Goal: Contribute content: Add original content to the website for others to see

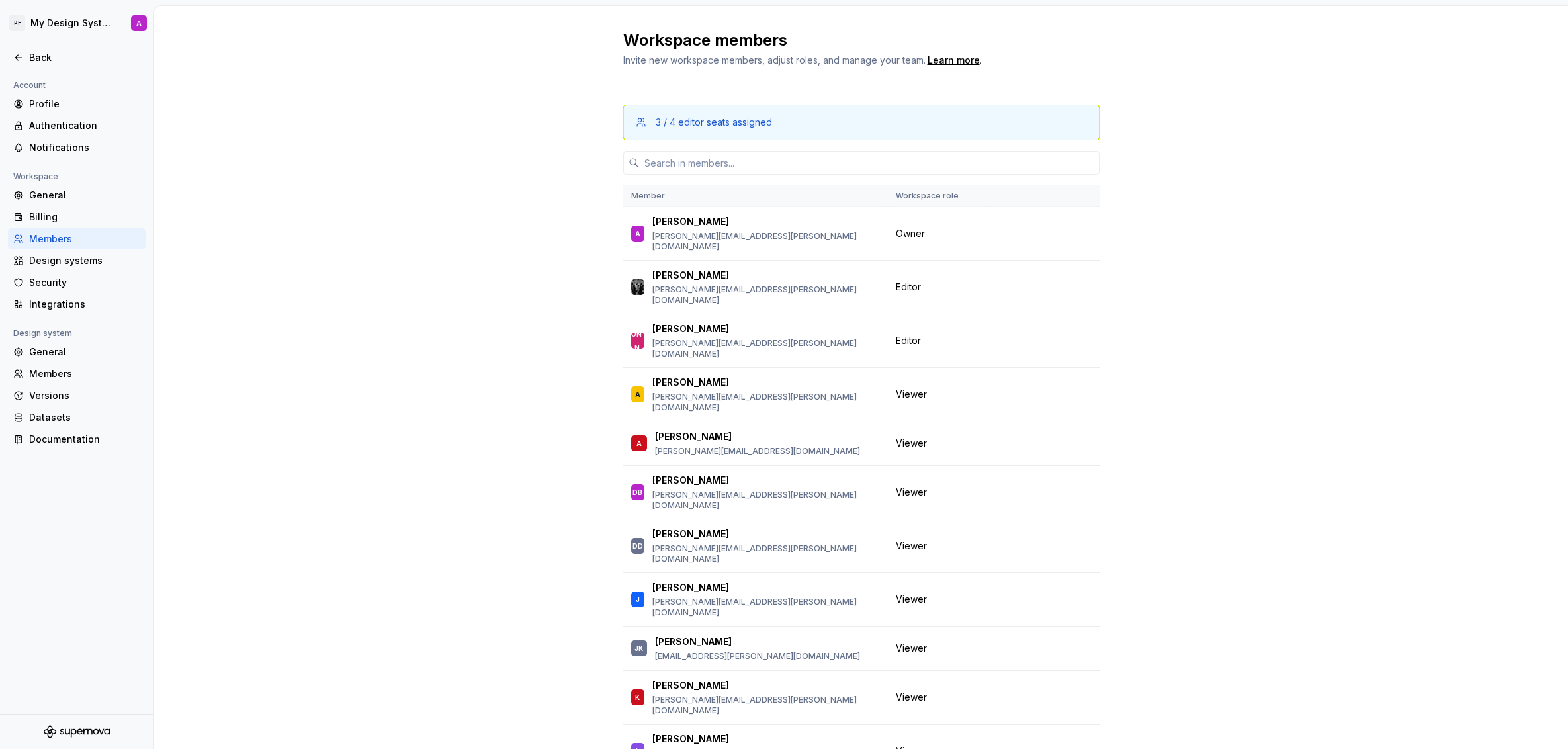
scroll to position [292, 0]
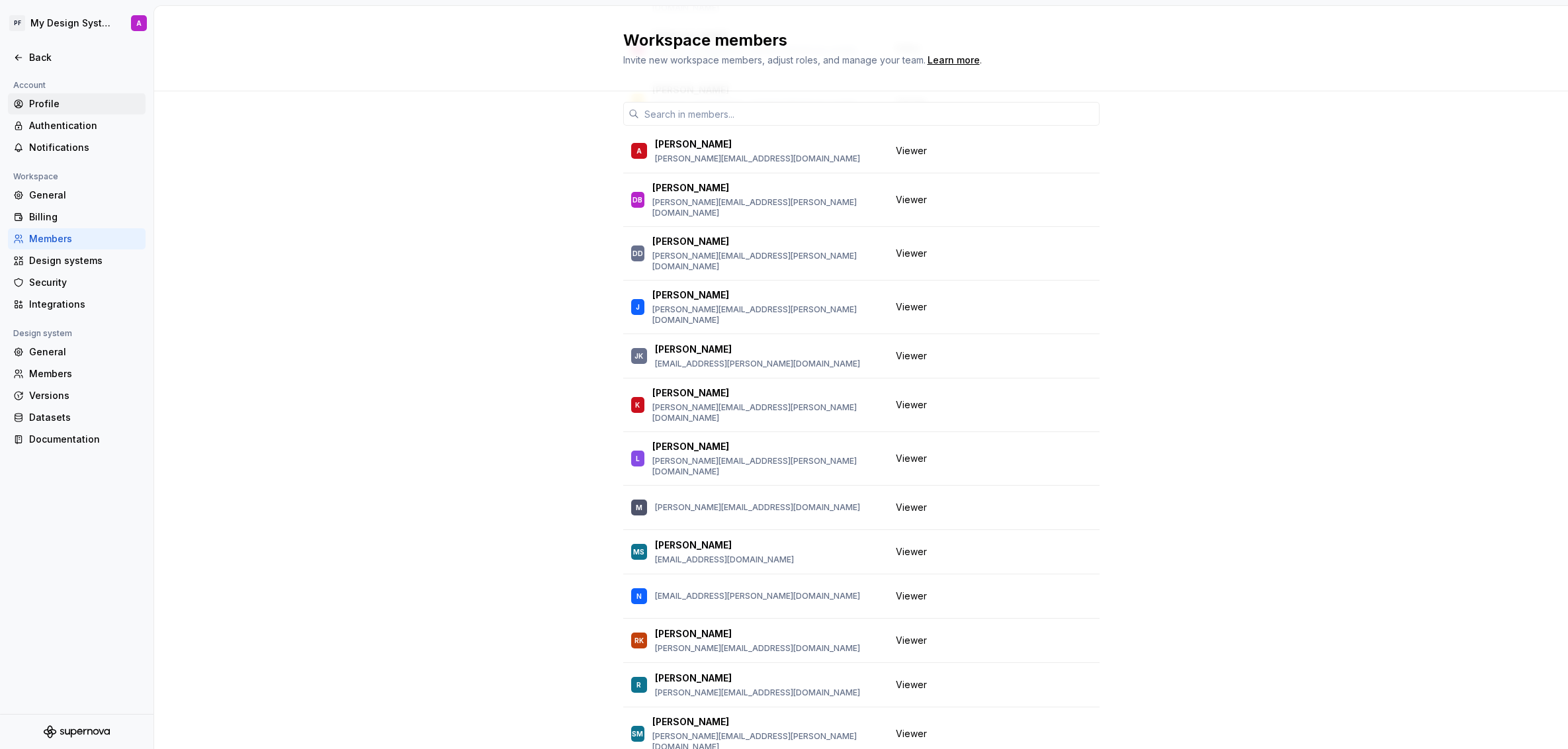
click at [50, 109] on div "Profile" at bounding box center [85, 104] width 111 height 14
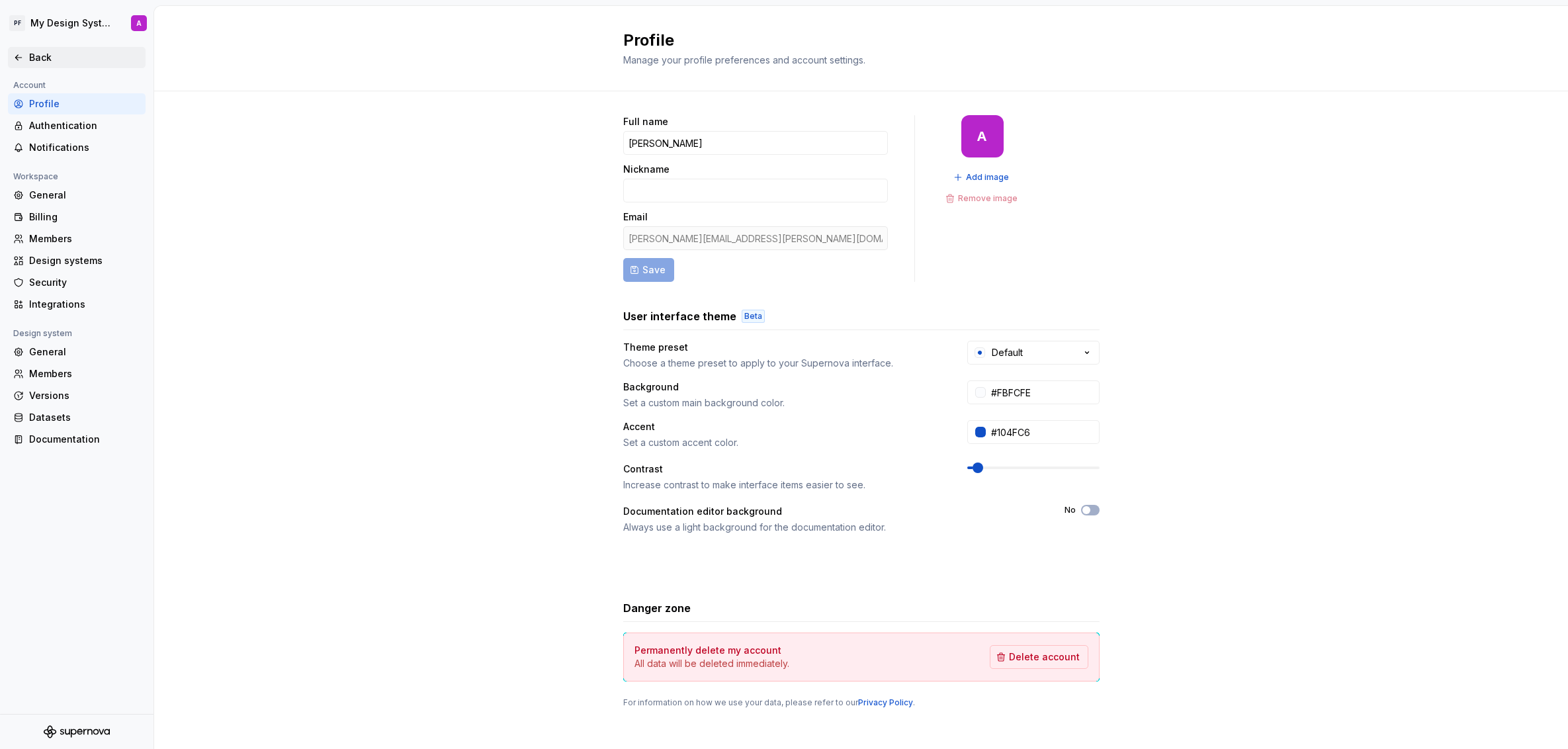
click at [33, 55] on div "Back" at bounding box center [85, 58] width 111 height 14
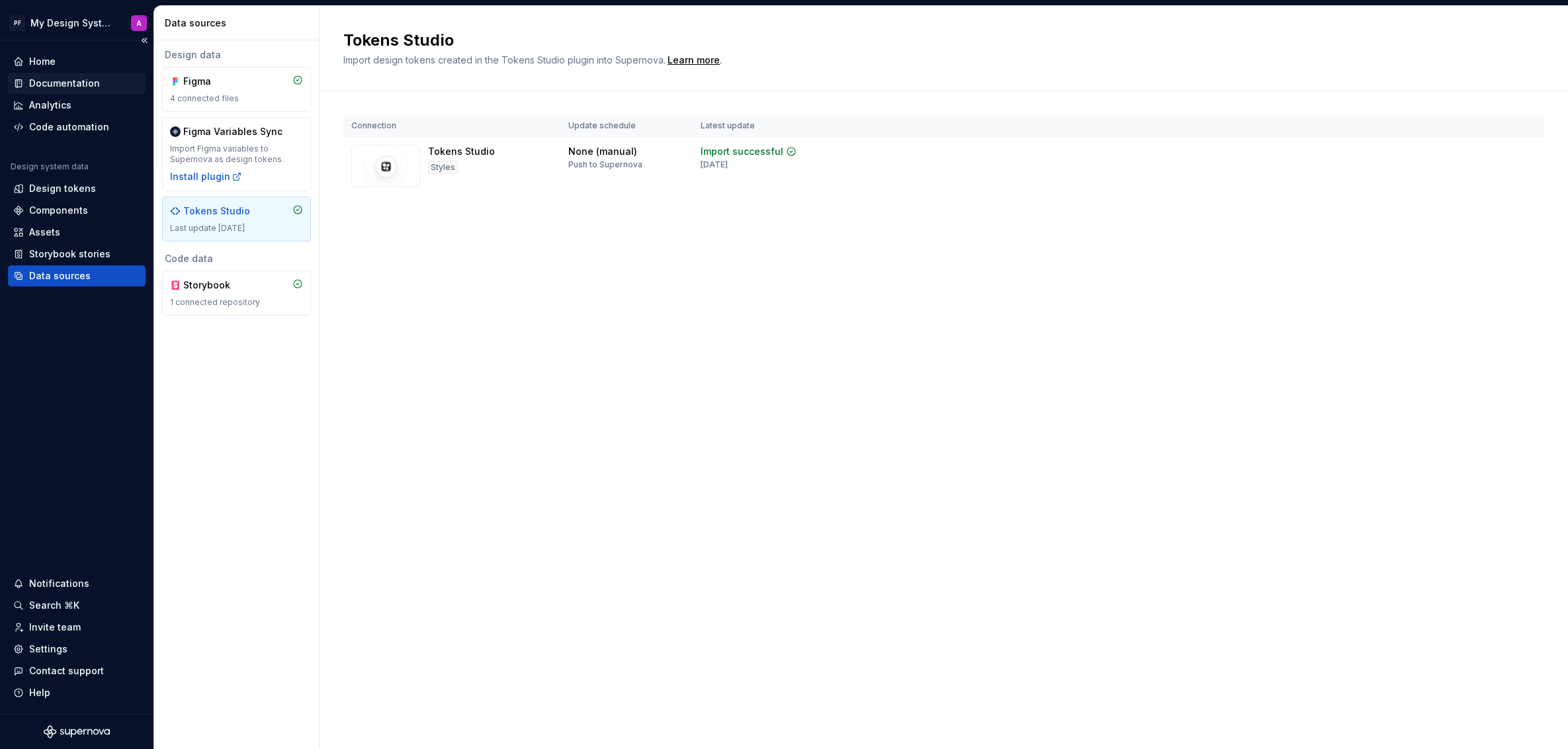
click at [64, 78] on div "Documentation" at bounding box center [65, 84] width 71 height 14
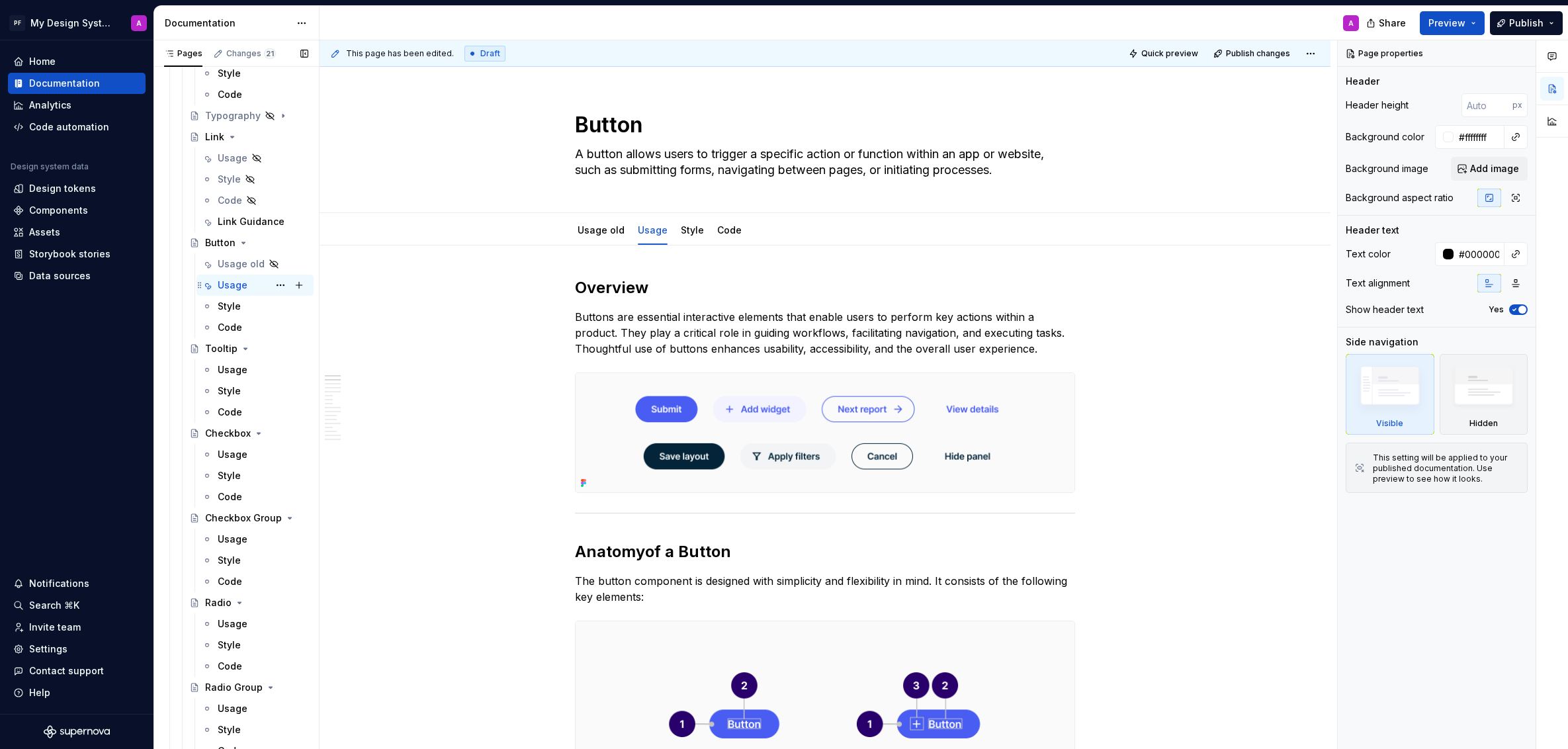
scroll to position [1794, 0]
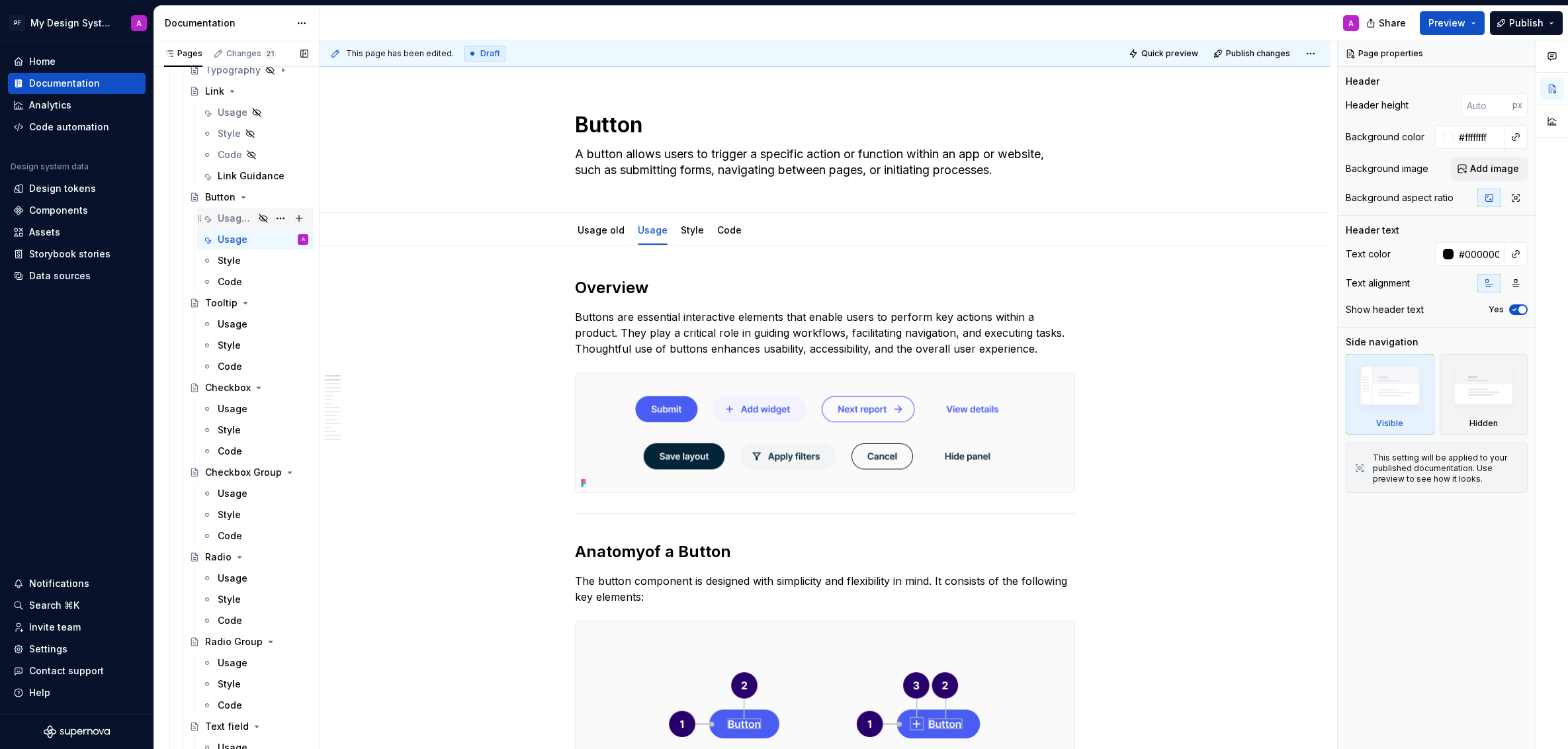
click at [235, 212] on div "Usage old" at bounding box center [236, 219] width 36 height 14
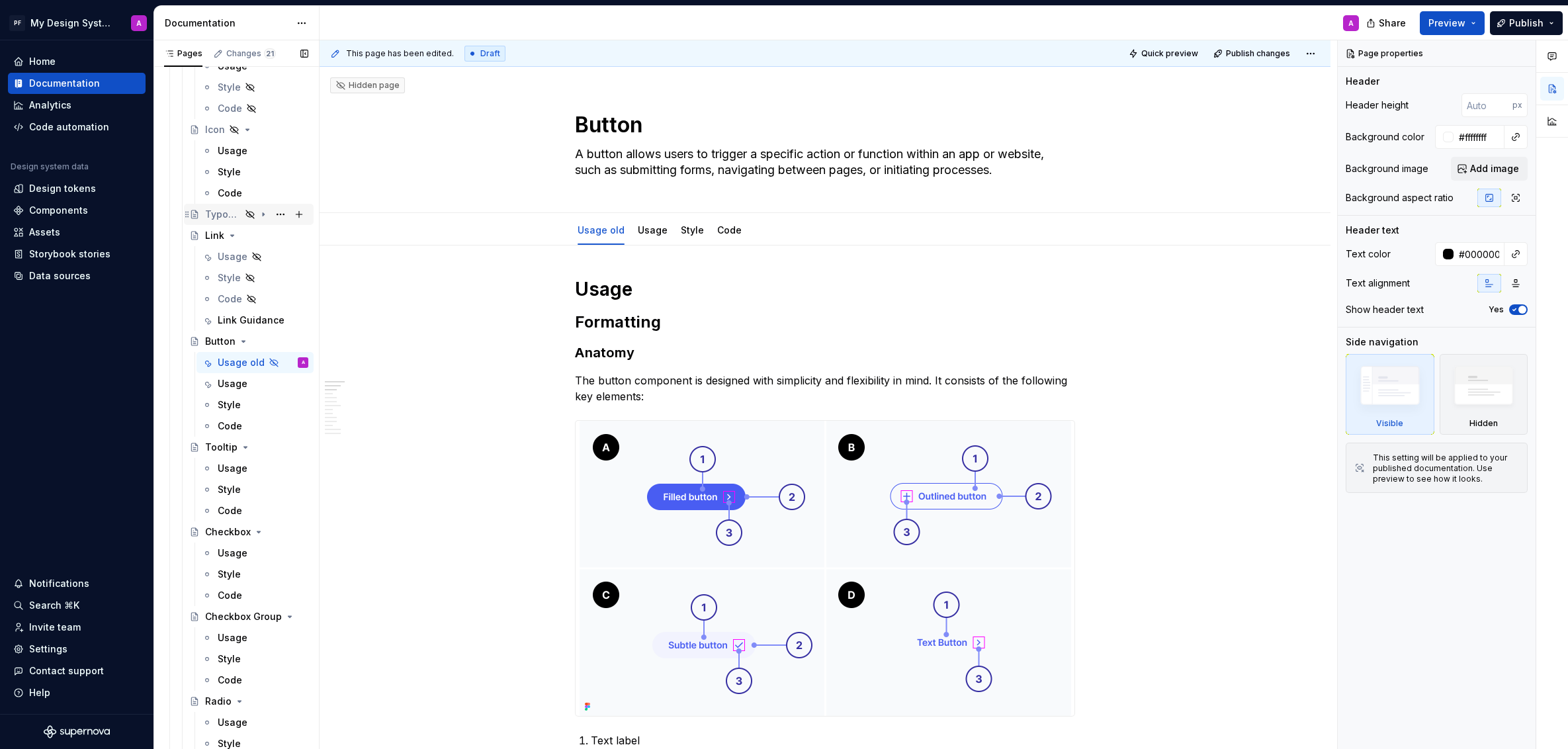
scroll to position [1797, 0]
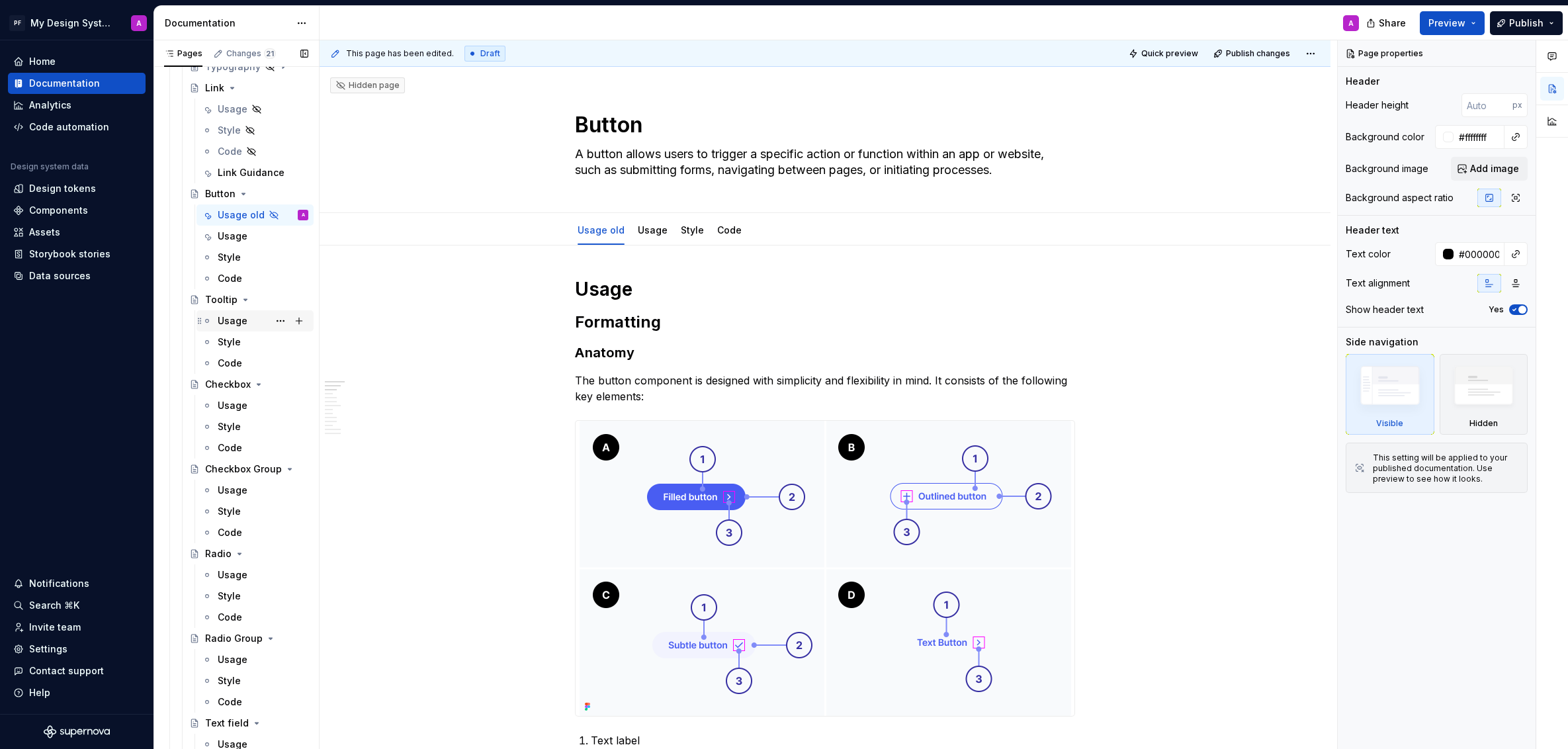
click at [231, 319] on div "Usage" at bounding box center [233, 321] width 30 height 14
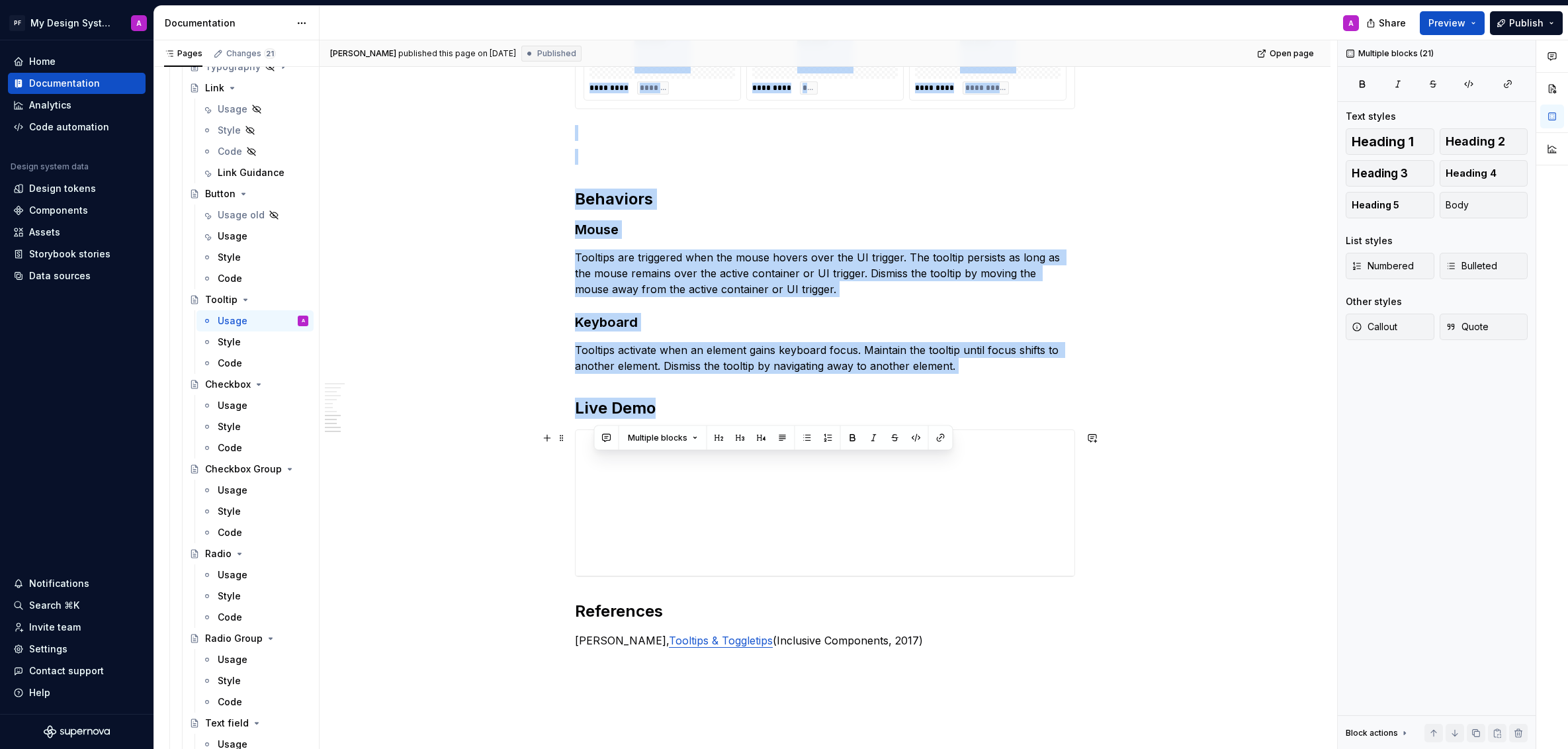
scroll to position [2102, 0]
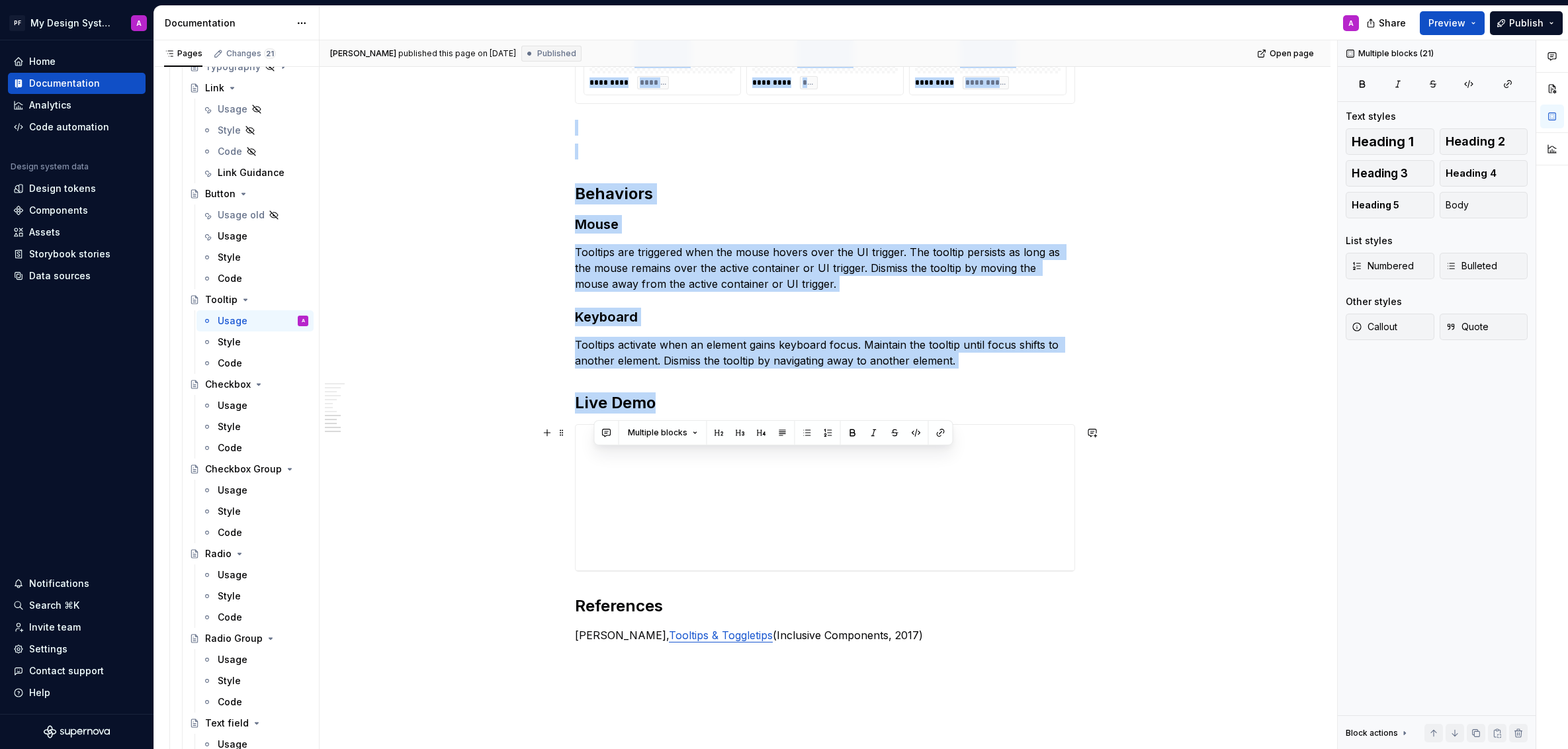
drag, startPoint x: 584, startPoint y: 398, endPoint x: 605, endPoint y: 431, distance: 39.1
copy div "**********"
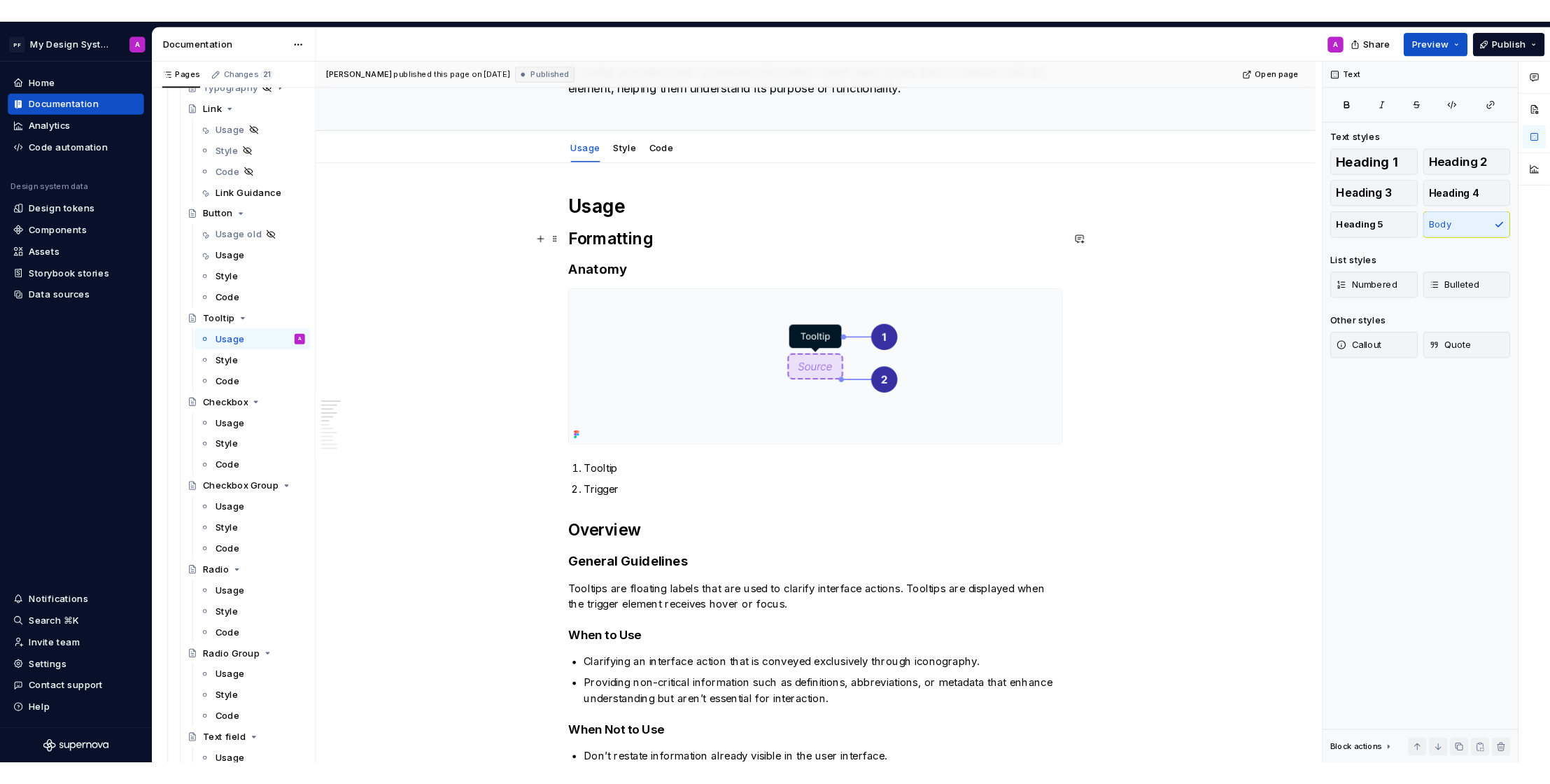
scroll to position [0, 0]
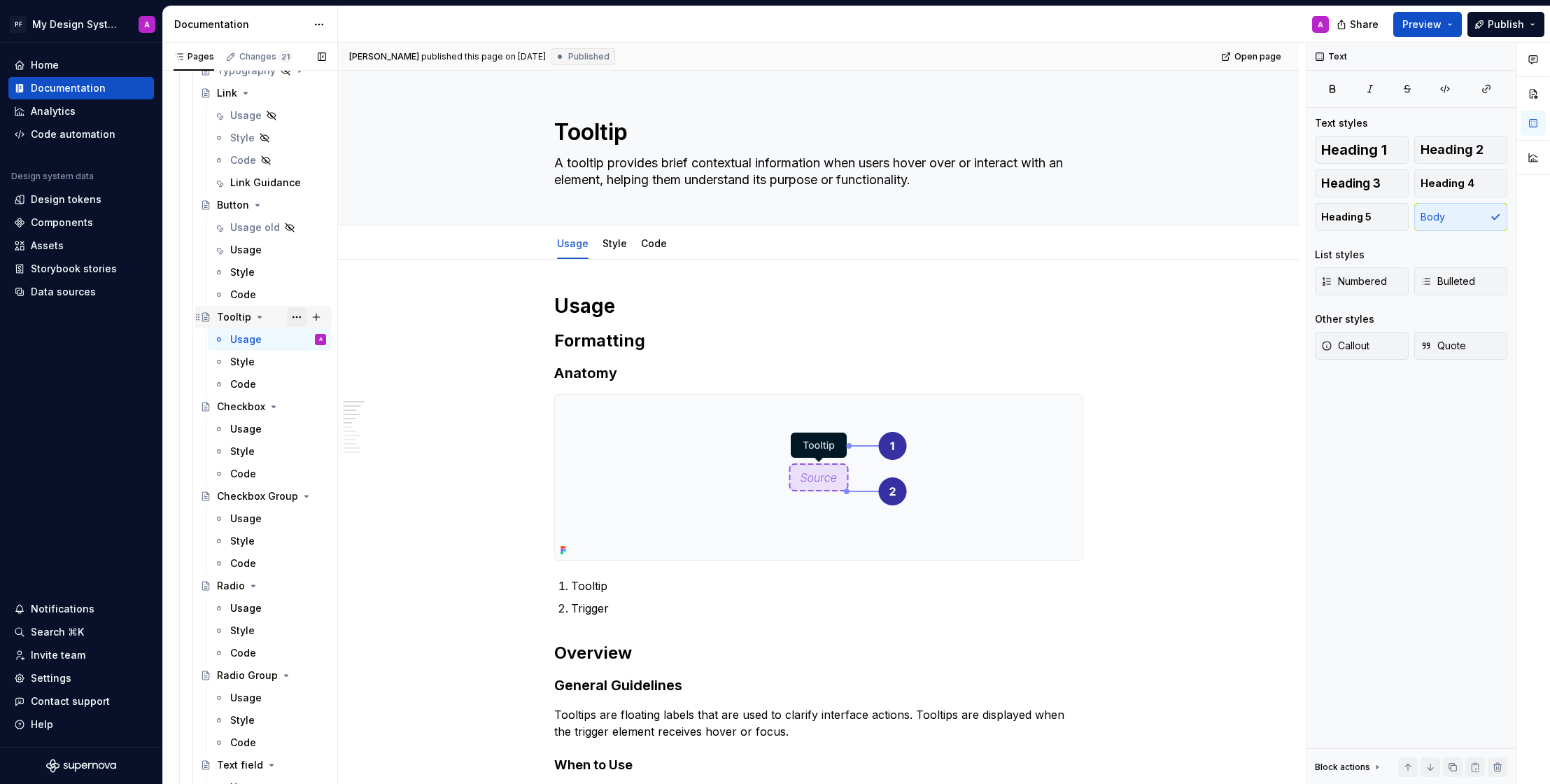
click at [299, 315] on button "Page tree" at bounding box center [296, 317] width 20 height 20
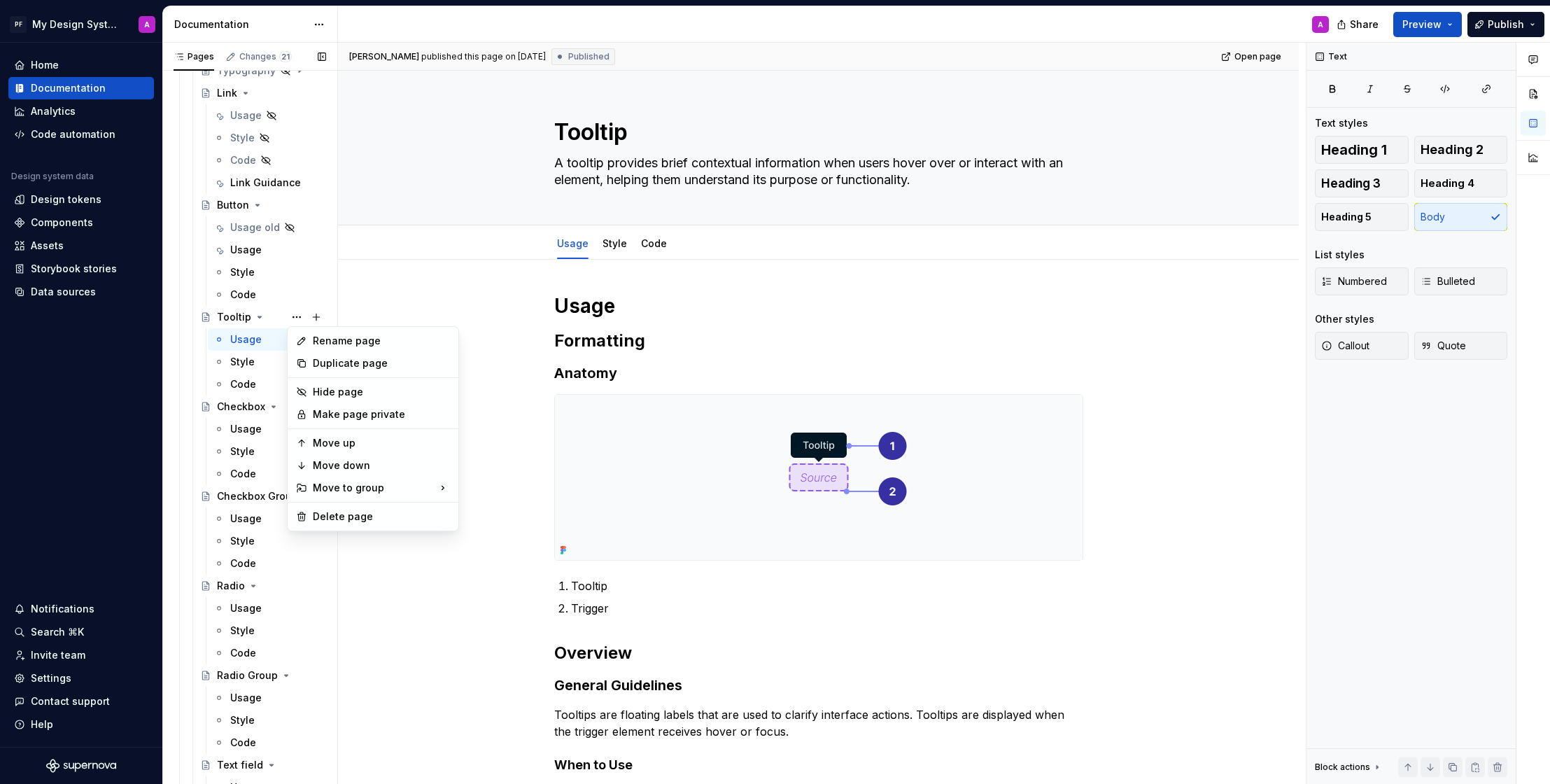
click at [322, 314] on div "Pages Changes 21 Add Accessibility guide for tree Page tree. Navigate the tree …" at bounding box center [250, 417] width 175 height 747
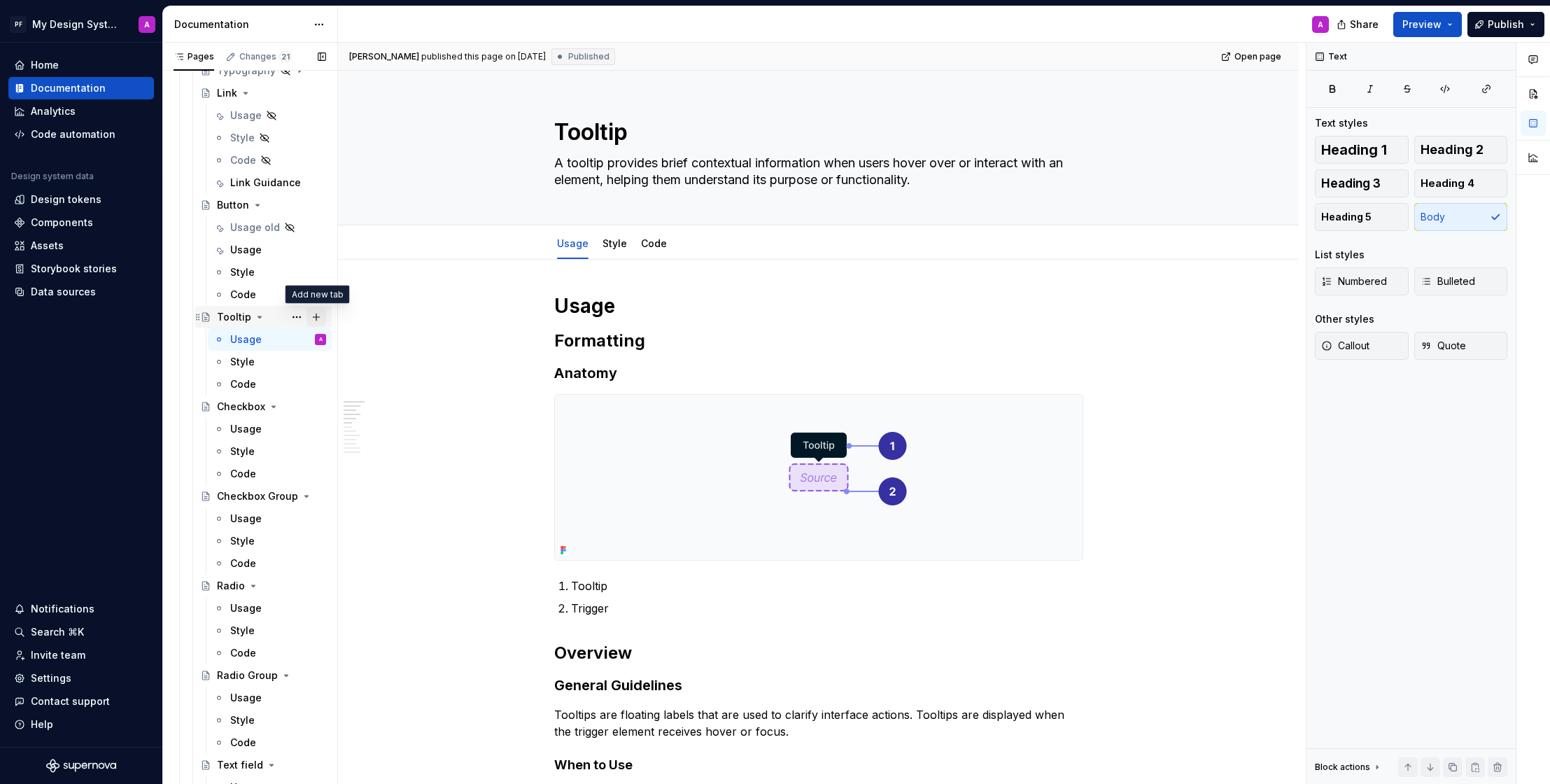
click at [318, 318] on button "Page tree" at bounding box center [316, 317] width 20 height 20
type textarea "*"
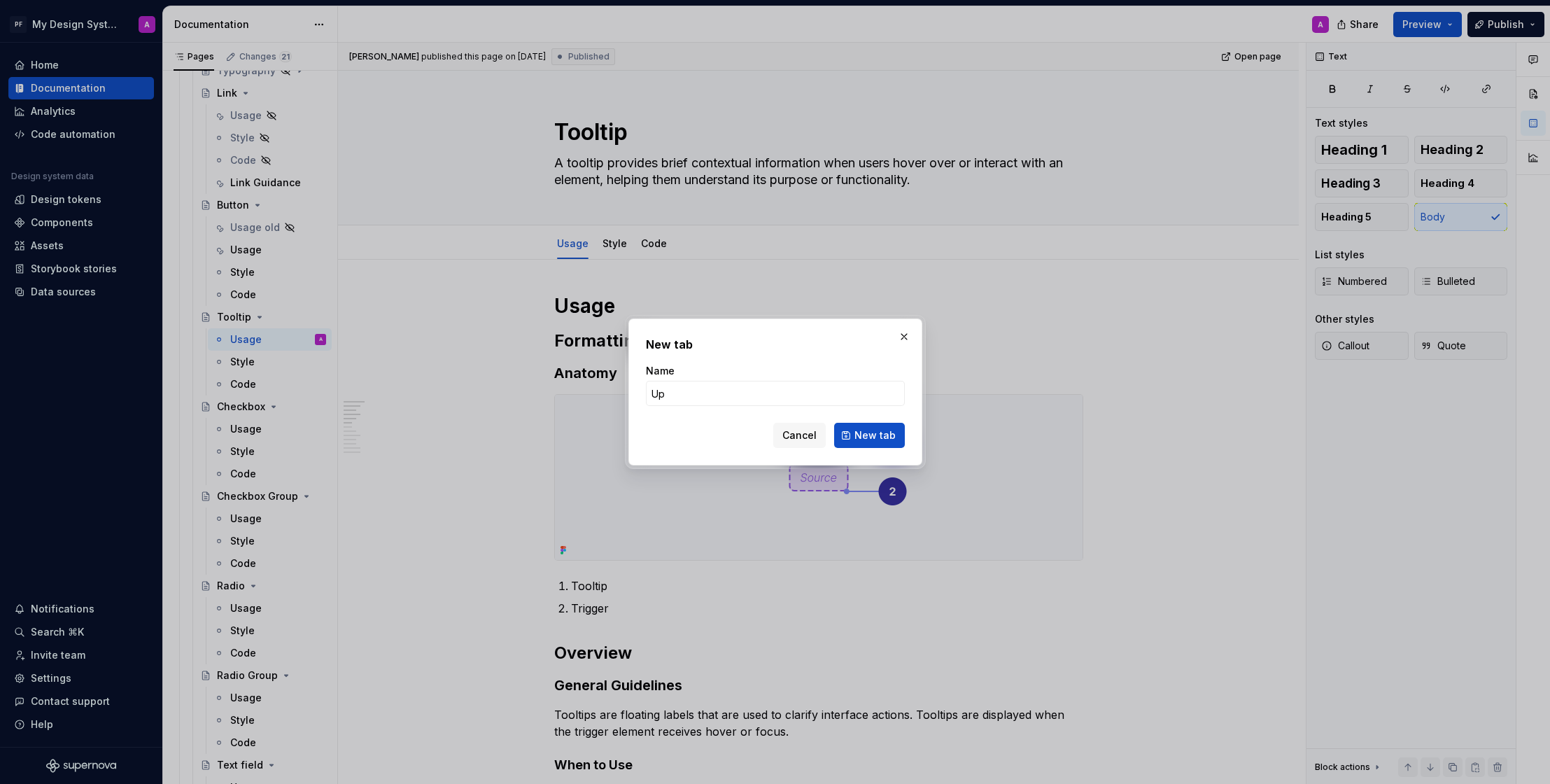
type input "U"
type input "Usage - New"
click at [865, 440] on span "New tab" at bounding box center [875, 436] width 41 height 14
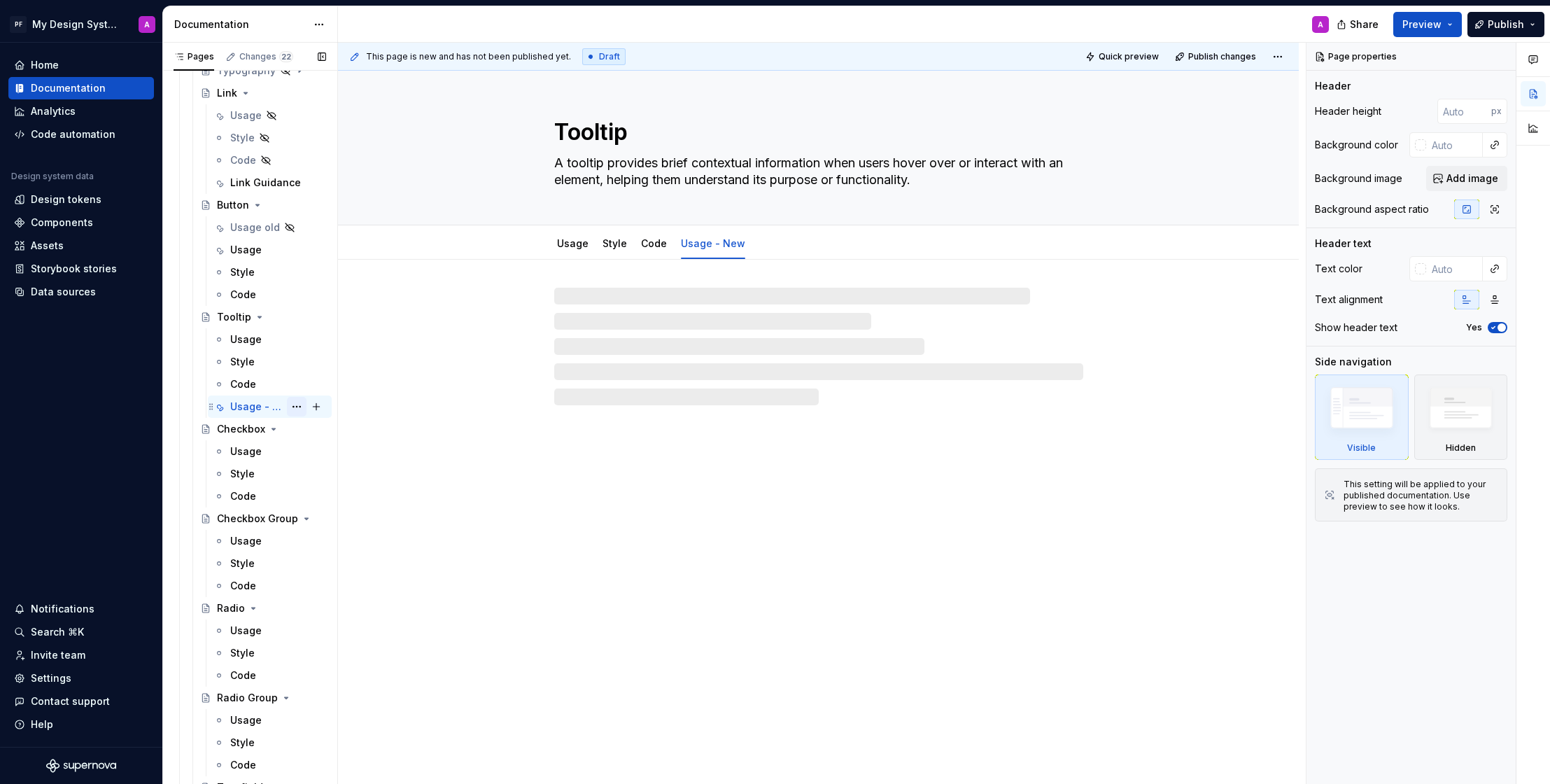
click at [296, 405] on button "Page tree" at bounding box center [296, 406] width 20 height 20
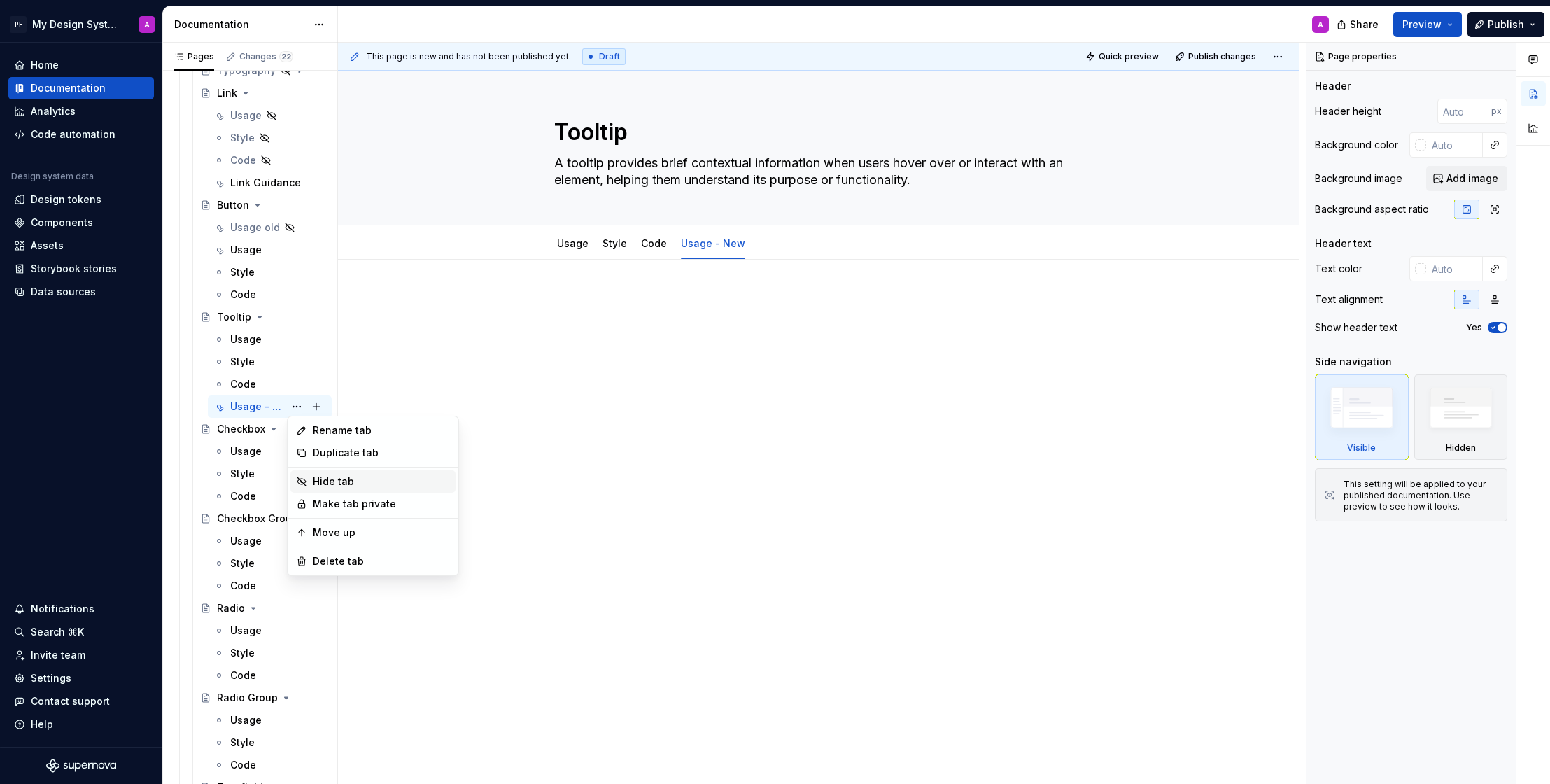
click at [339, 478] on div "Hide tab" at bounding box center [382, 481] width 137 height 14
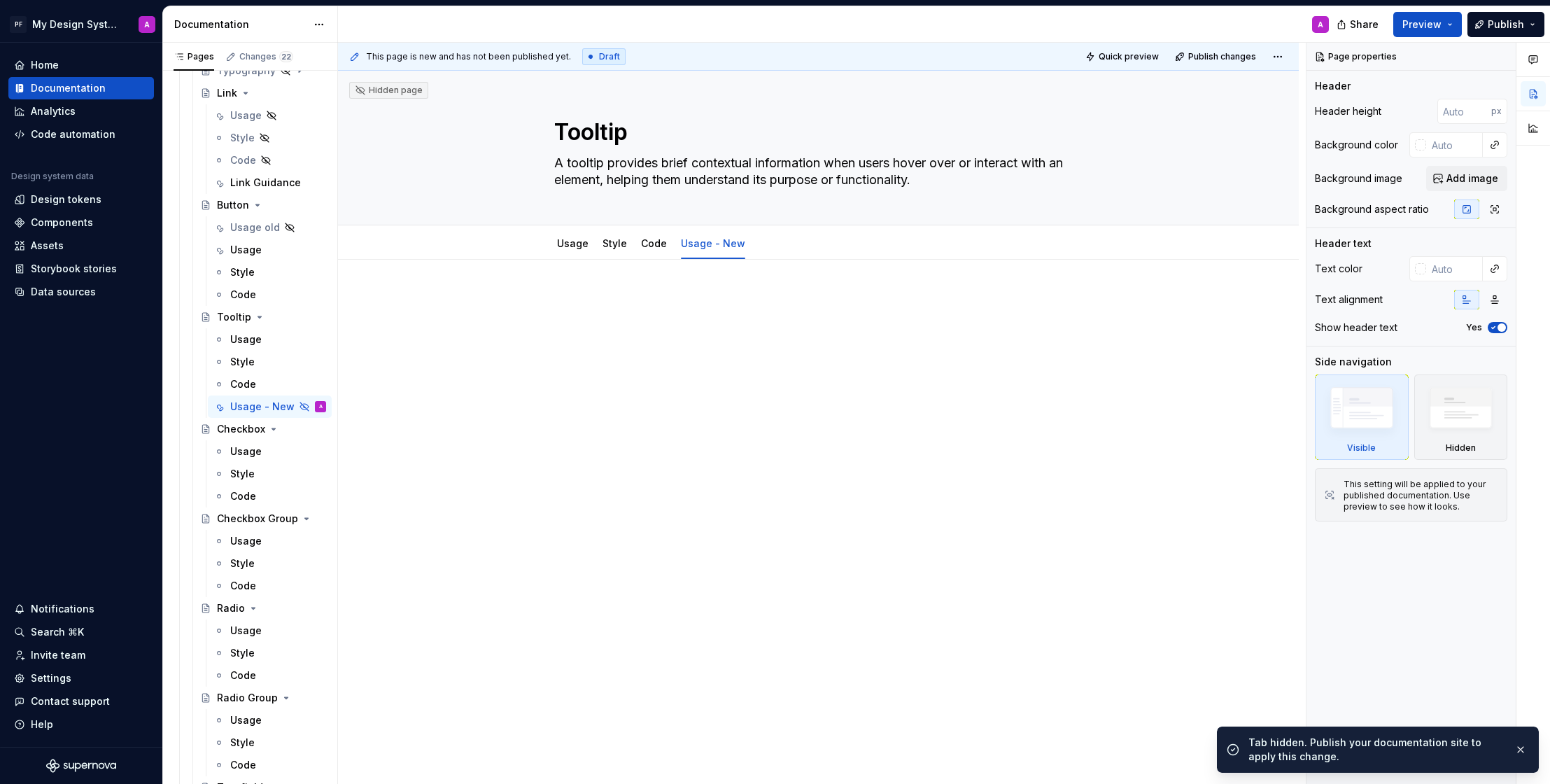
click at [671, 310] on div at bounding box center [819, 319] width 529 height 53
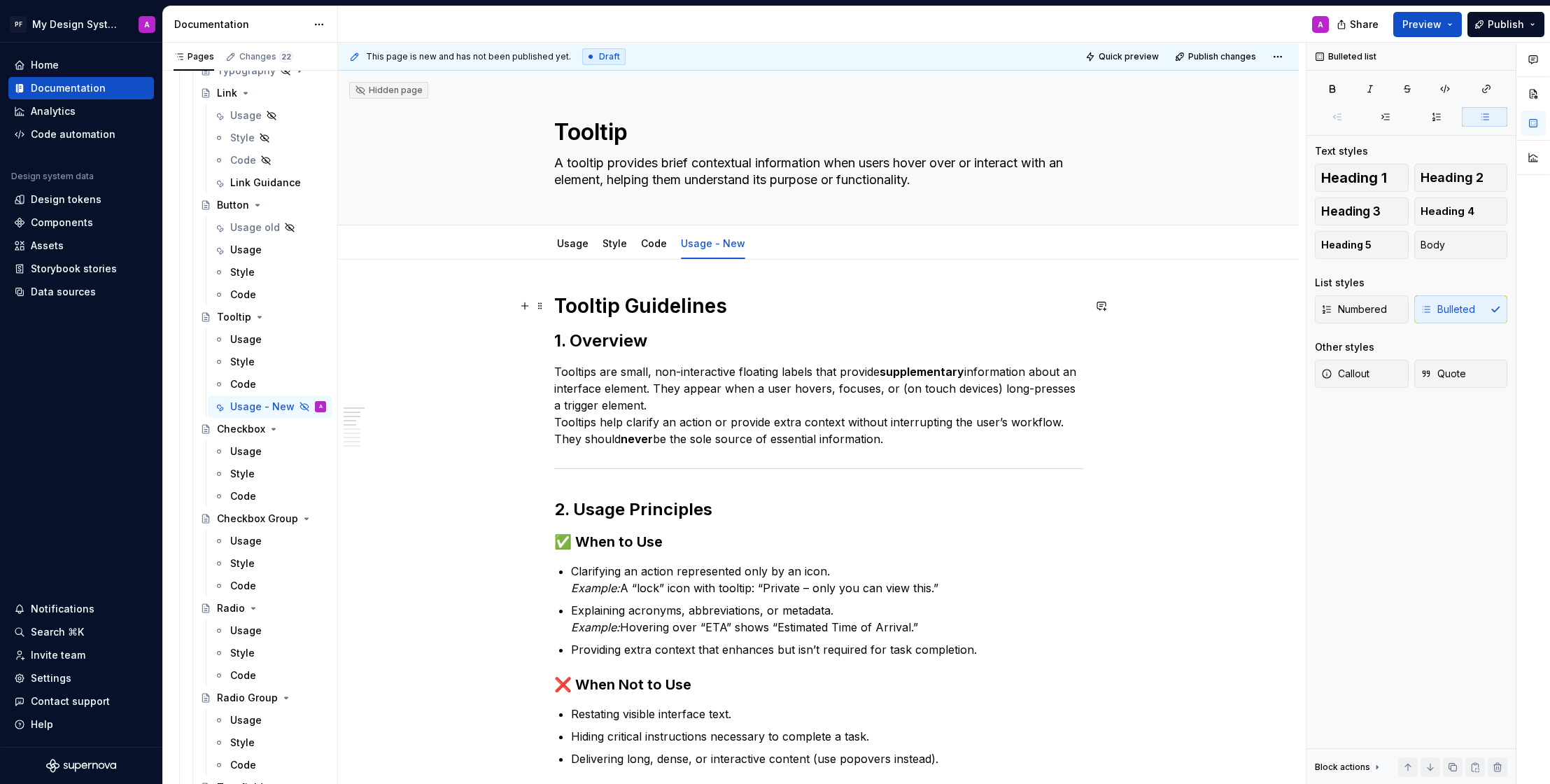
type textarea "*"
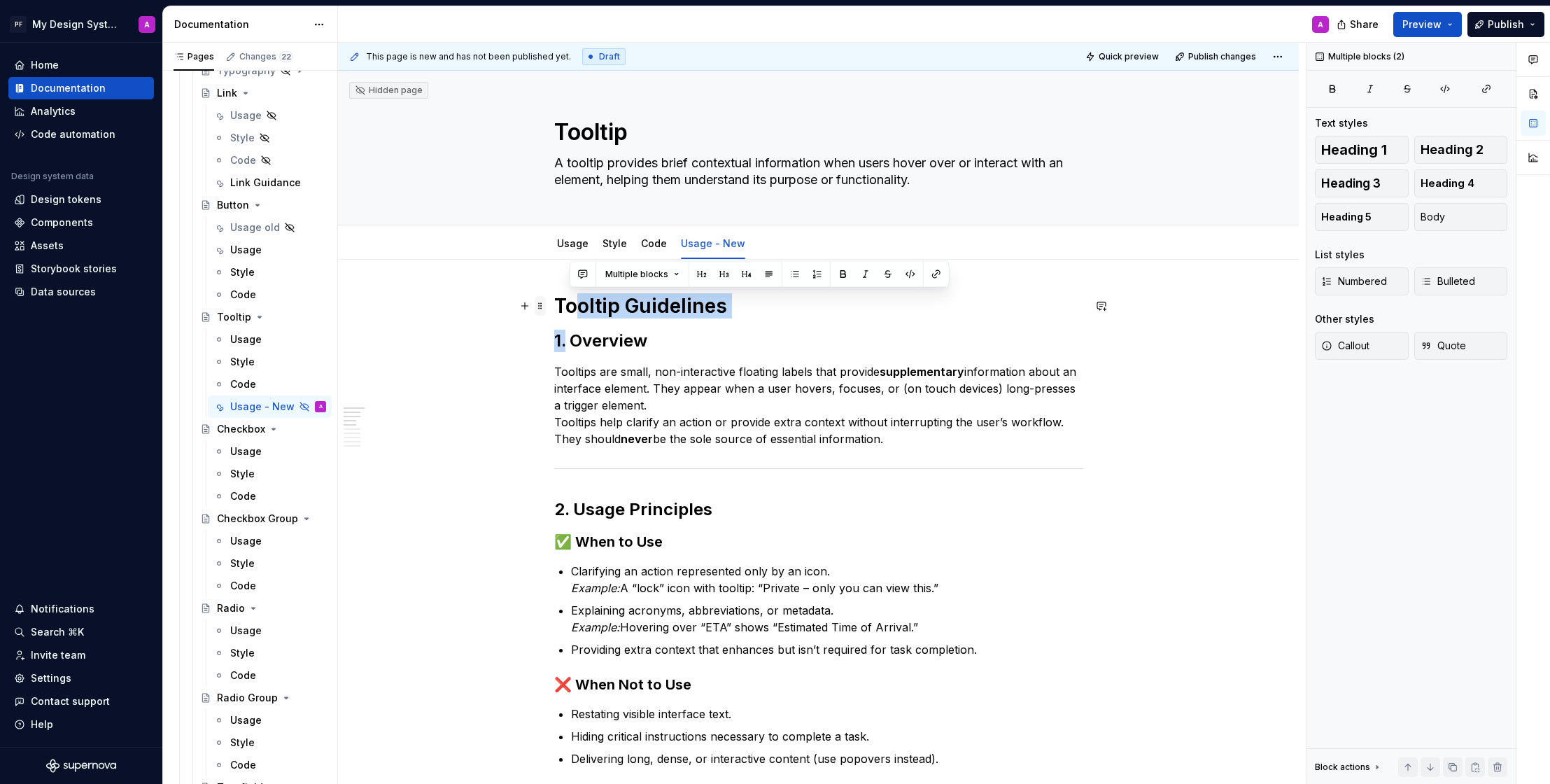
drag, startPoint x: 572, startPoint y: 341, endPoint x: 543, endPoint y: 310, distance: 42.4
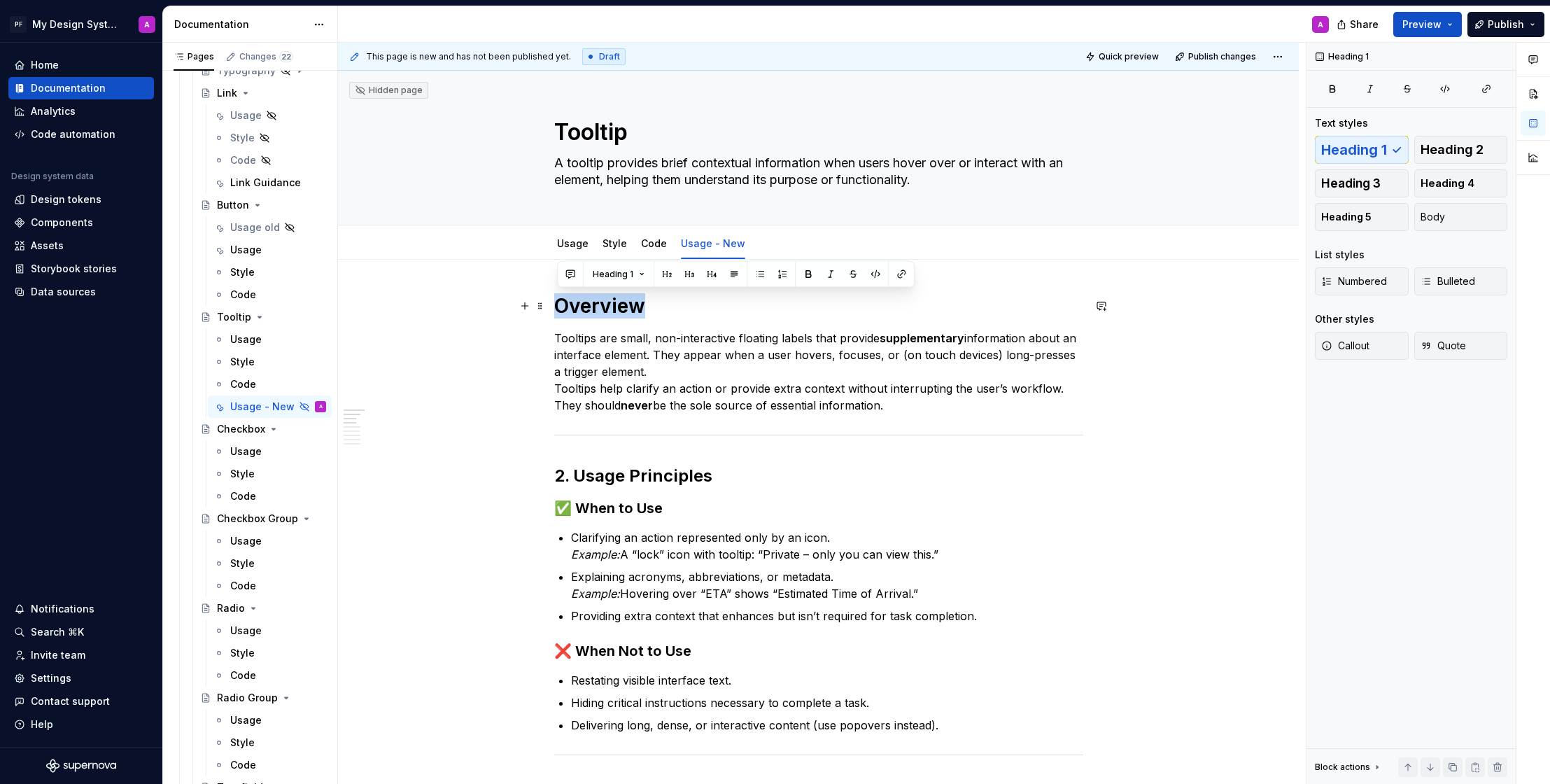
drag, startPoint x: 641, startPoint y: 306, endPoint x: 563, endPoint y: 305, distance: 78.0
click at [563, 305] on h1 "Overview" at bounding box center [819, 306] width 529 height 25
click at [1446, 151] on span "Heading 2" at bounding box center [1452, 150] width 63 height 14
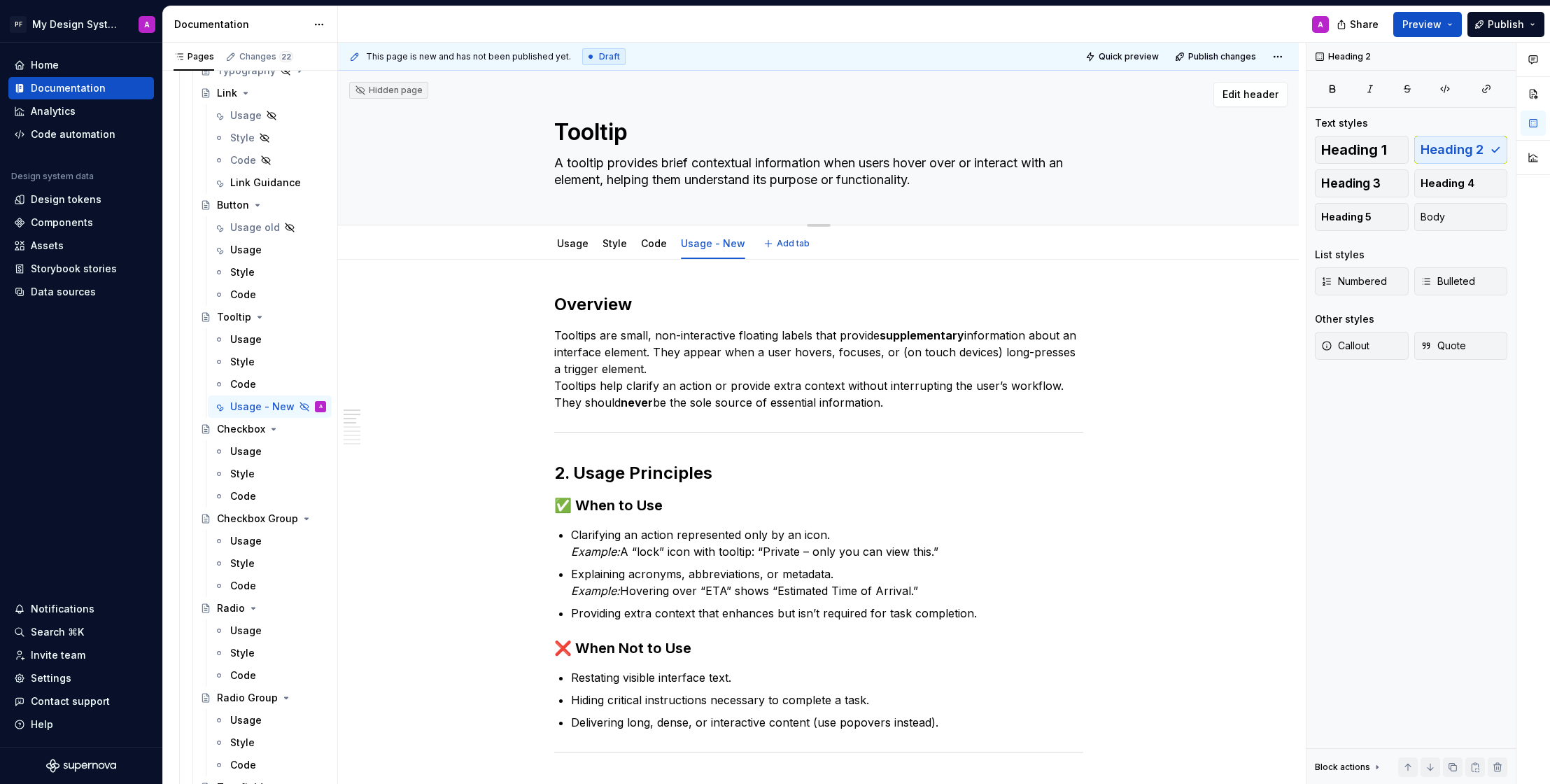
click at [575, 131] on textarea "Tooltip" at bounding box center [816, 132] width 529 height 33
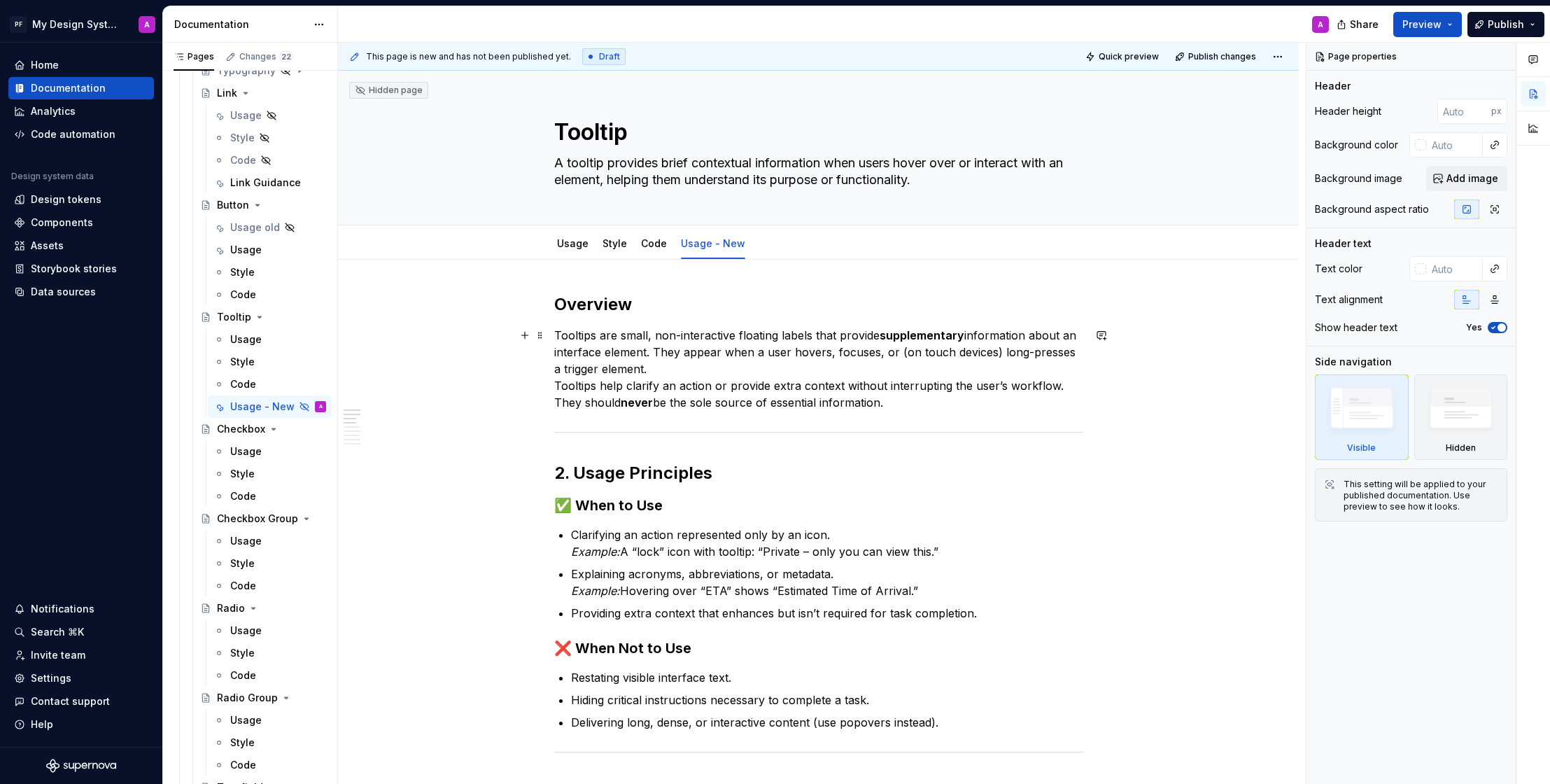
click at [658, 353] on p "Tooltips are small, non-interactive floating labels that provide supplementary …" at bounding box center [819, 368] width 529 height 84
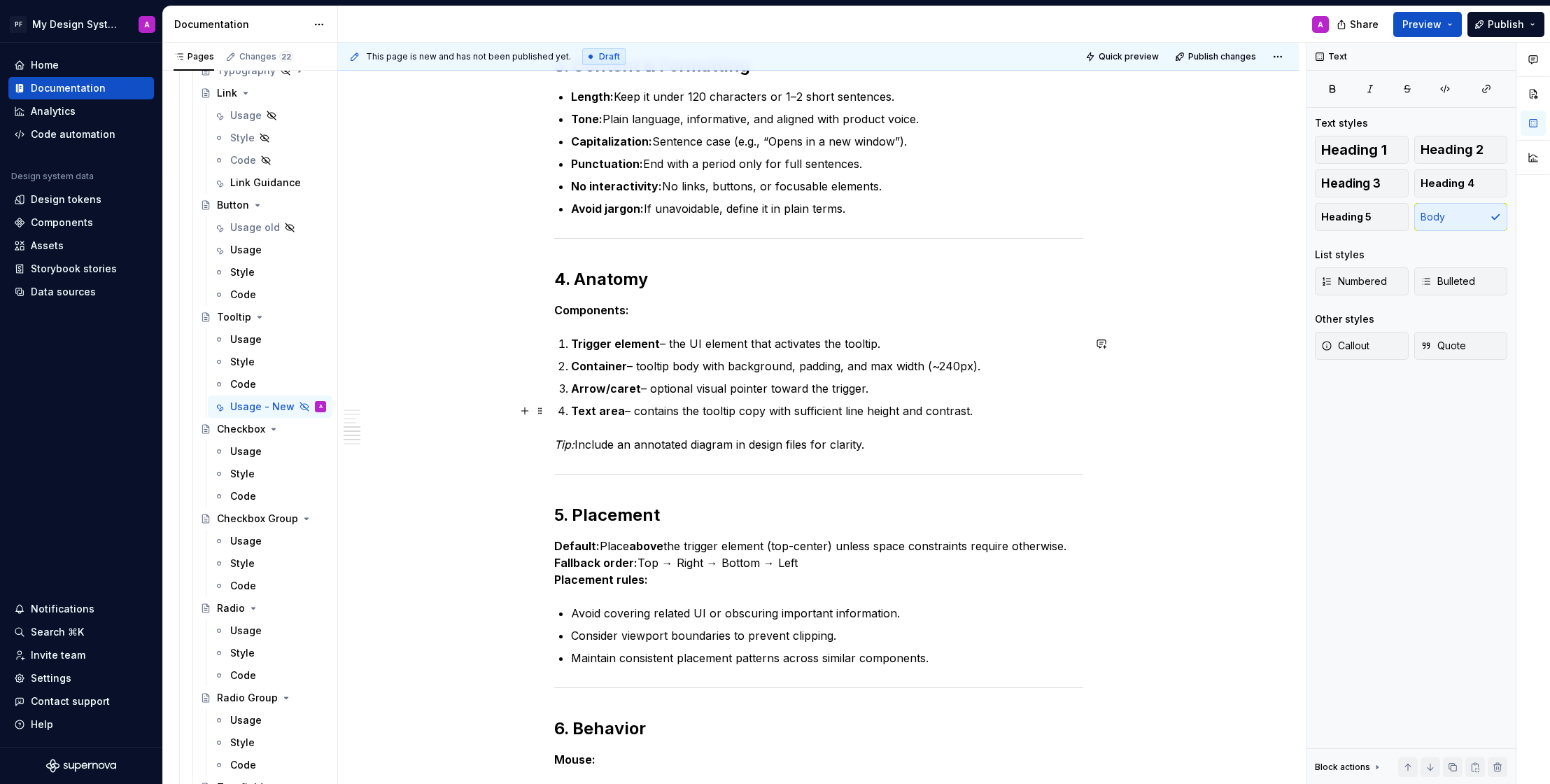
scroll to position [722, 0]
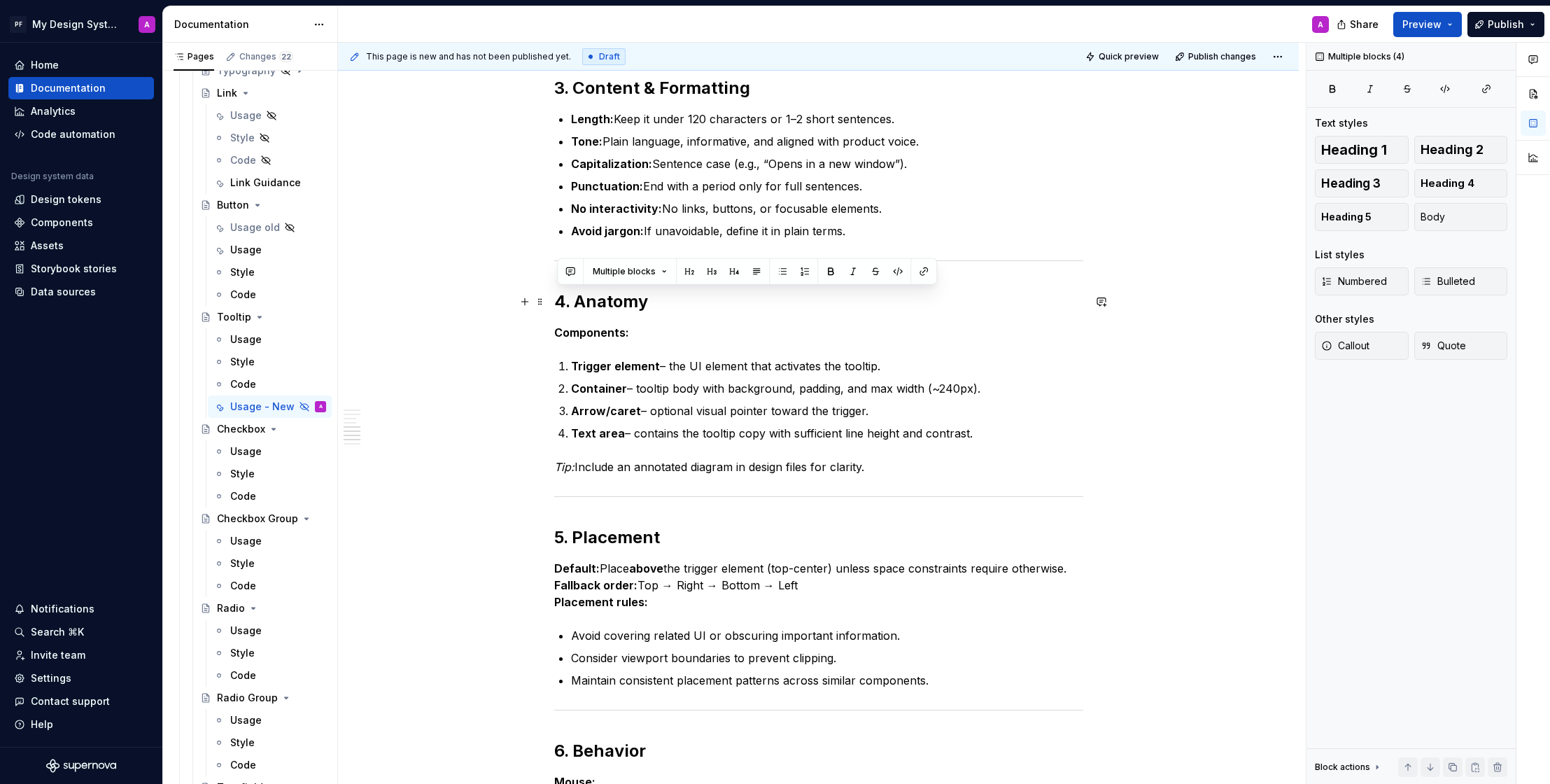
drag, startPoint x: 879, startPoint y: 470, endPoint x: 566, endPoint y: 290, distance: 361.1
click at [566, 290] on div "Overview Tooltips are small, non-interactive floating labels that provide suppl…" at bounding box center [819, 438] width 529 height 1734
copy div "4. Anatomy Components: Trigger element – the UI element that activates the tool…"
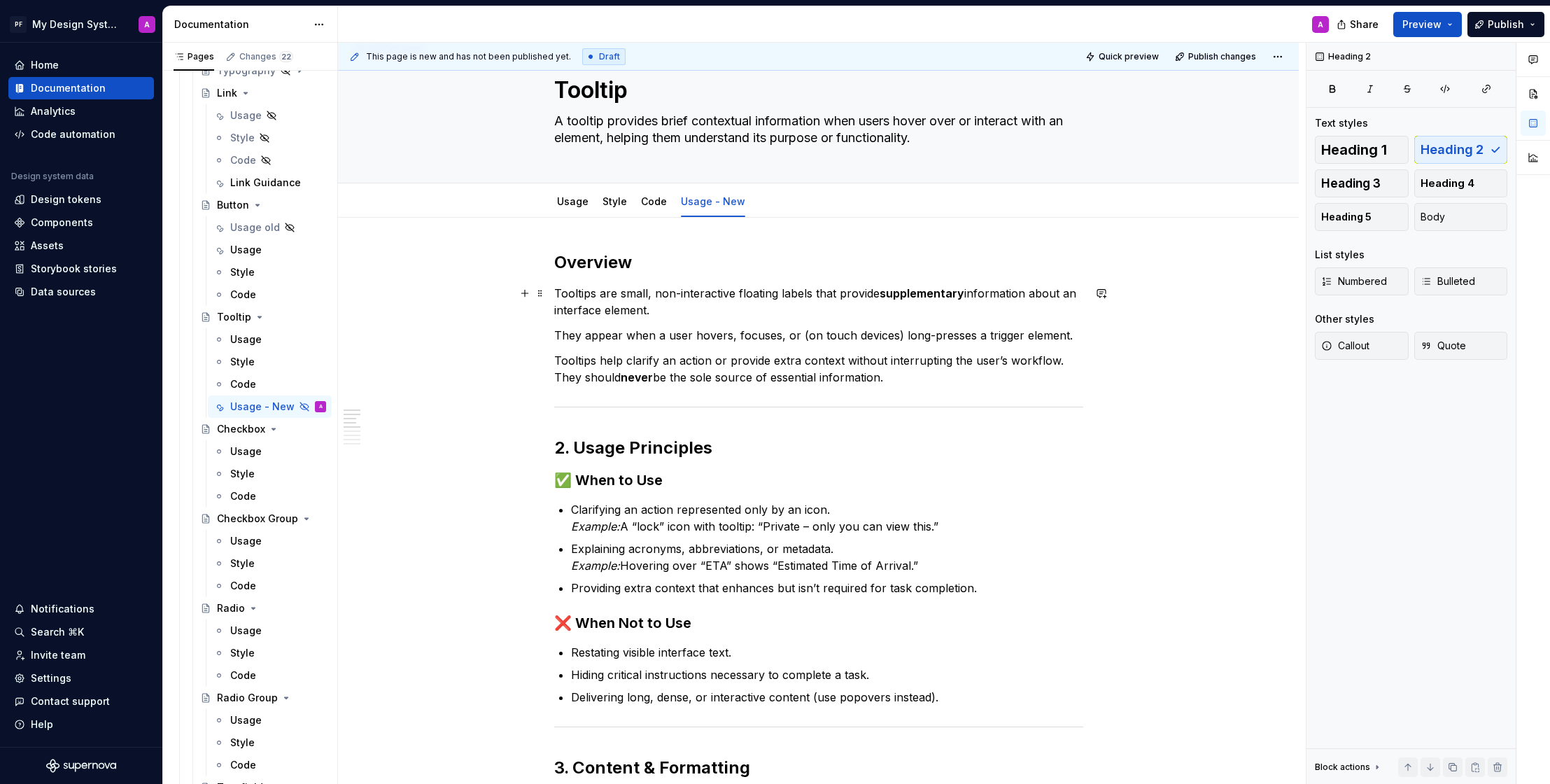
scroll to position [0, 0]
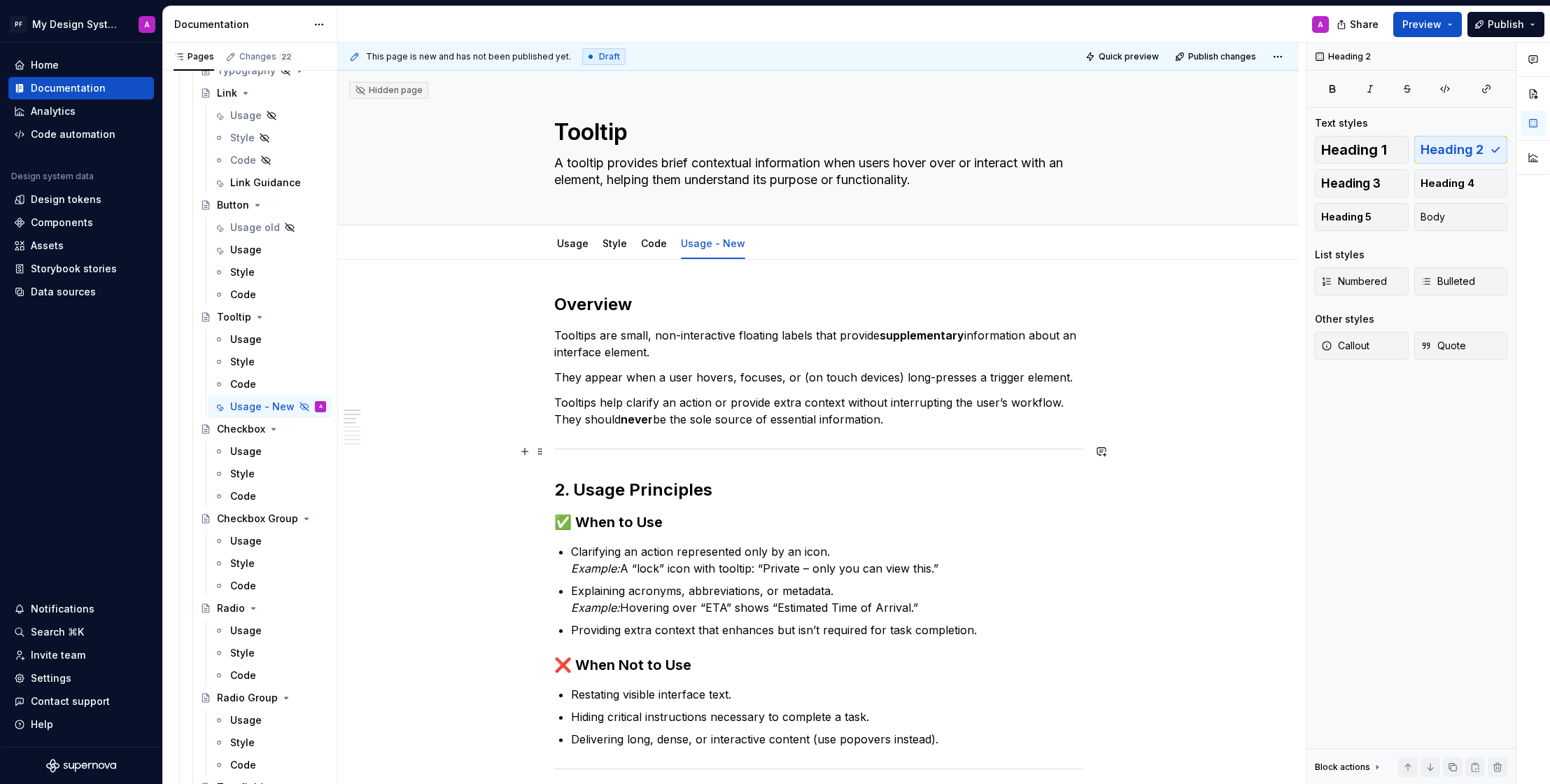
click at [917, 453] on div at bounding box center [819, 449] width 529 height 9
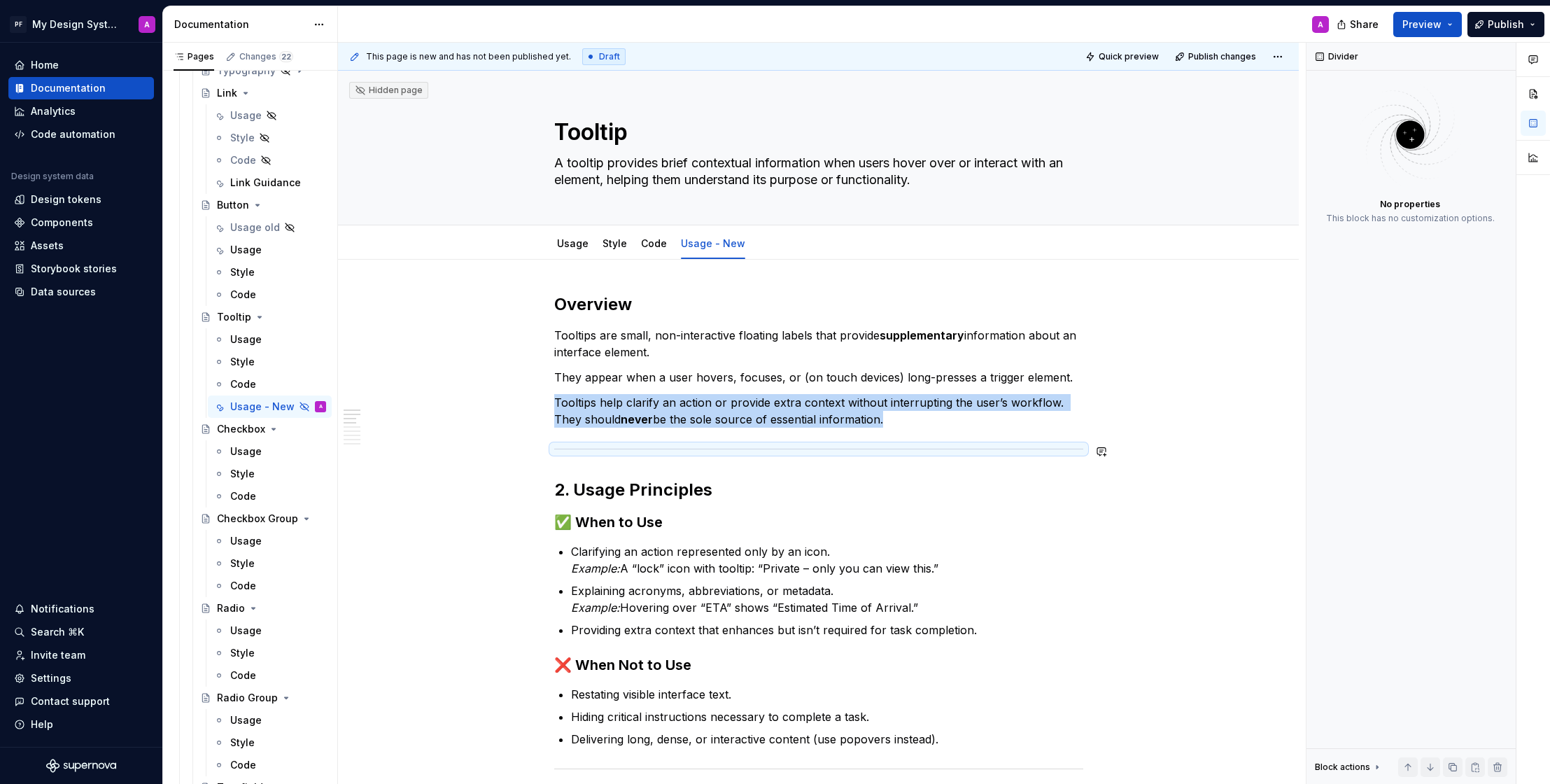
click at [925, 417] on p "Tooltips help clarify an action or provide extra context without interrupting t…" at bounding box center [819, 410] width 529 height 33
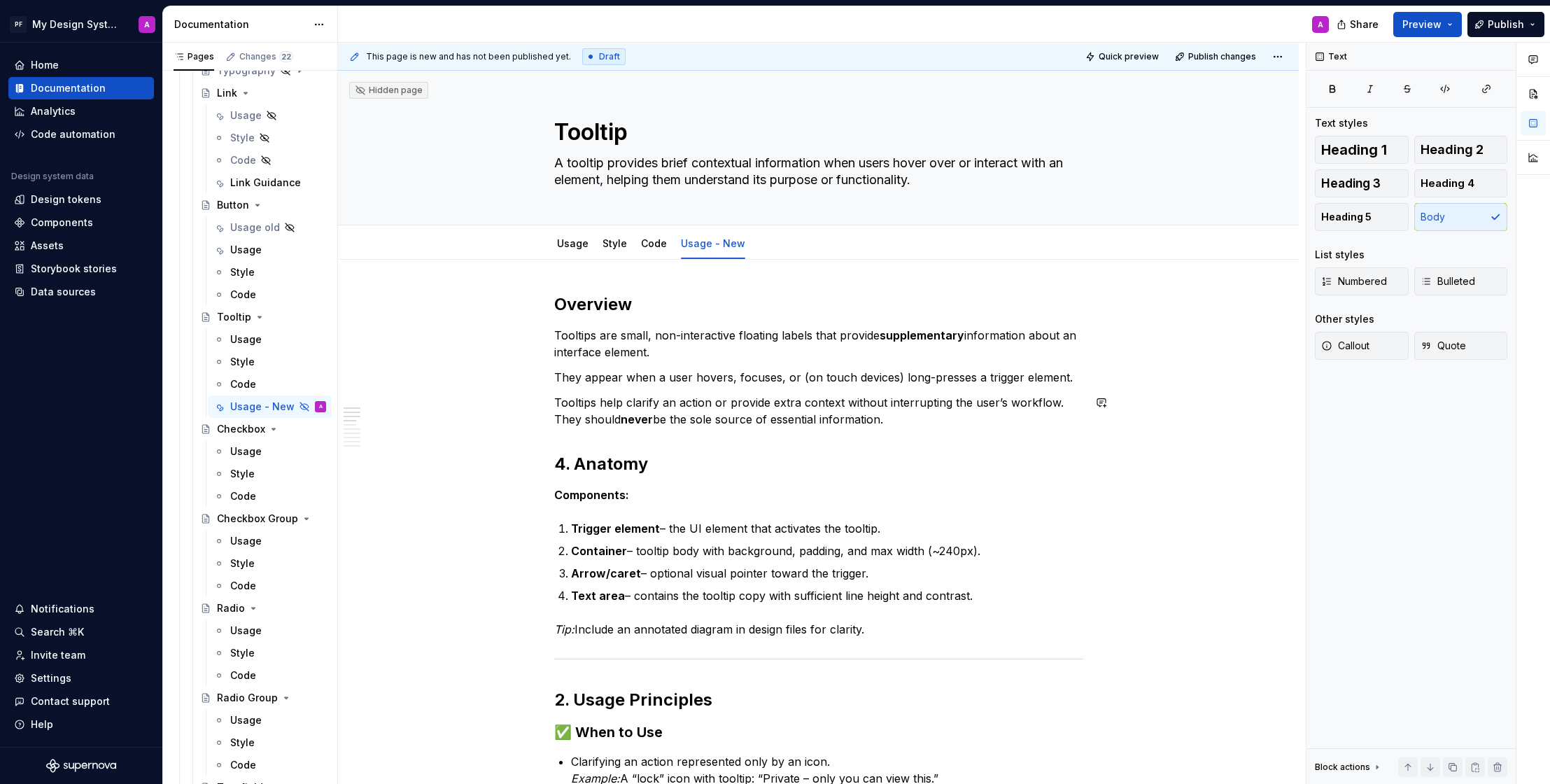
scroll to position [181, 0]
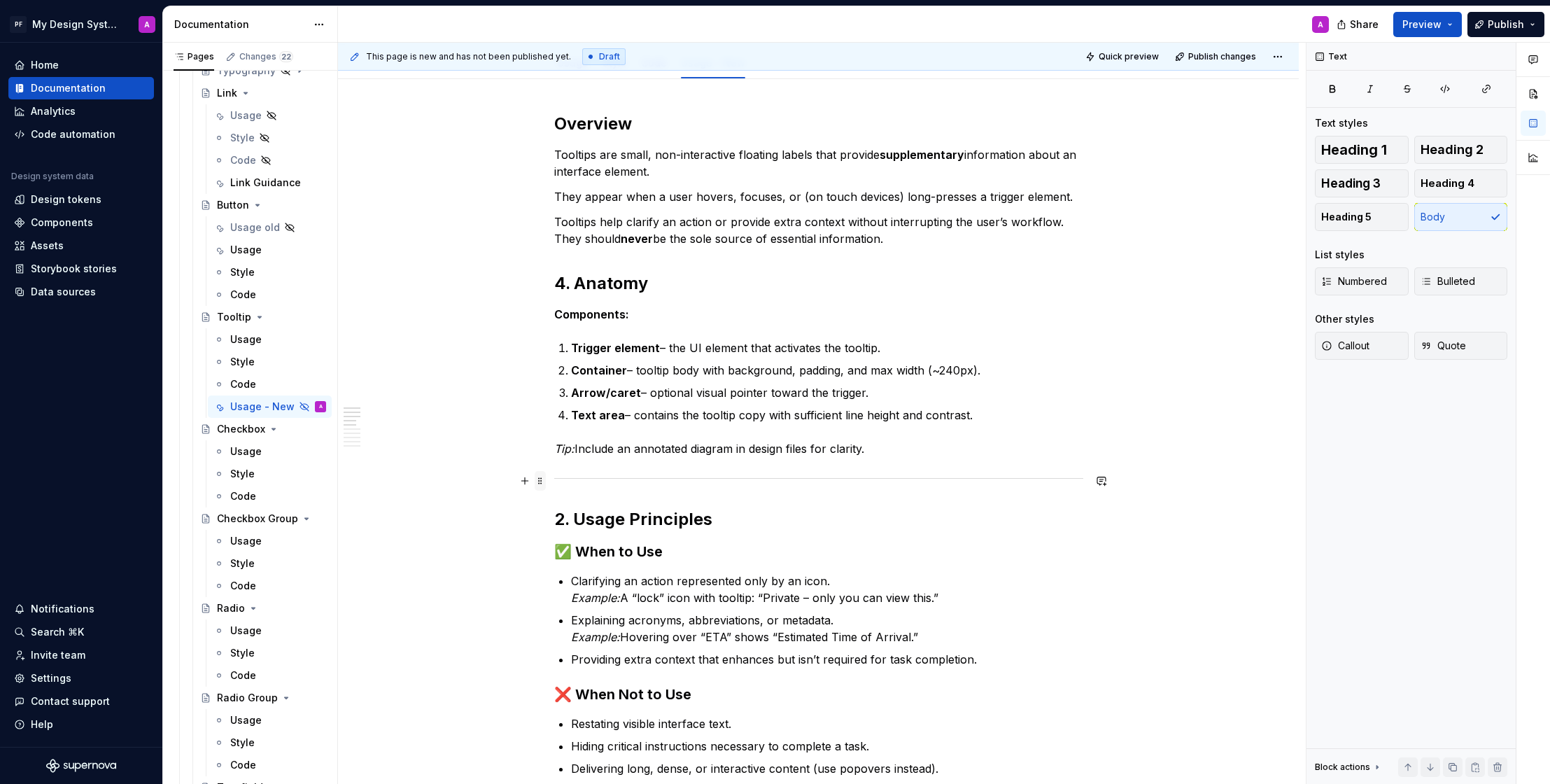
click at [545, 482] on span at bounding box center [540, 480] width 11 height 20
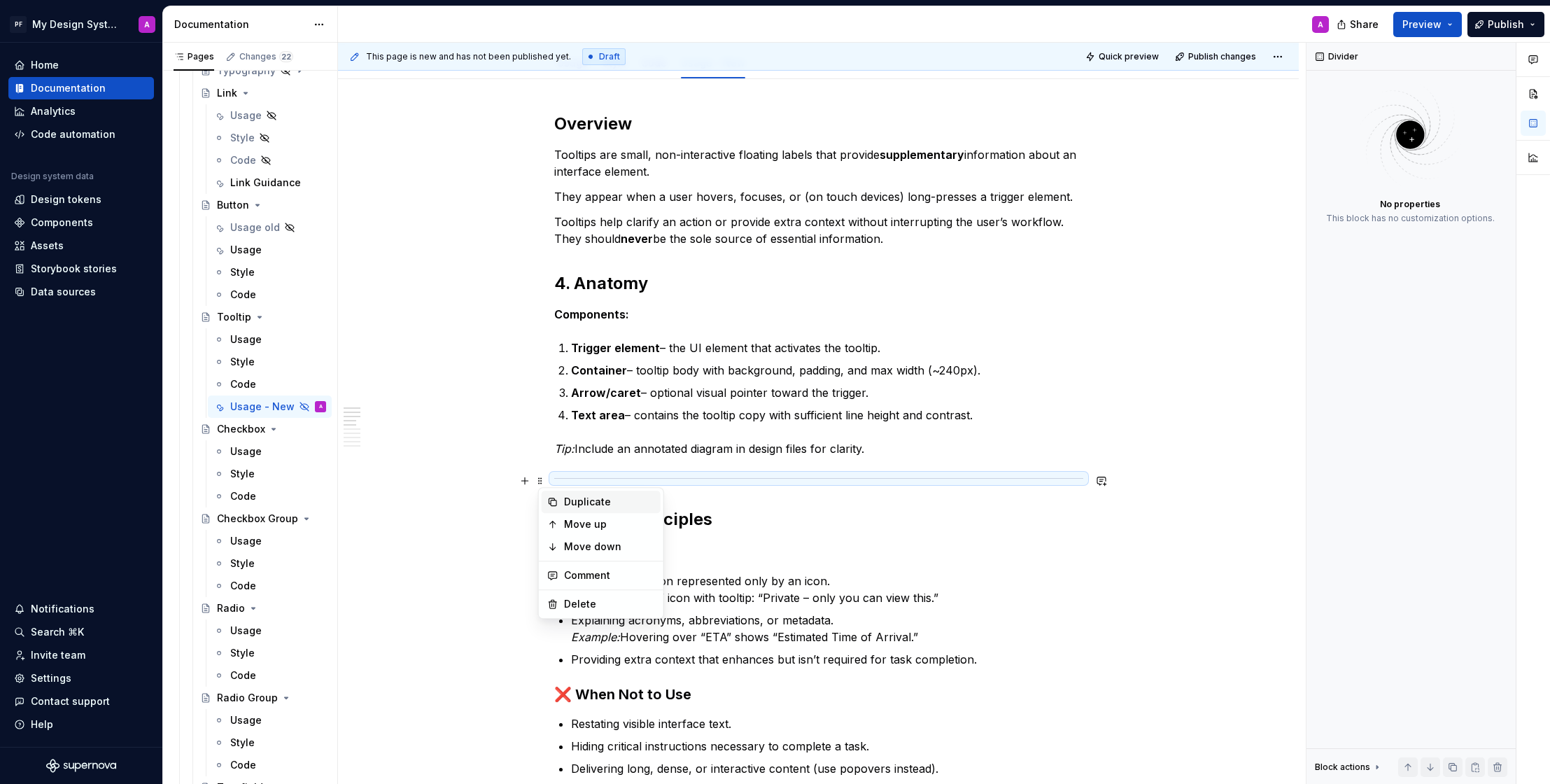
click at [574, 504] on div "Duplicate" at bounding box center [610, 502] width 91 height 14
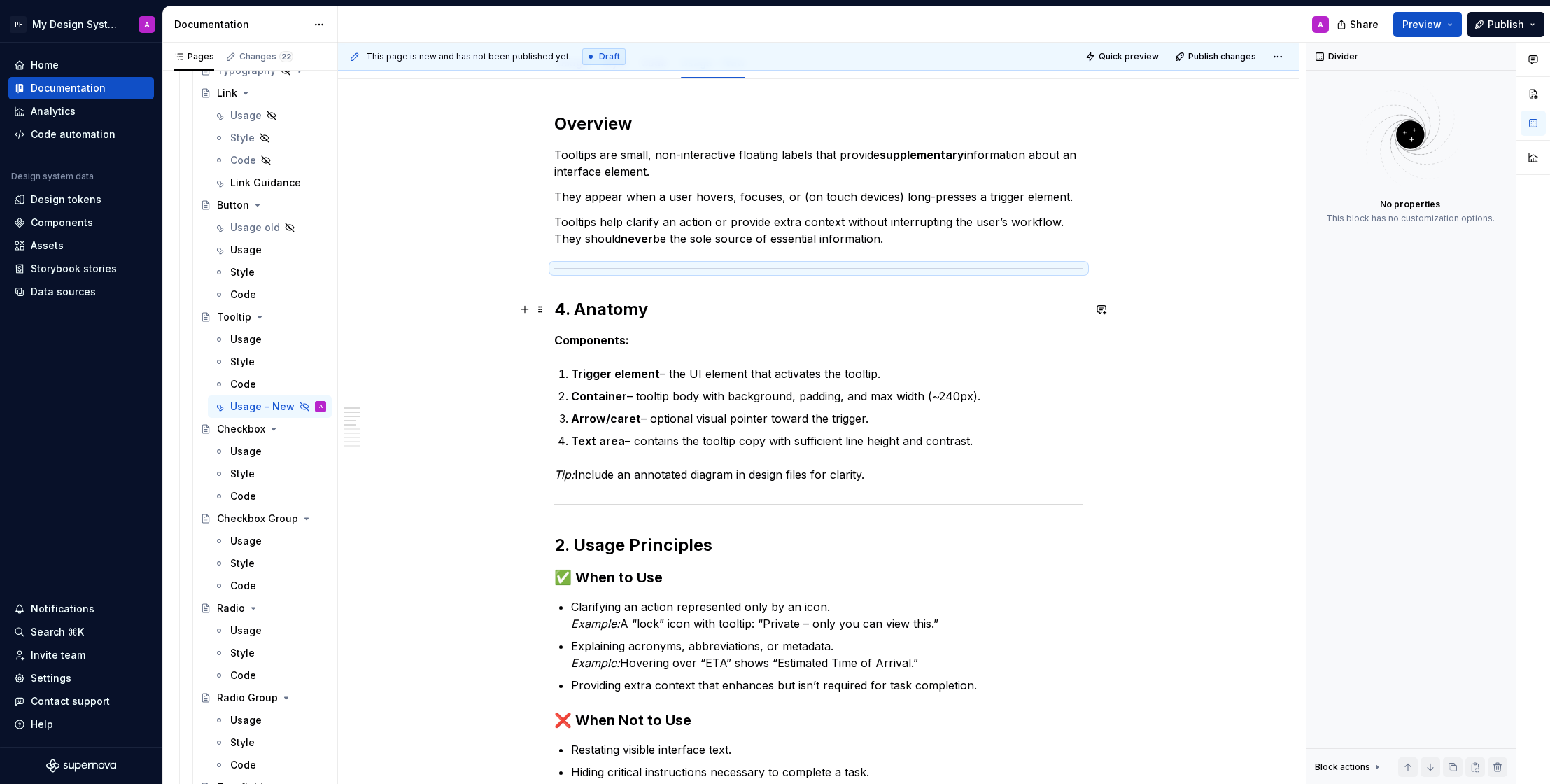
click at [580, 308] on h2 "4. Anatomy" at bounding box center [819, 309] width 529 height 22
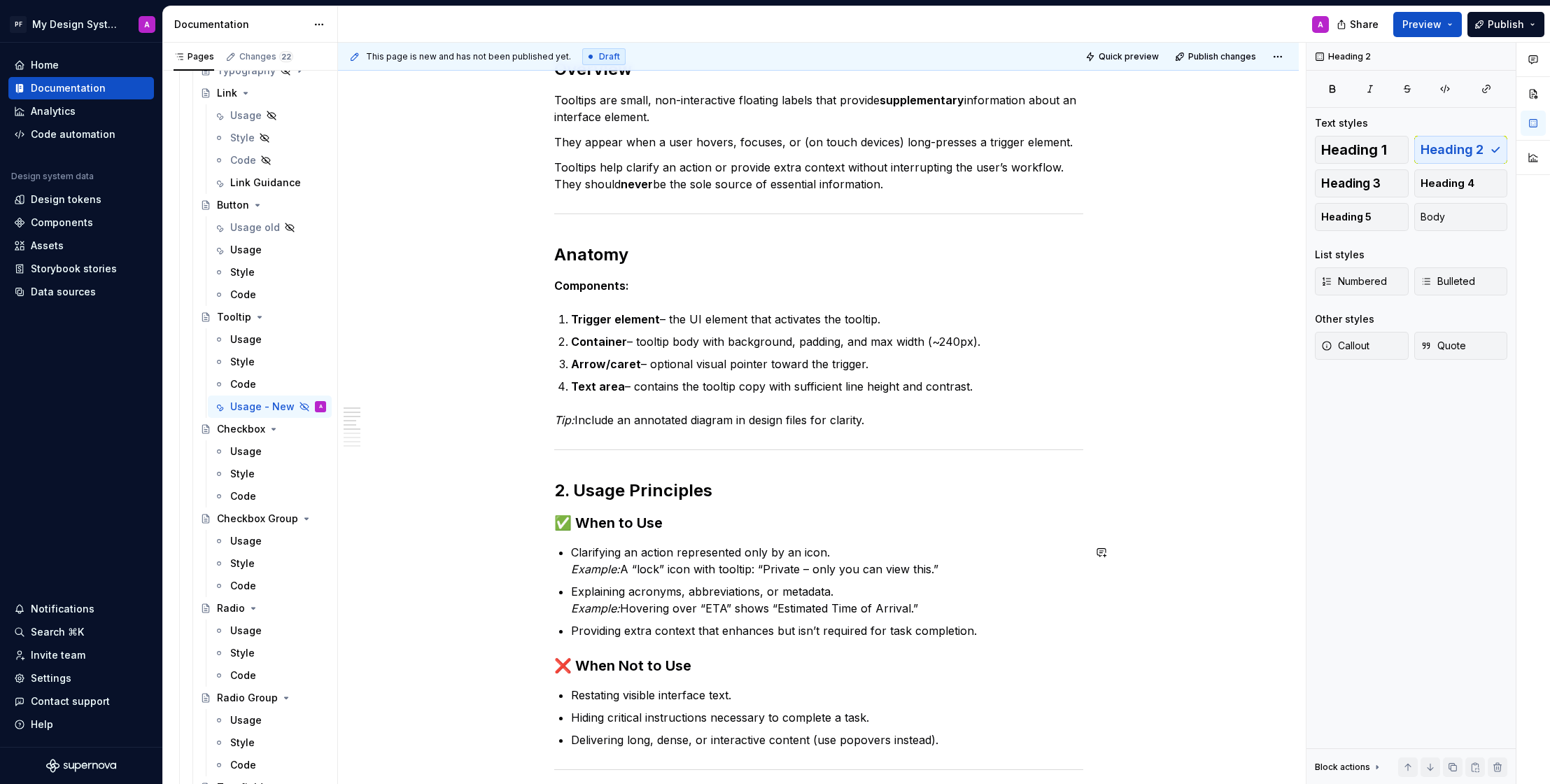
scroll to position [227, 0]
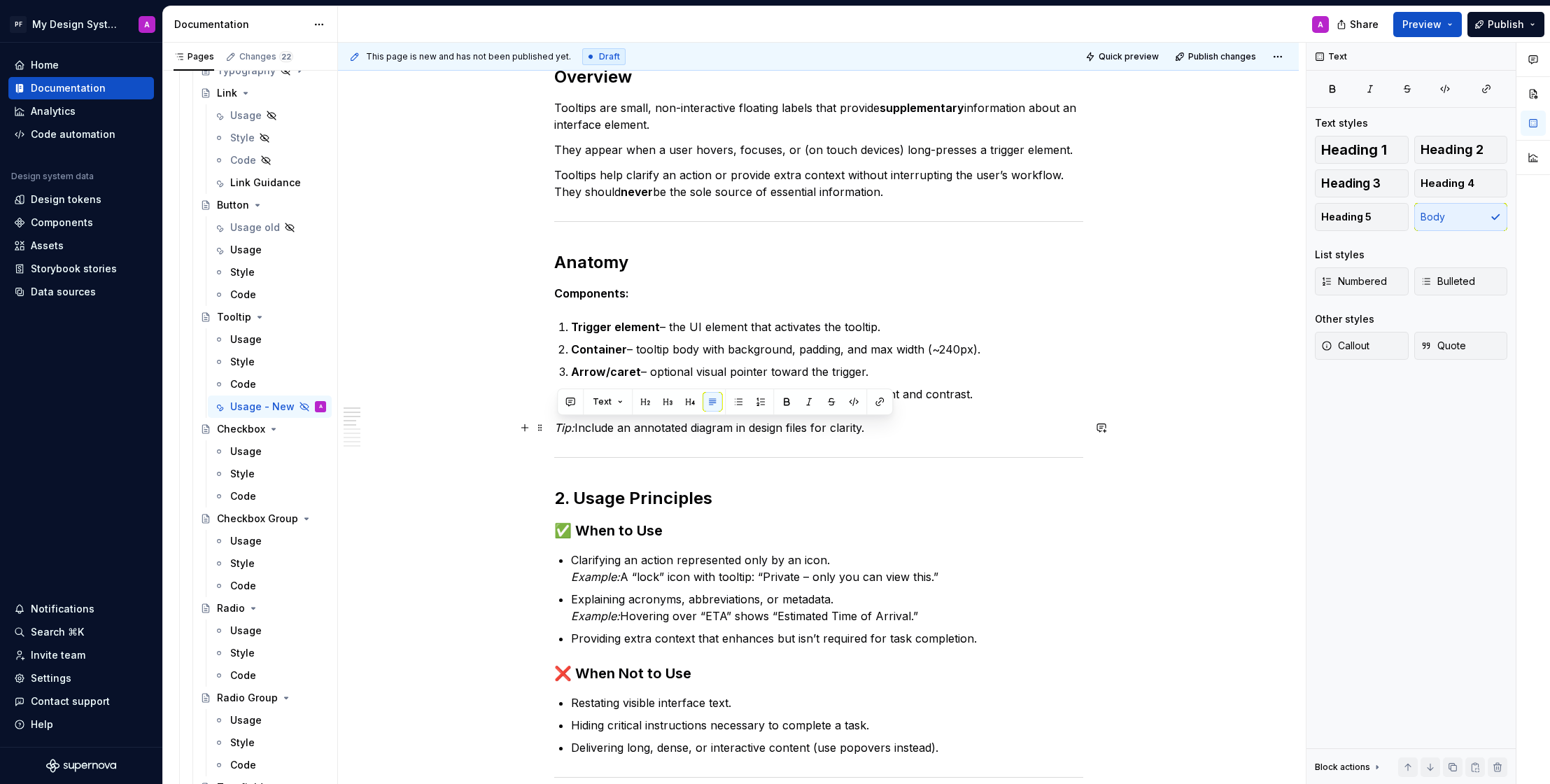
drag, startPoint x: 821, startPoint y: 430, endPoint x: 551, endPoint y: 429, distance: 270.0
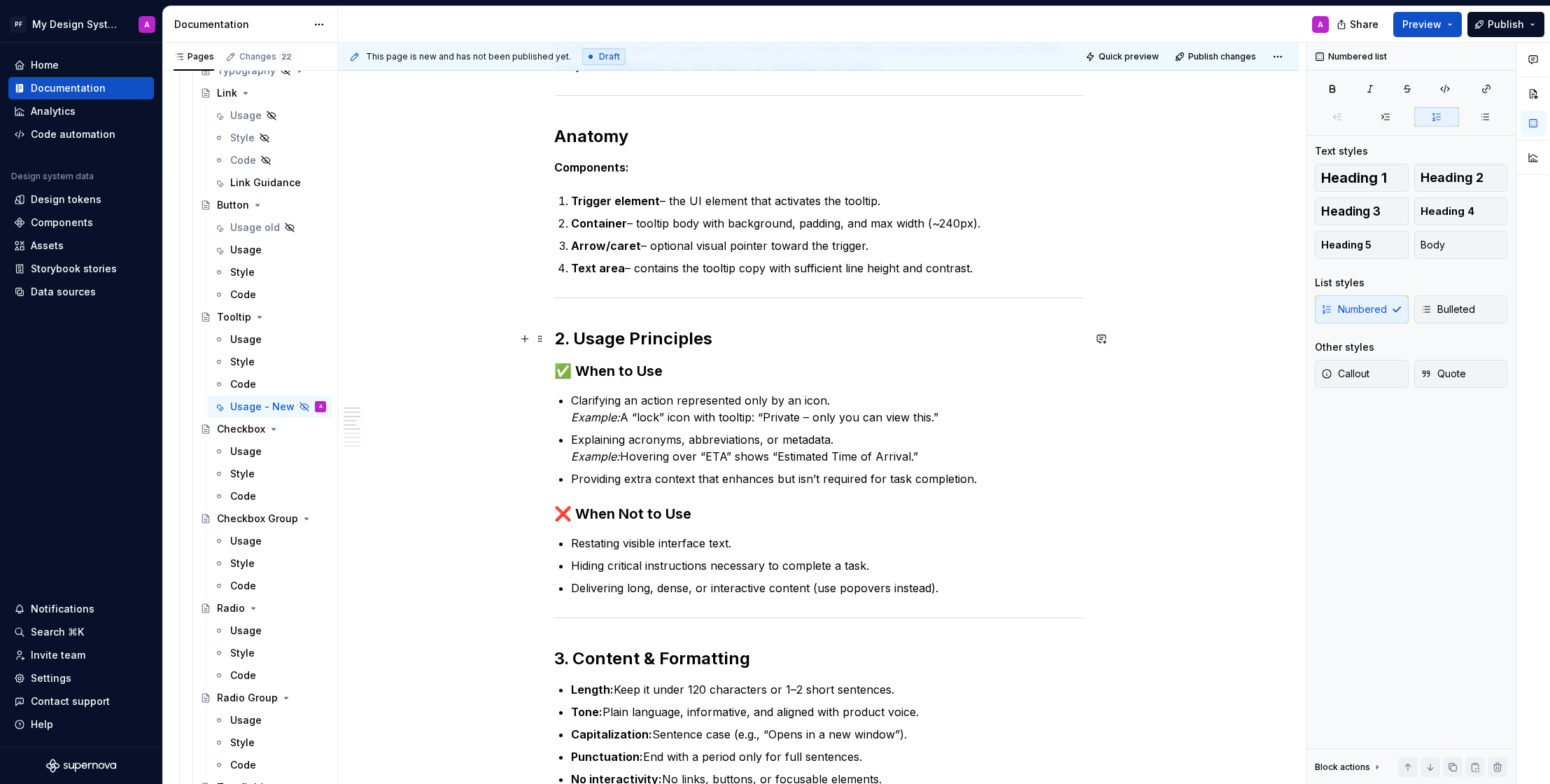
scroll to position [389, 0]
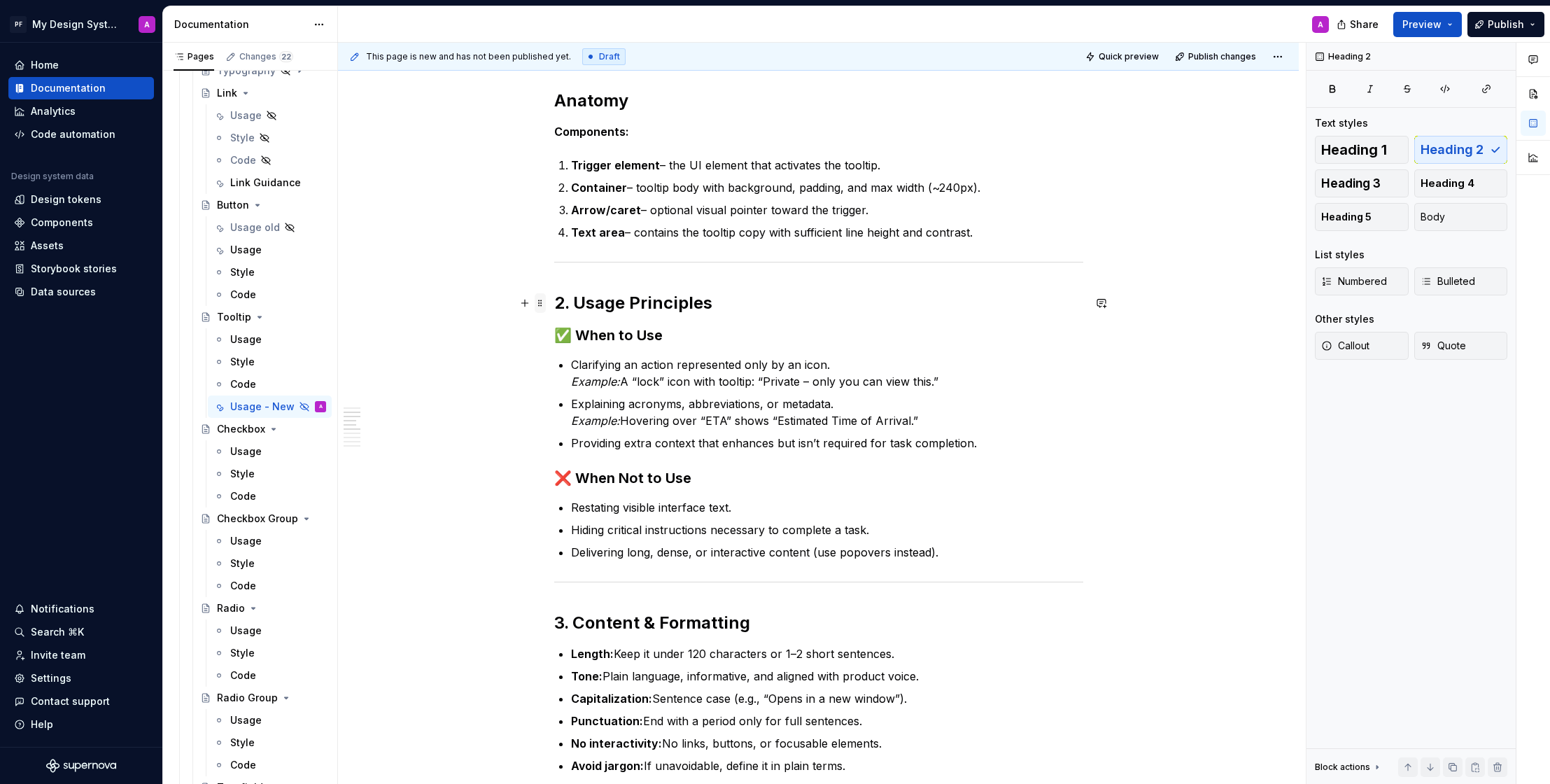
drag, startPoint x: 580, startPoint y: 303, endPoint x: 545, endPoint y: 303, distance: 35.0
click at [555, 303] on div "Overview Tooltips are small, non-interactive floating labels that provide suppl…" at bounding box center [819, 797] width 529 height 1786
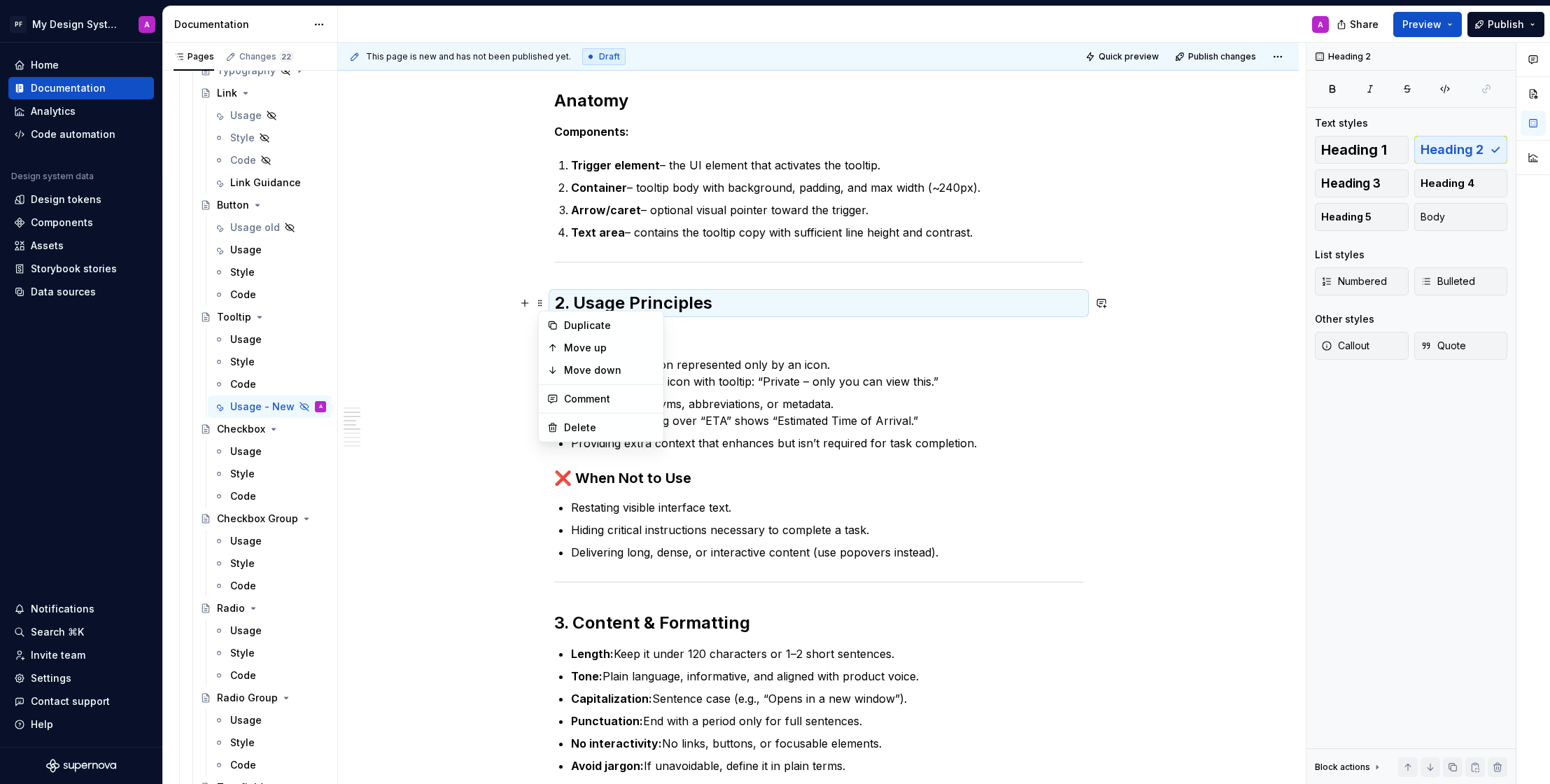
click at [583, 304] on h2 "2. Usage Principles" at bounding box center [819, 303] width 529 height 22
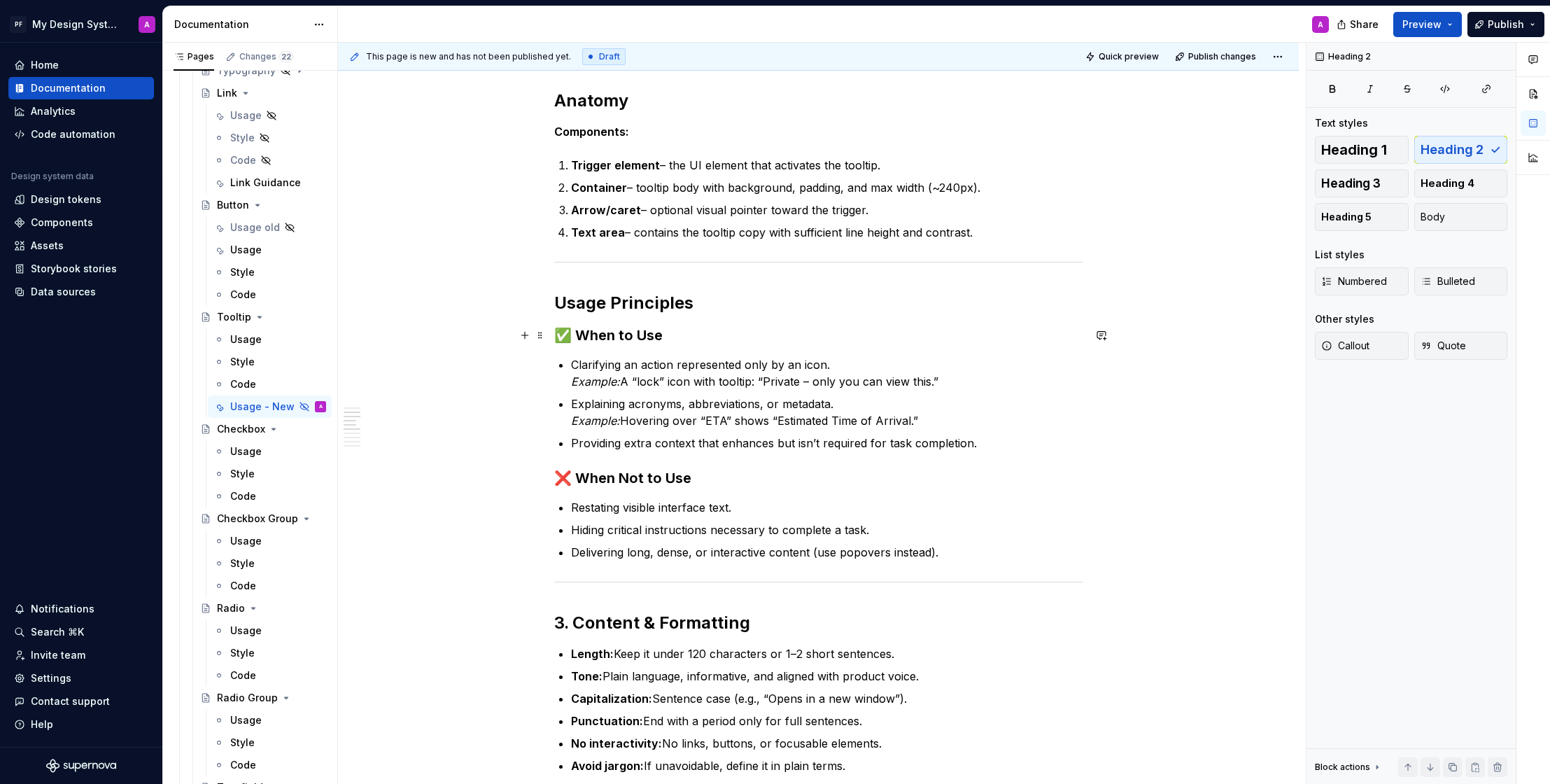
click at [579, 336] on h3 "✅ When to Use" at bounding box center [819, 335] width 529 height 20
click at [577, 473] on h3 "❌ When Not to Use" at bounding box center [819, 478] width 529 height 20
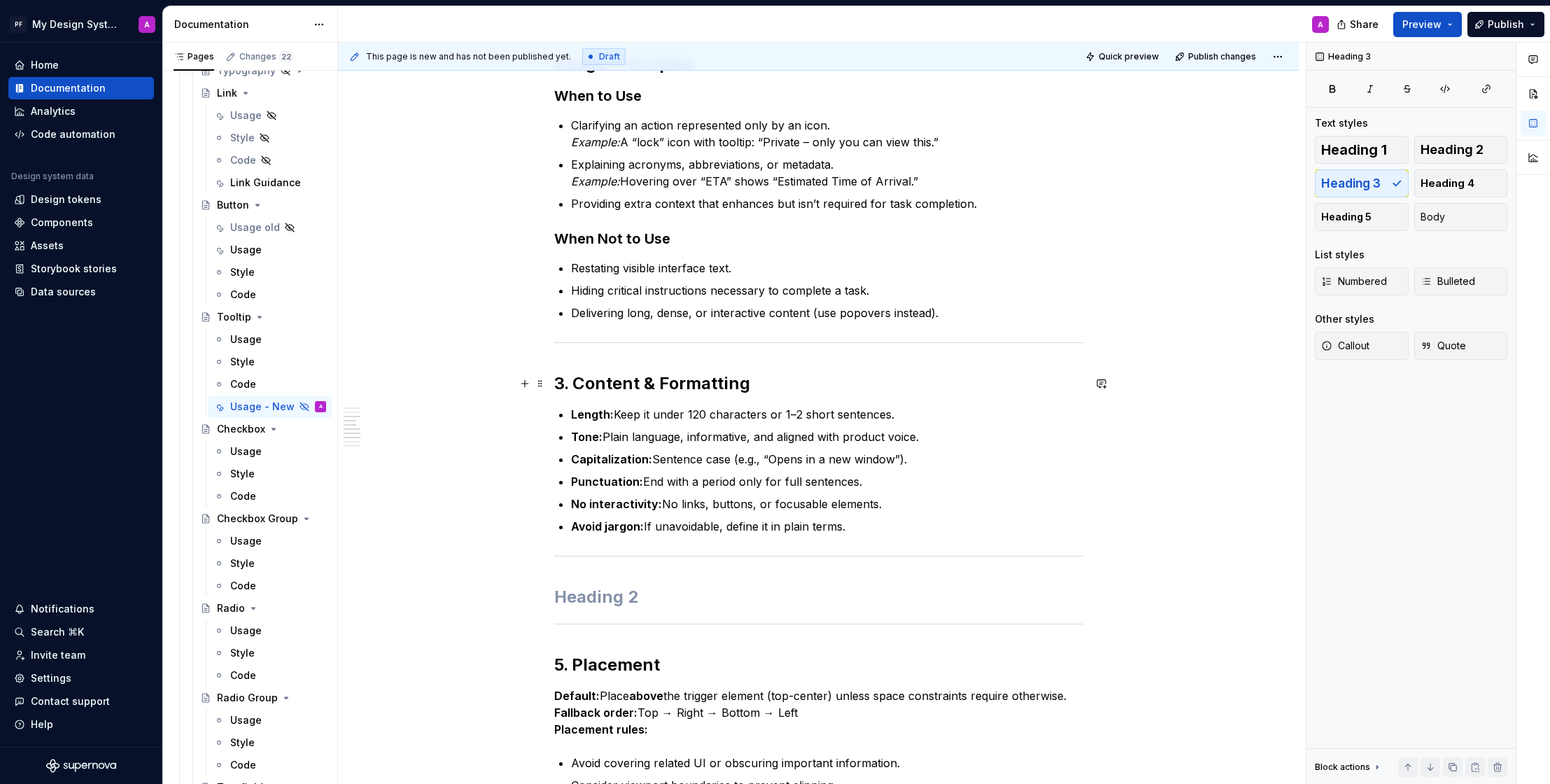
scroll to position [637, 0]
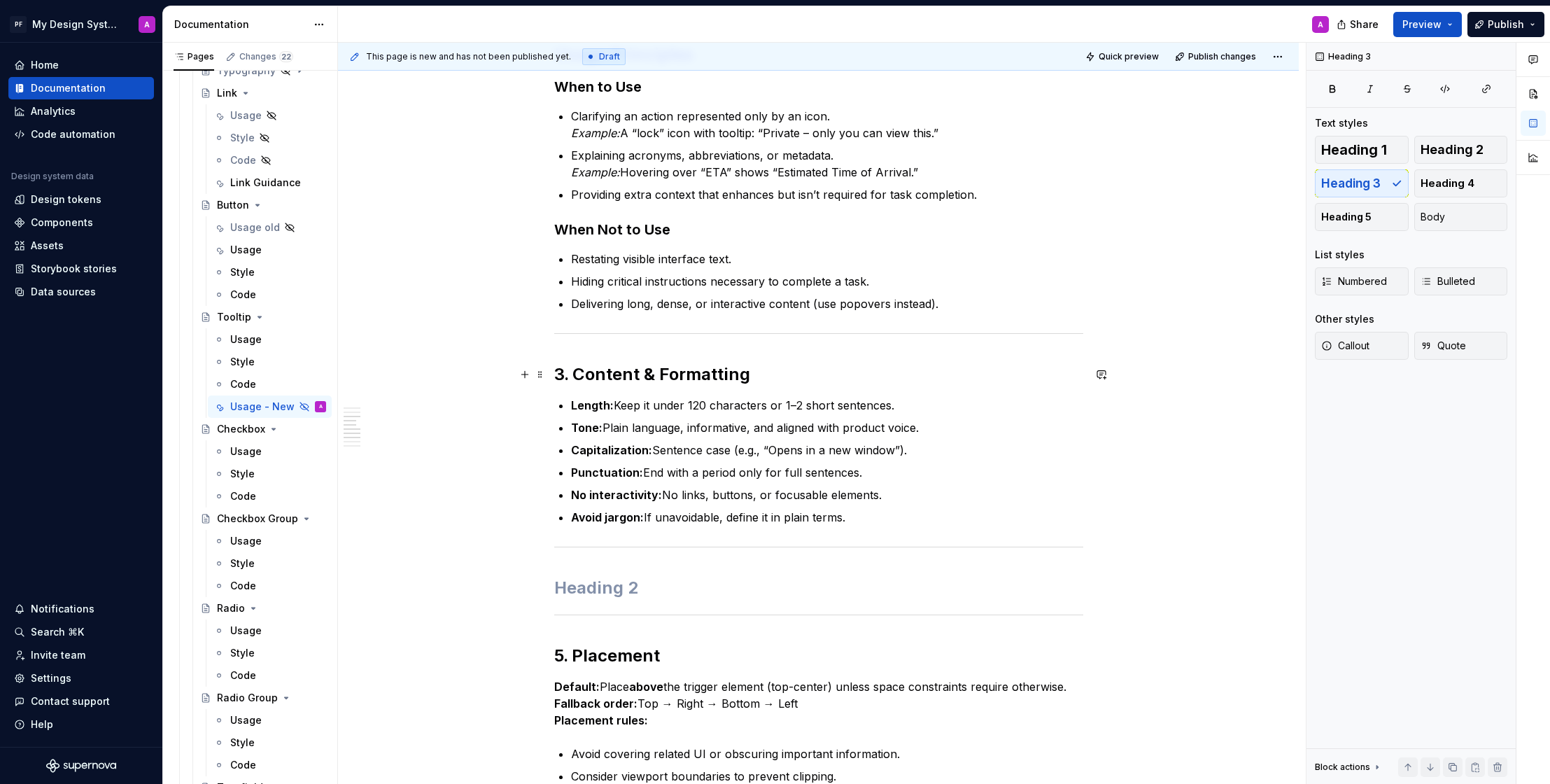
click at [576, 375] on h2 "3. Content & Formatting" at bounding box center [819, 374] width 529 height 22
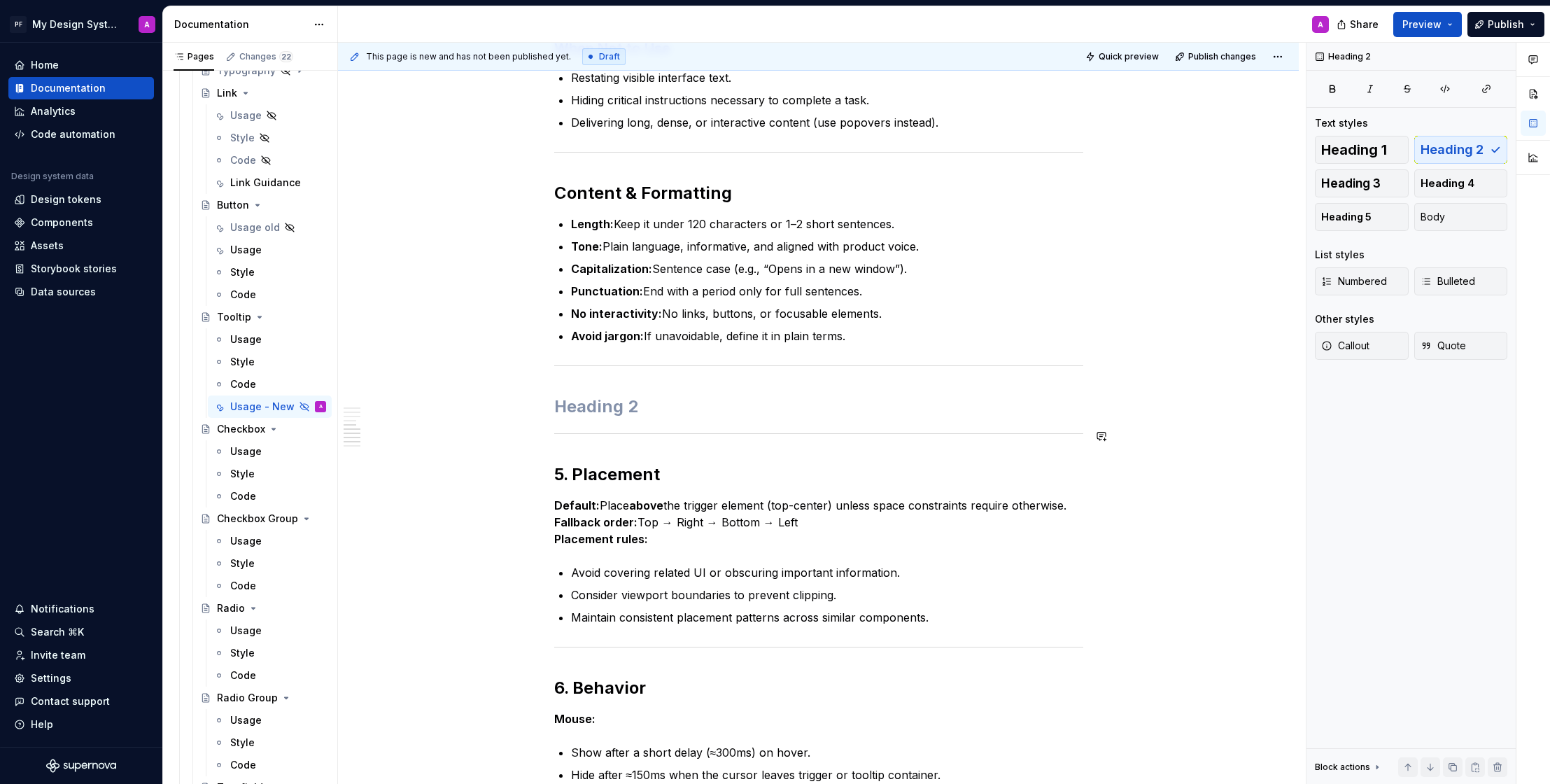
scroll to position [822, 0]
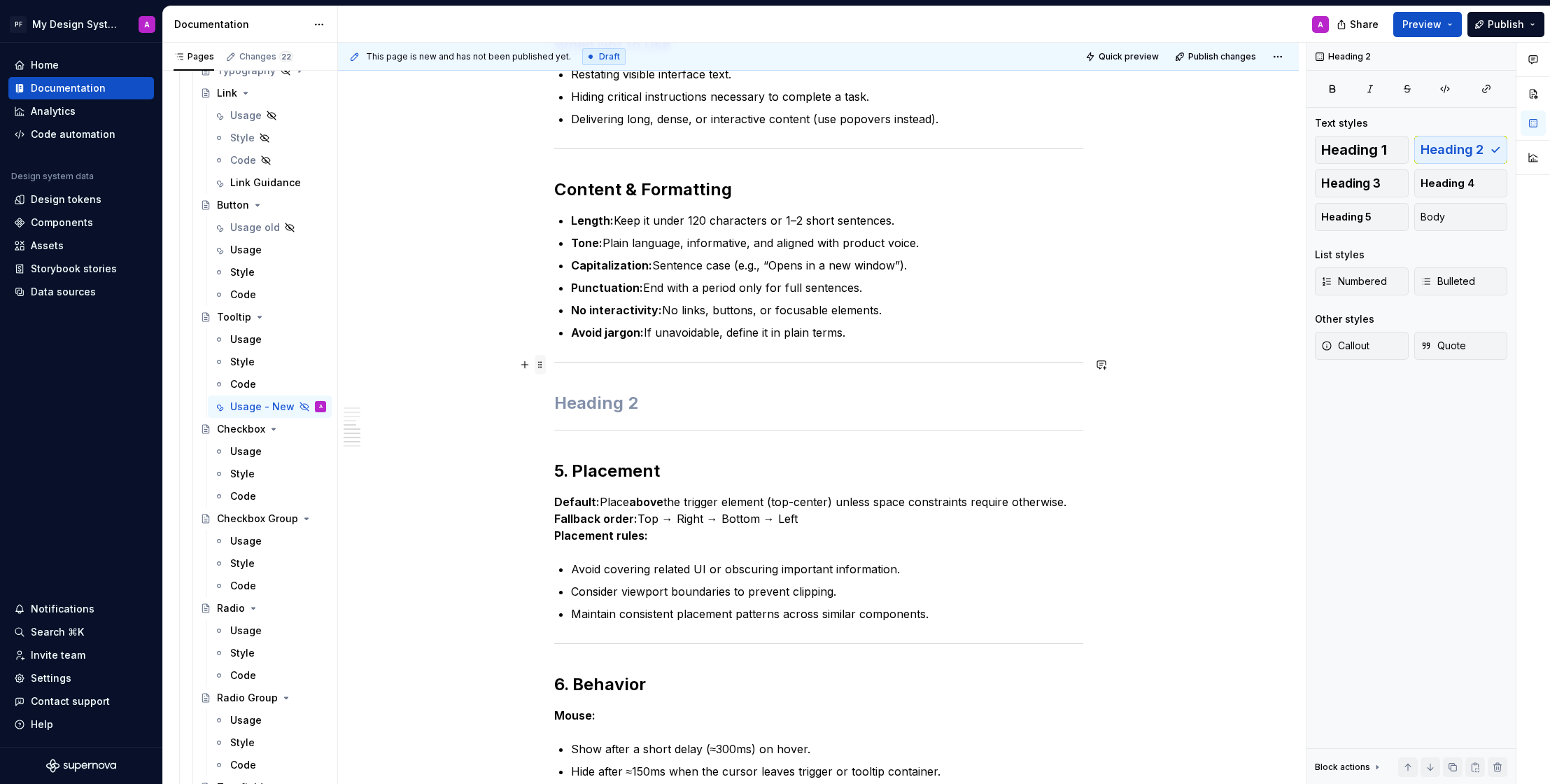
click at [543, 362] on span at bounding box center [540, 364] width 11 height 20
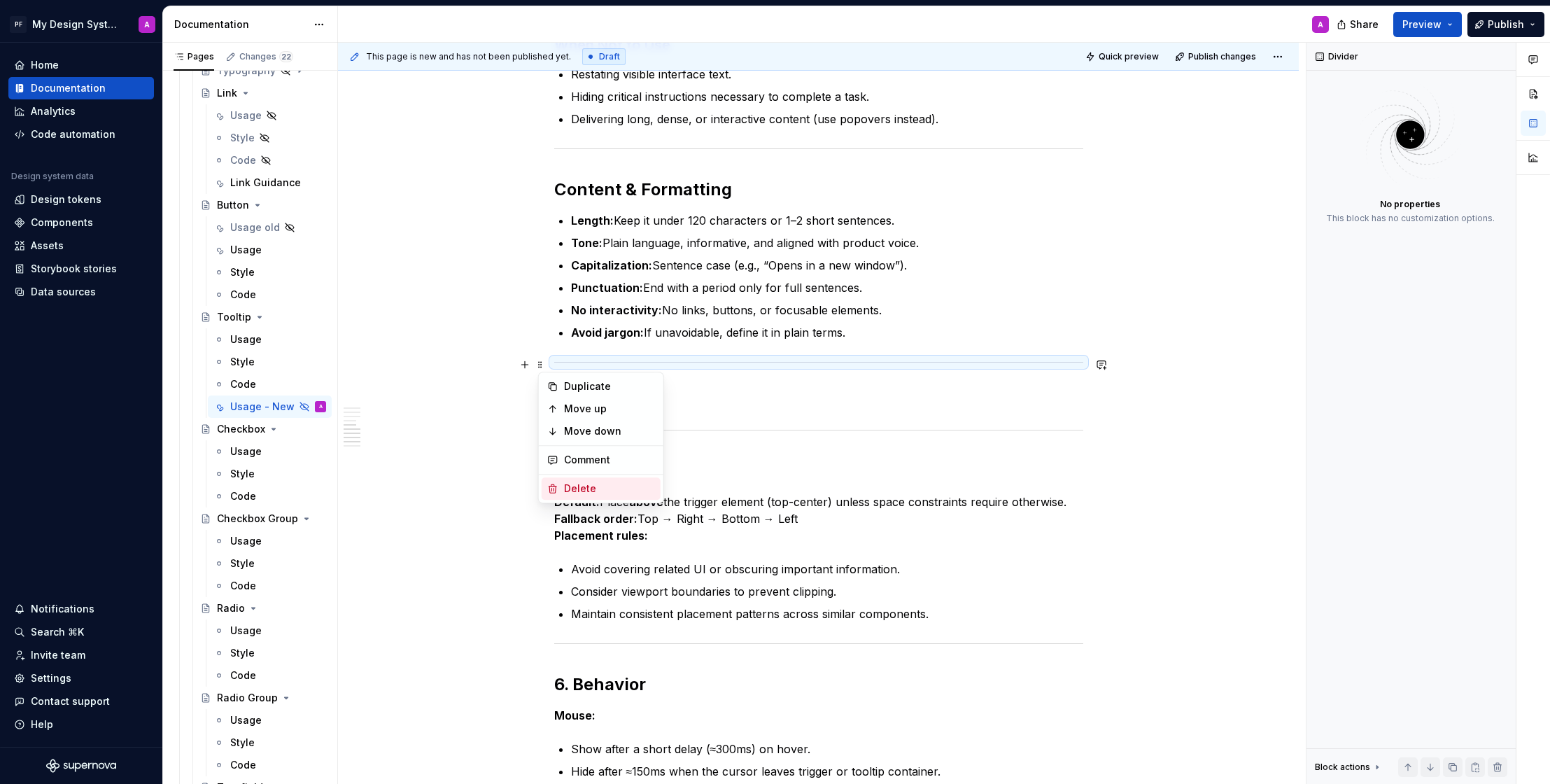
click at [598, 481] on div "Delete" at bounding box center [610, 488] width 91 height 14
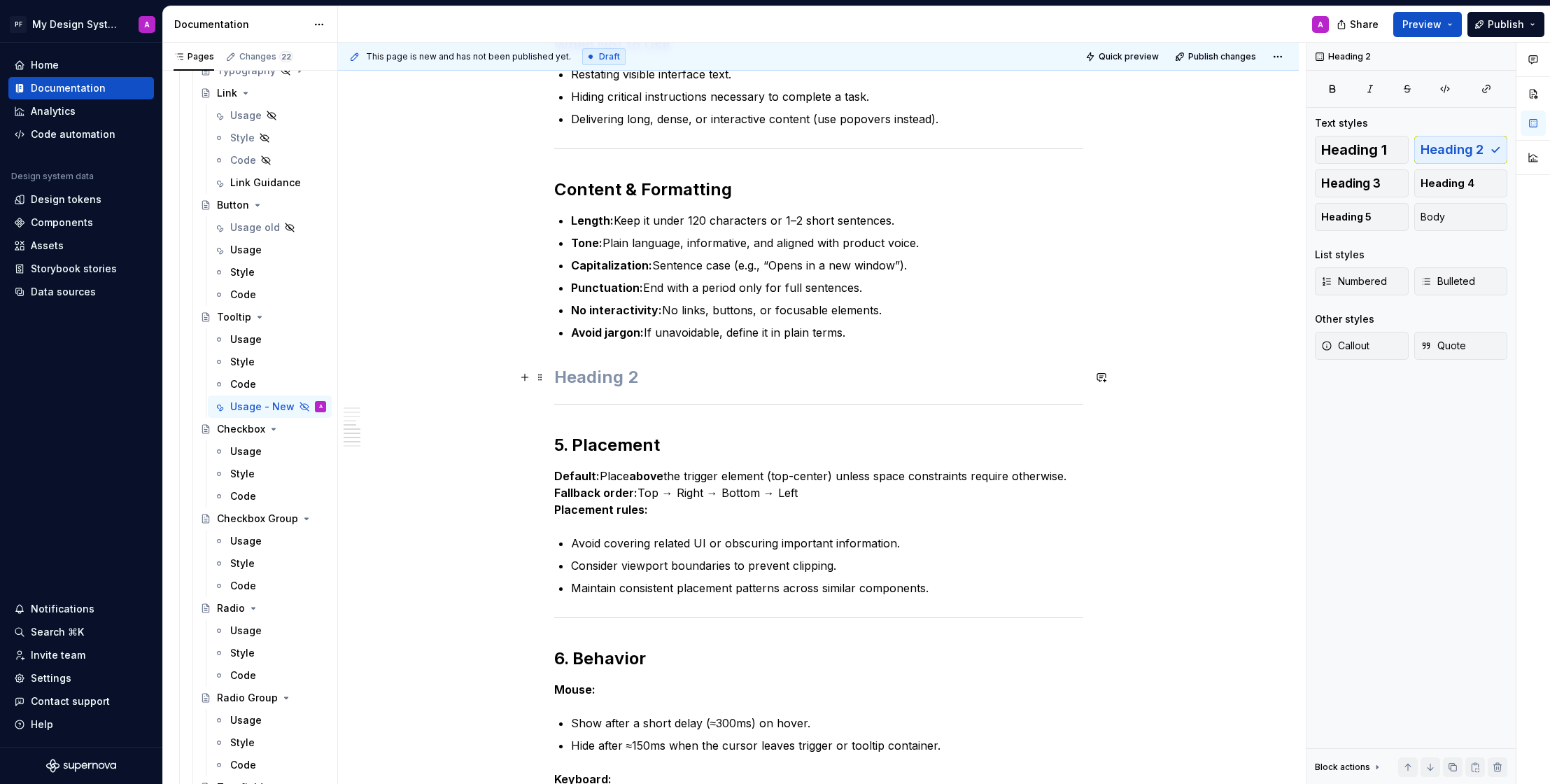
click at [670, 374] on h2 at bounding box center [819, 377] width 529 height 22
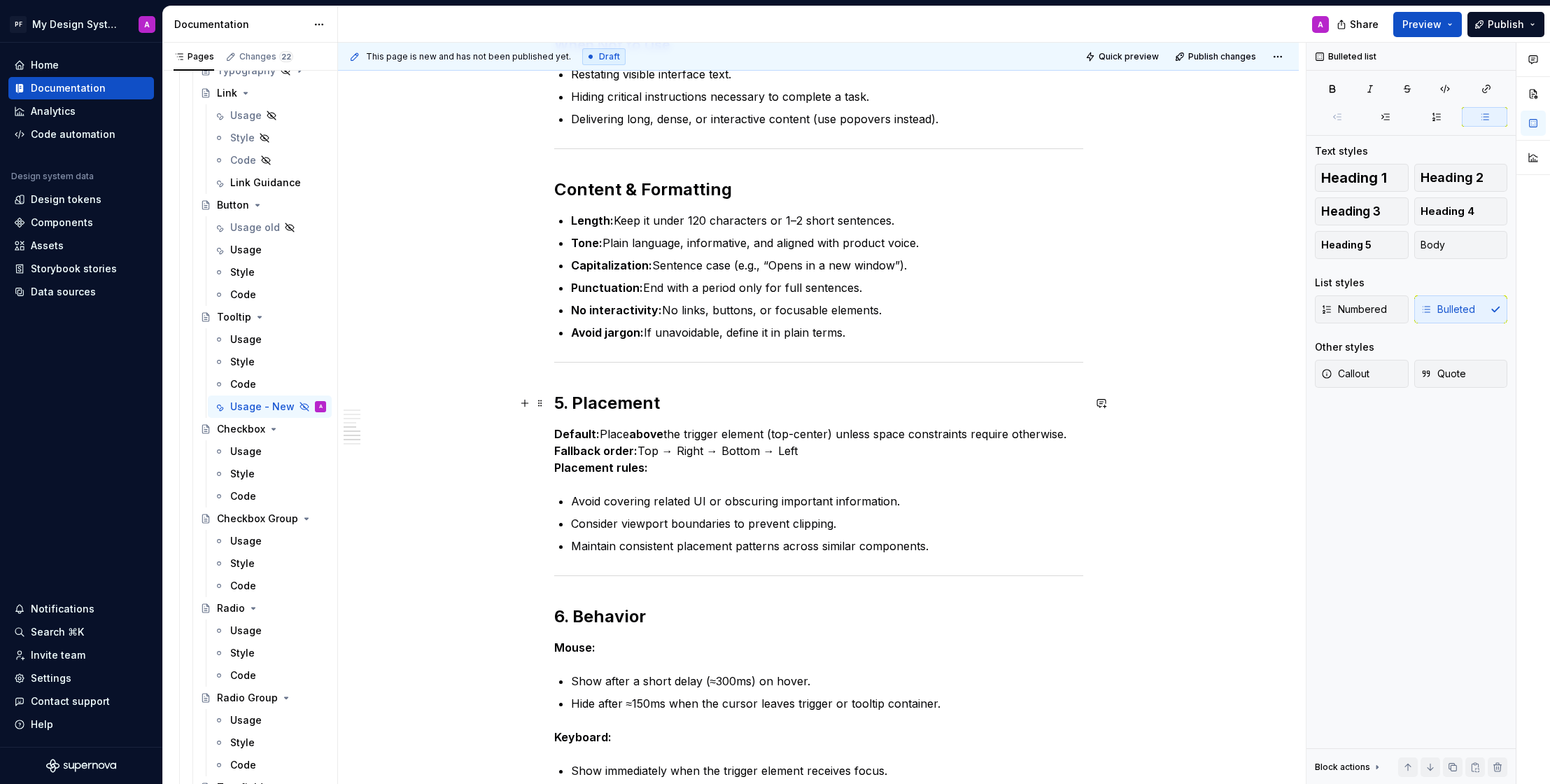
click at [581, 406] on h2 "5. Placement" at bounding box center [819, 403] width 529 height 22
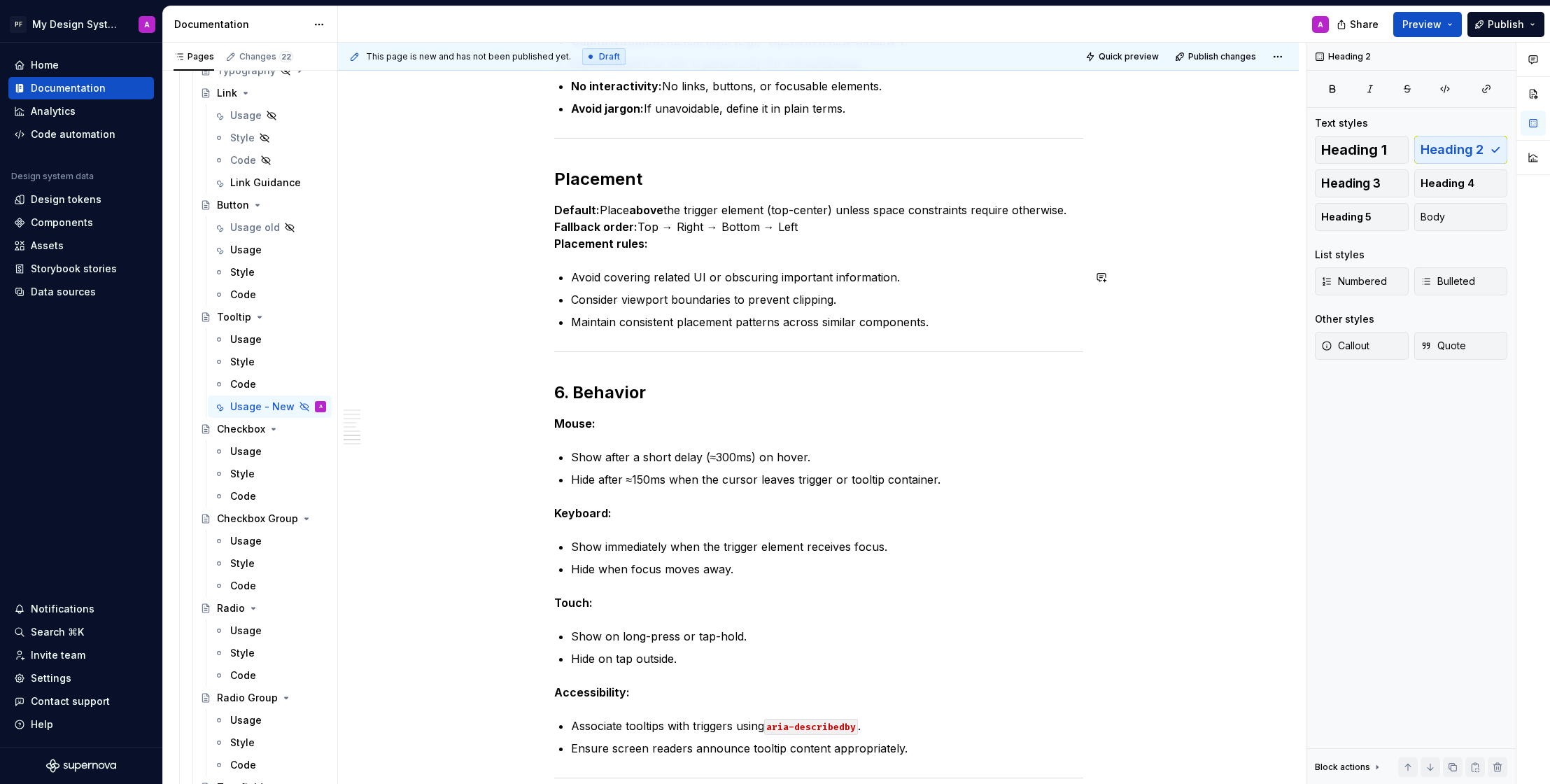
scroll to position [1150, 0]
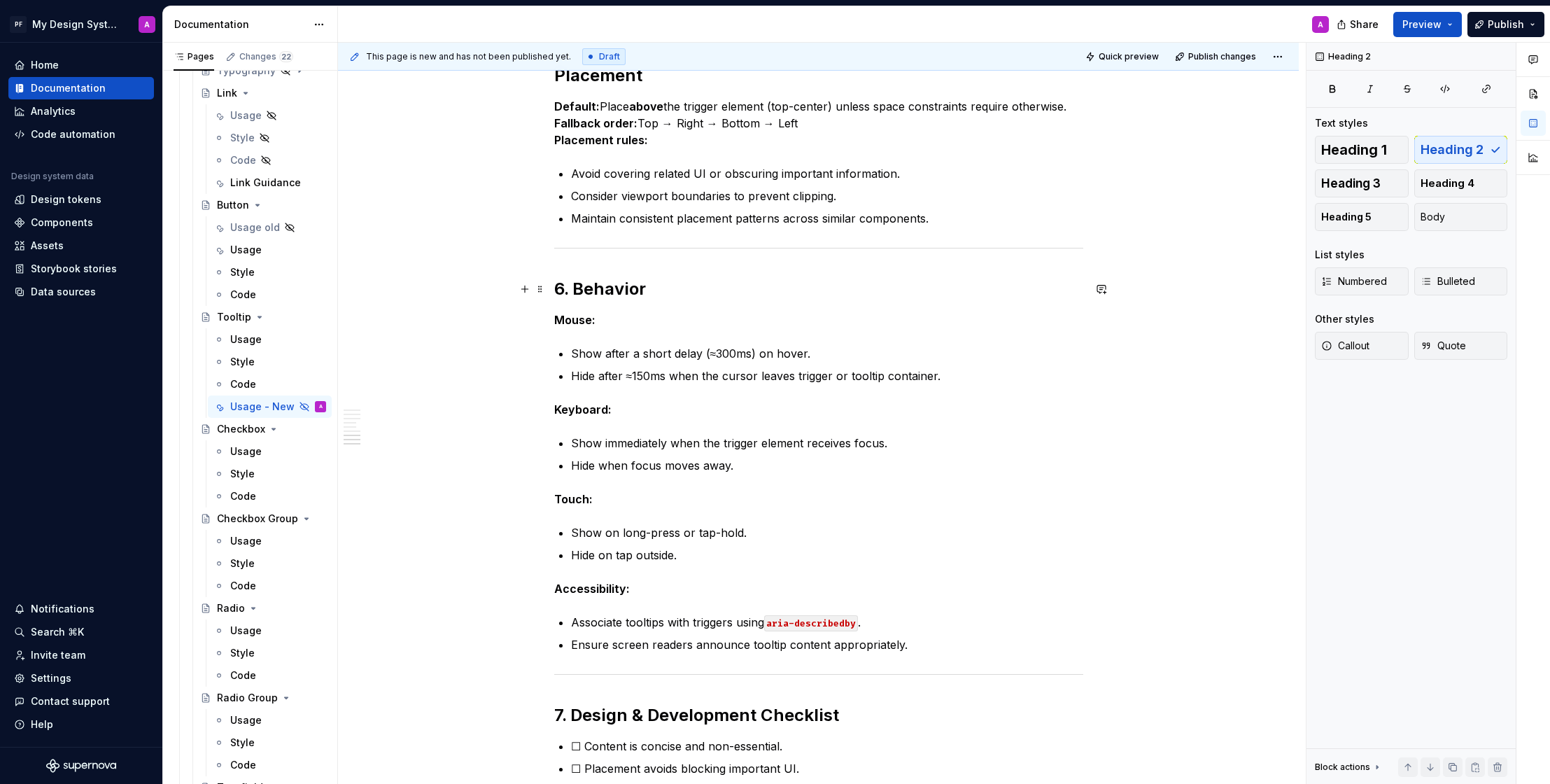
click at [578, 287] on h2 "6. Behavior" at bounding box center [819, 289] width 529 height 22
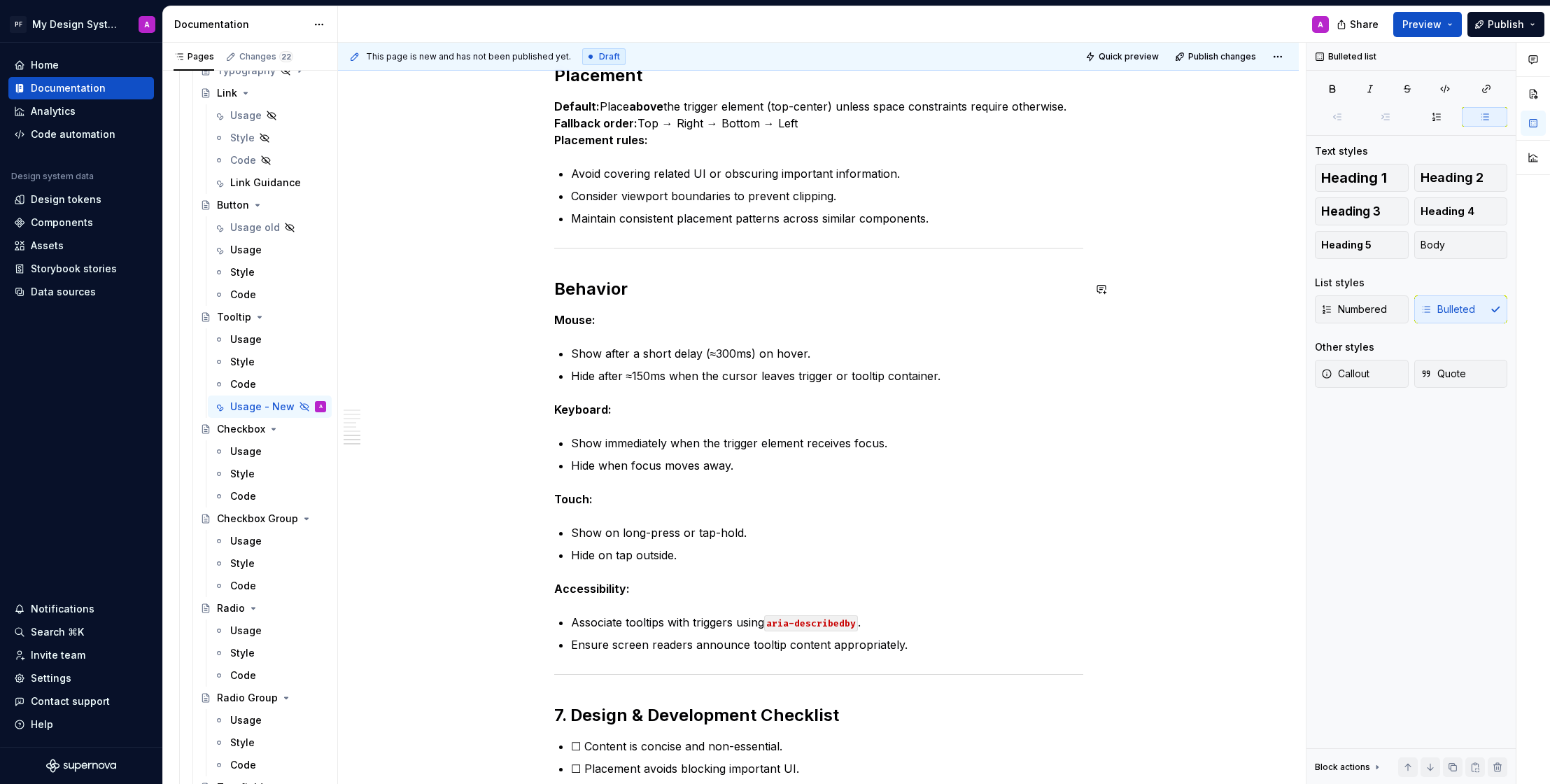
scroll to position [1361, 0]
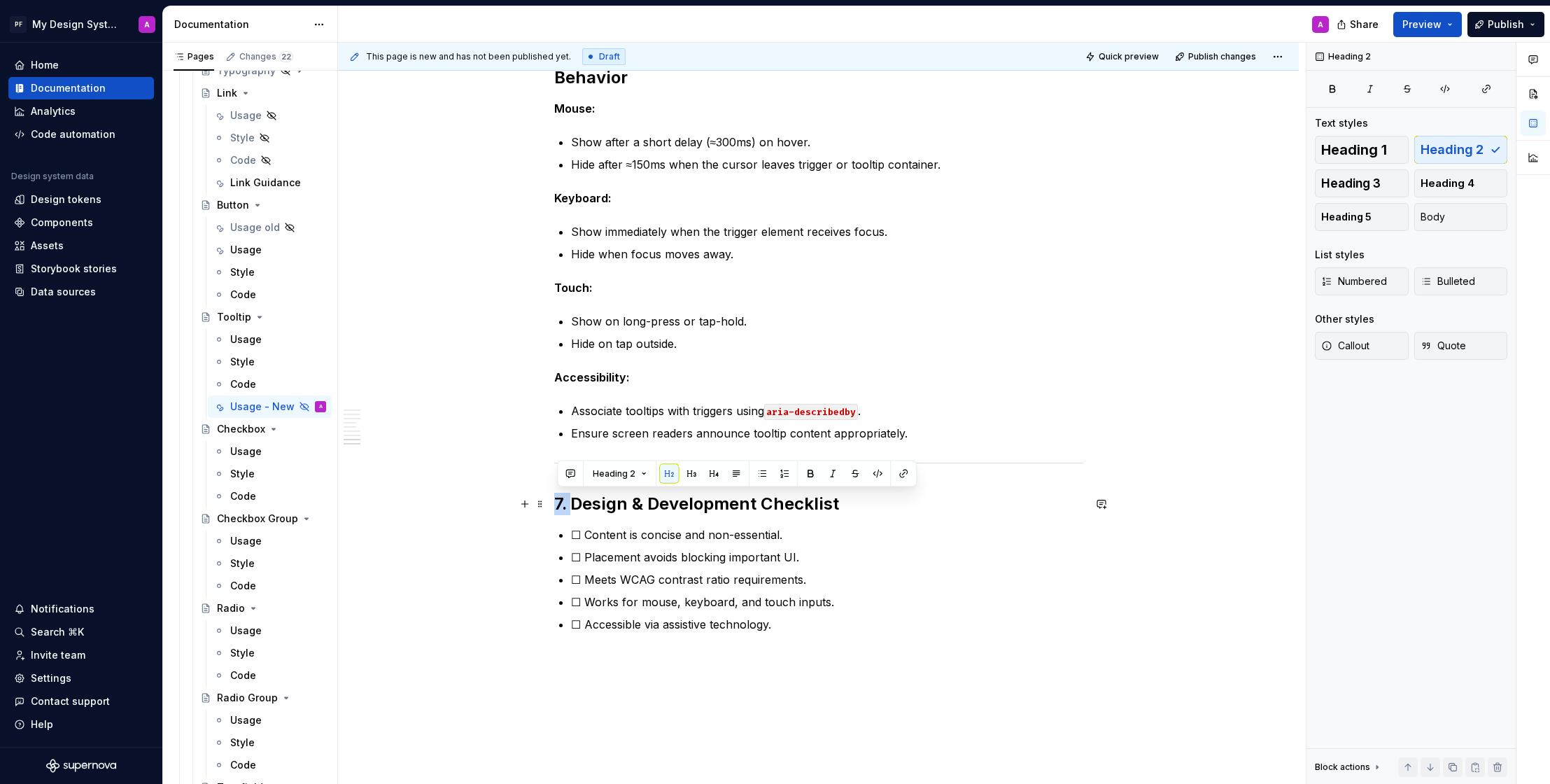
drag, startPoint x: 572, startPoint y: 503, endPoint x: 549, endPoint y: 503, distance: 23.0
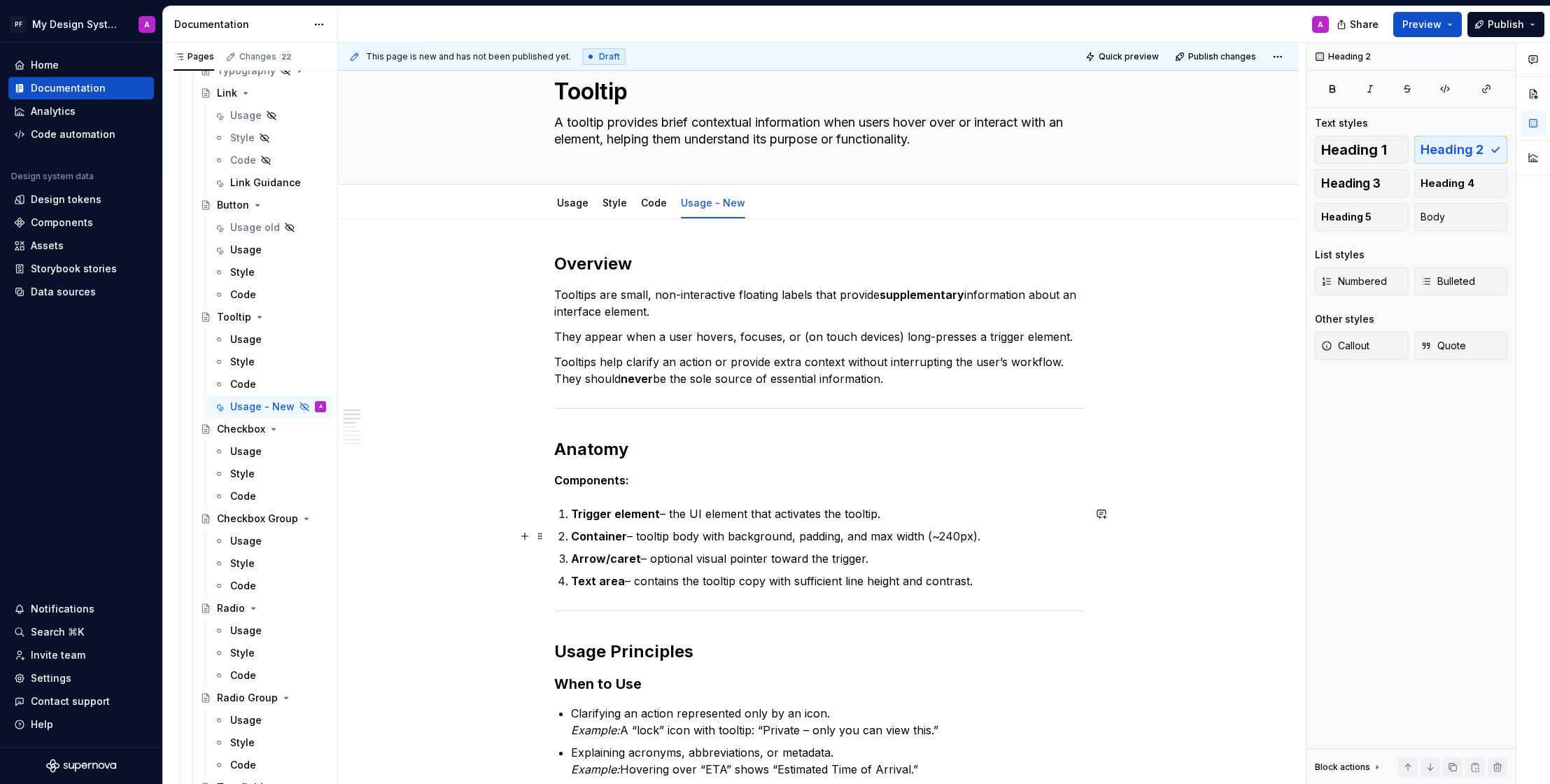
scroll to position [44, 0]
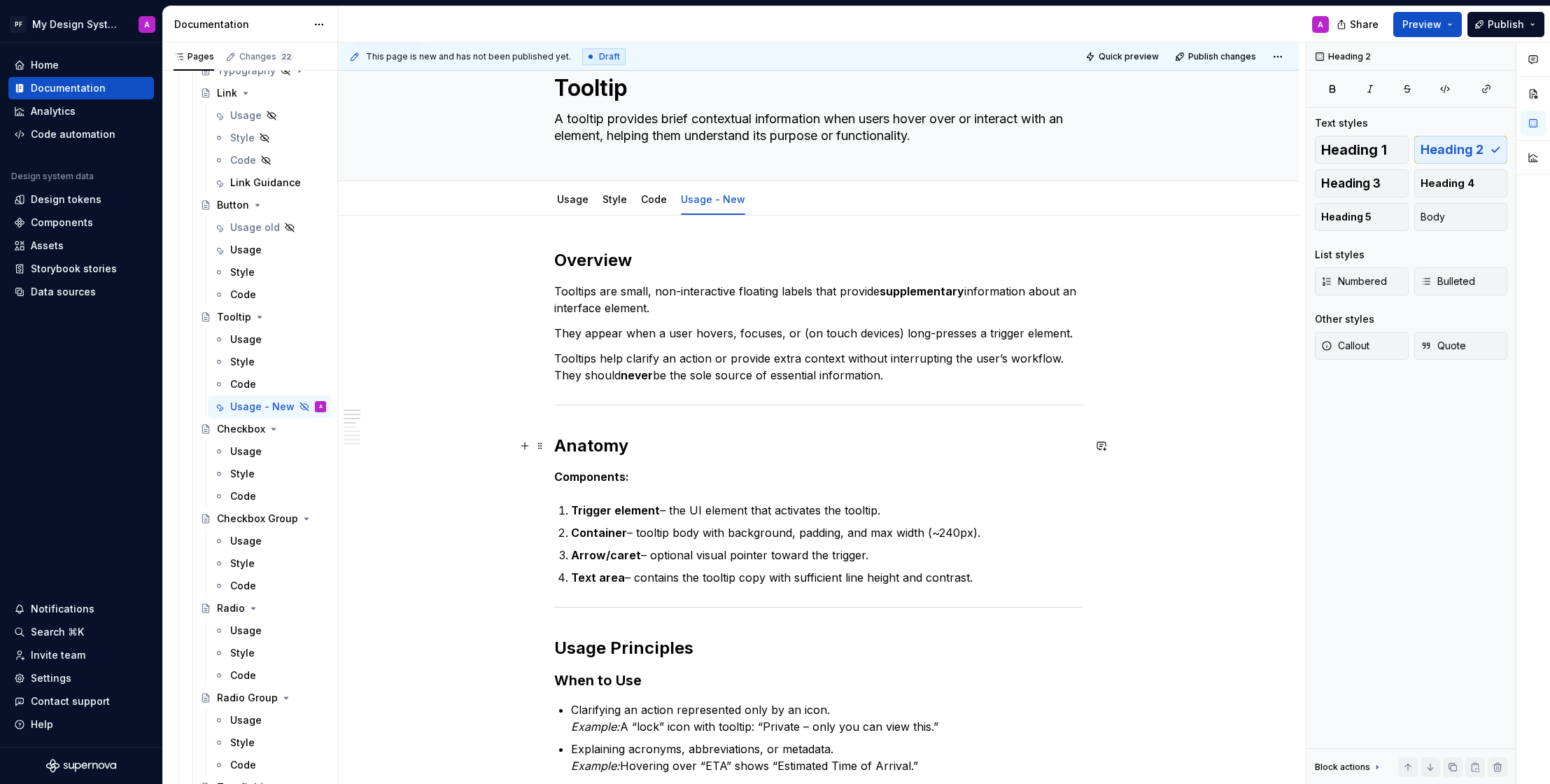
click at [632, 446] on h2 "Anatomy" at bounding box center [819, 445] width 529 height 22
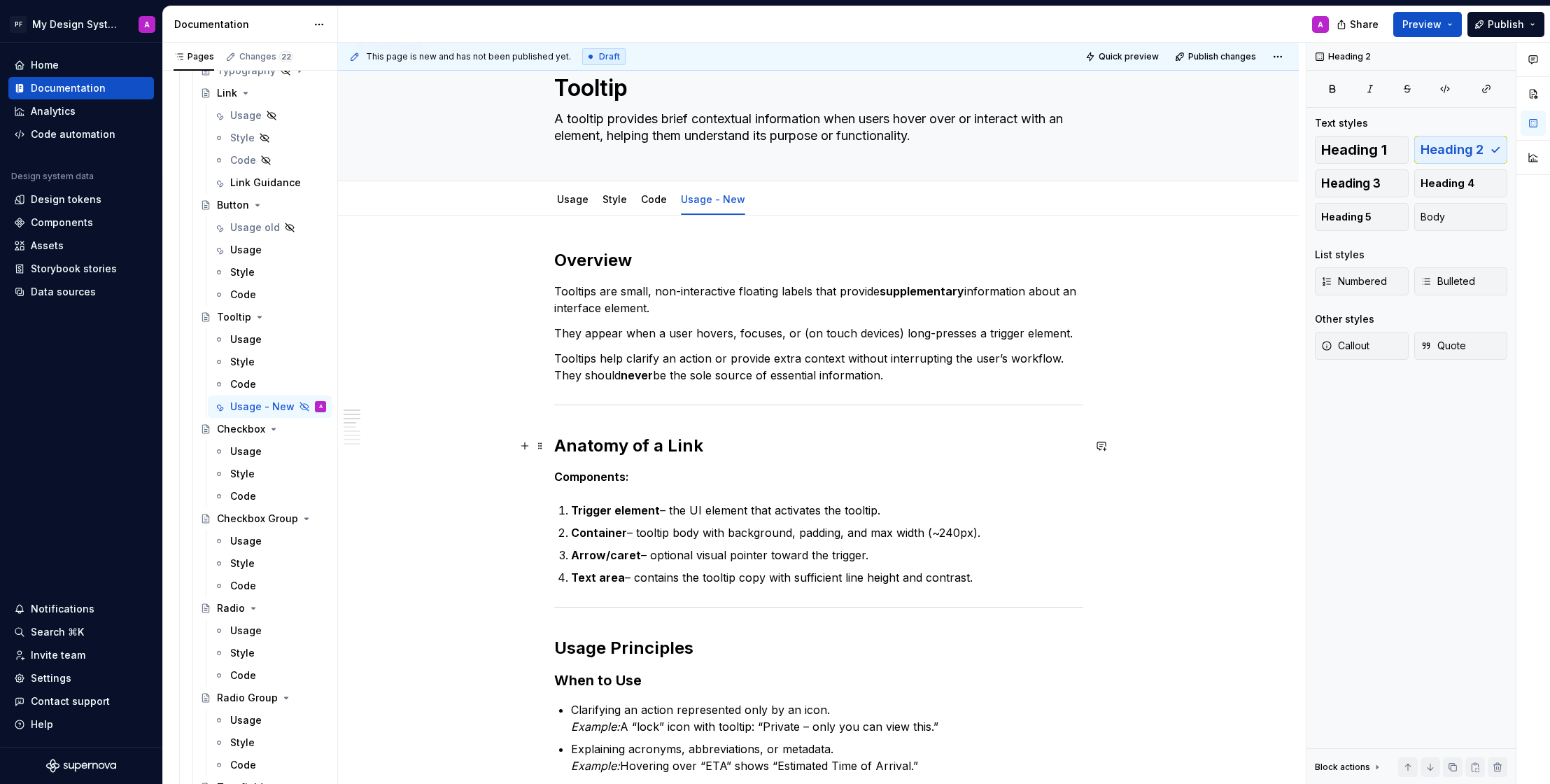
click at [703, 448] on strong "Anatomy of a Link" at bounding box center [629, 445] width 149 height 20
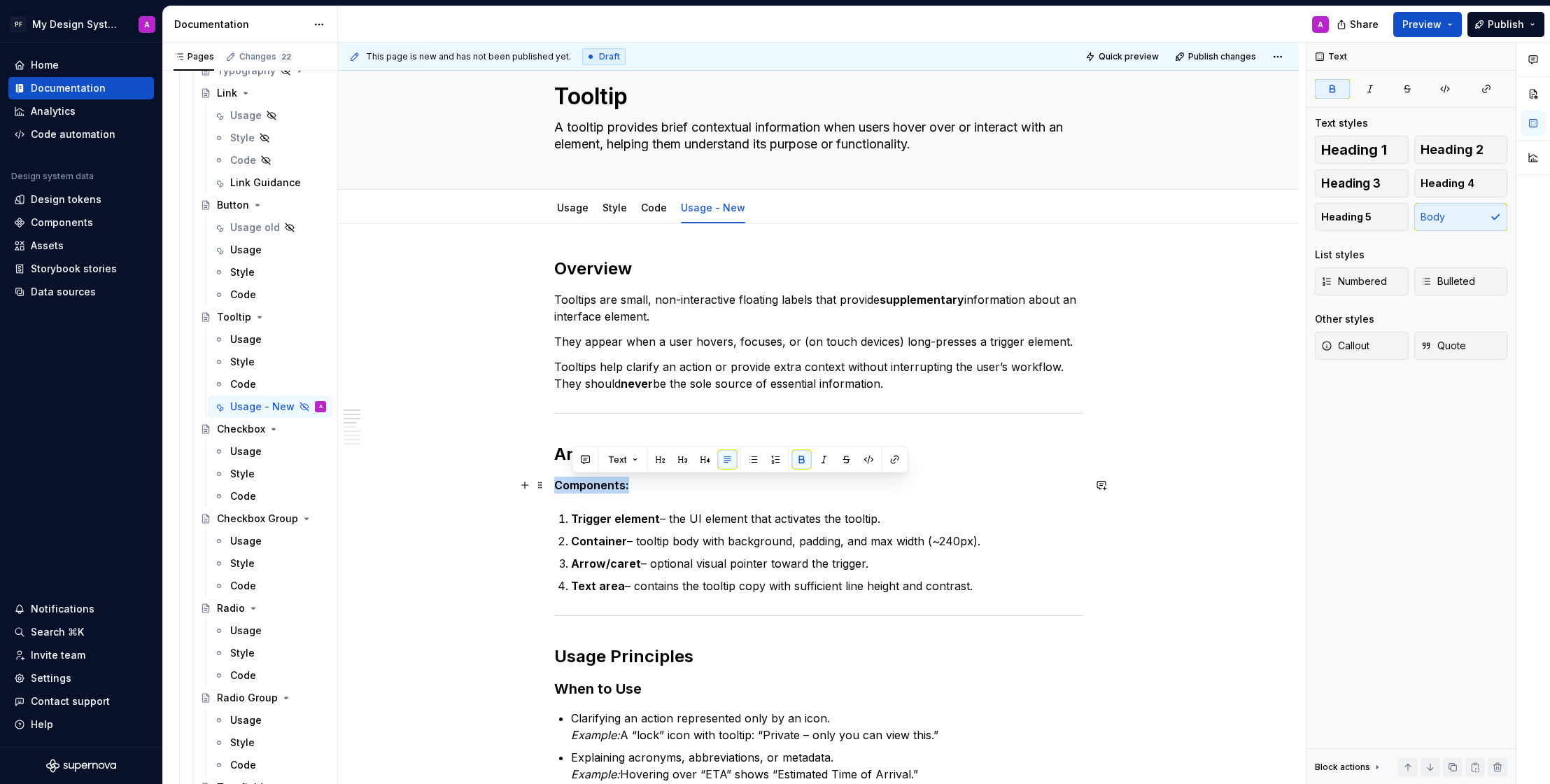
drag, startPoint x: 640, startPoint y: 483, endPoint x: 555, endPoint y: 483, distance: 85.0
click at [532, 487] on button "button" at bounding box center [524, 484] width 20 height 20
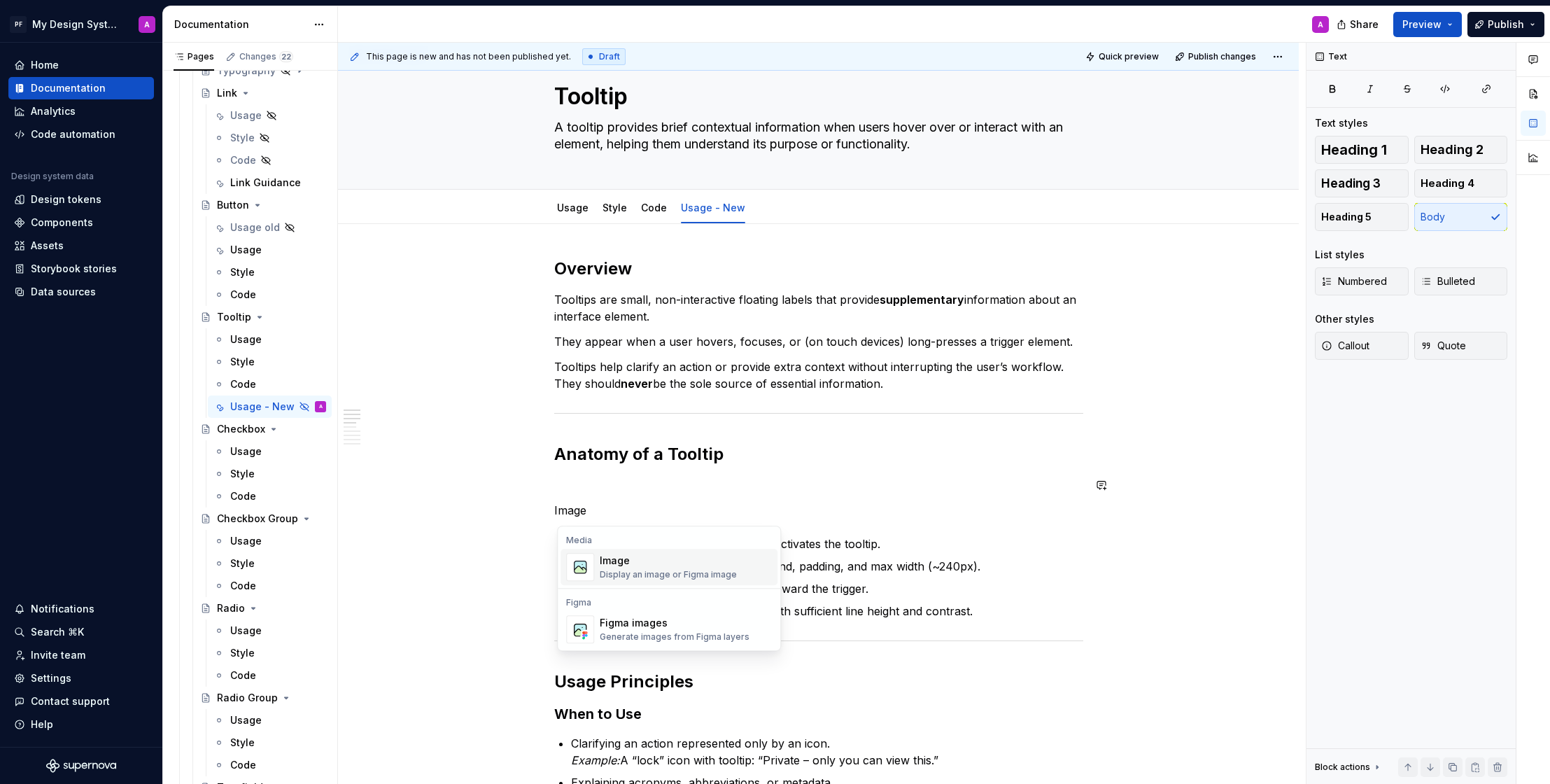
drag, startPoint x: 614, startPoint y: 563, endPoint x: 573, endPoint y: 587, distance: 47.5
click at [614, 564] on div "Image Display an image or Figma image" at bounding box center [669, 566] width 137 height 26
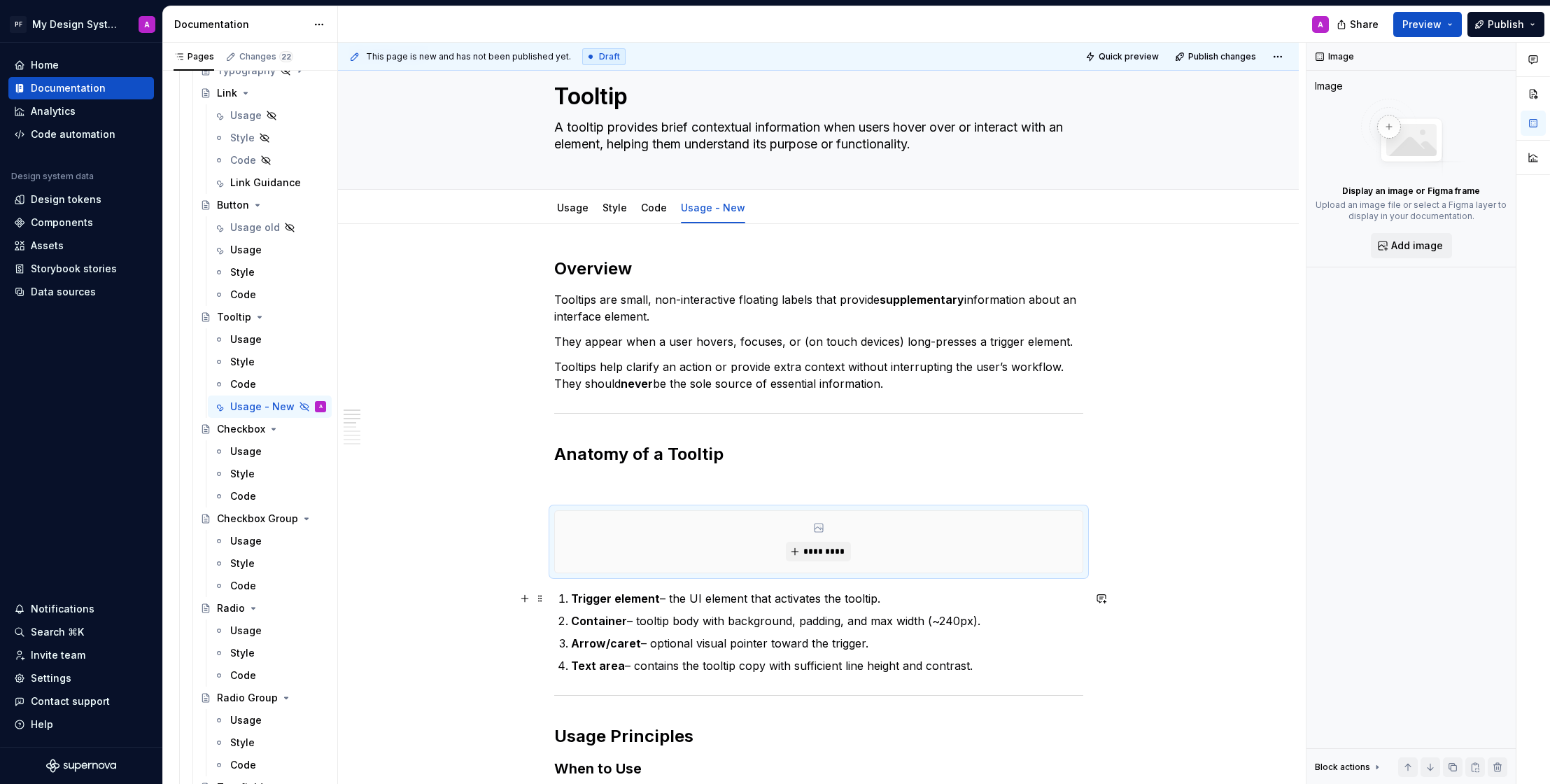
scroll to position [41, 0]
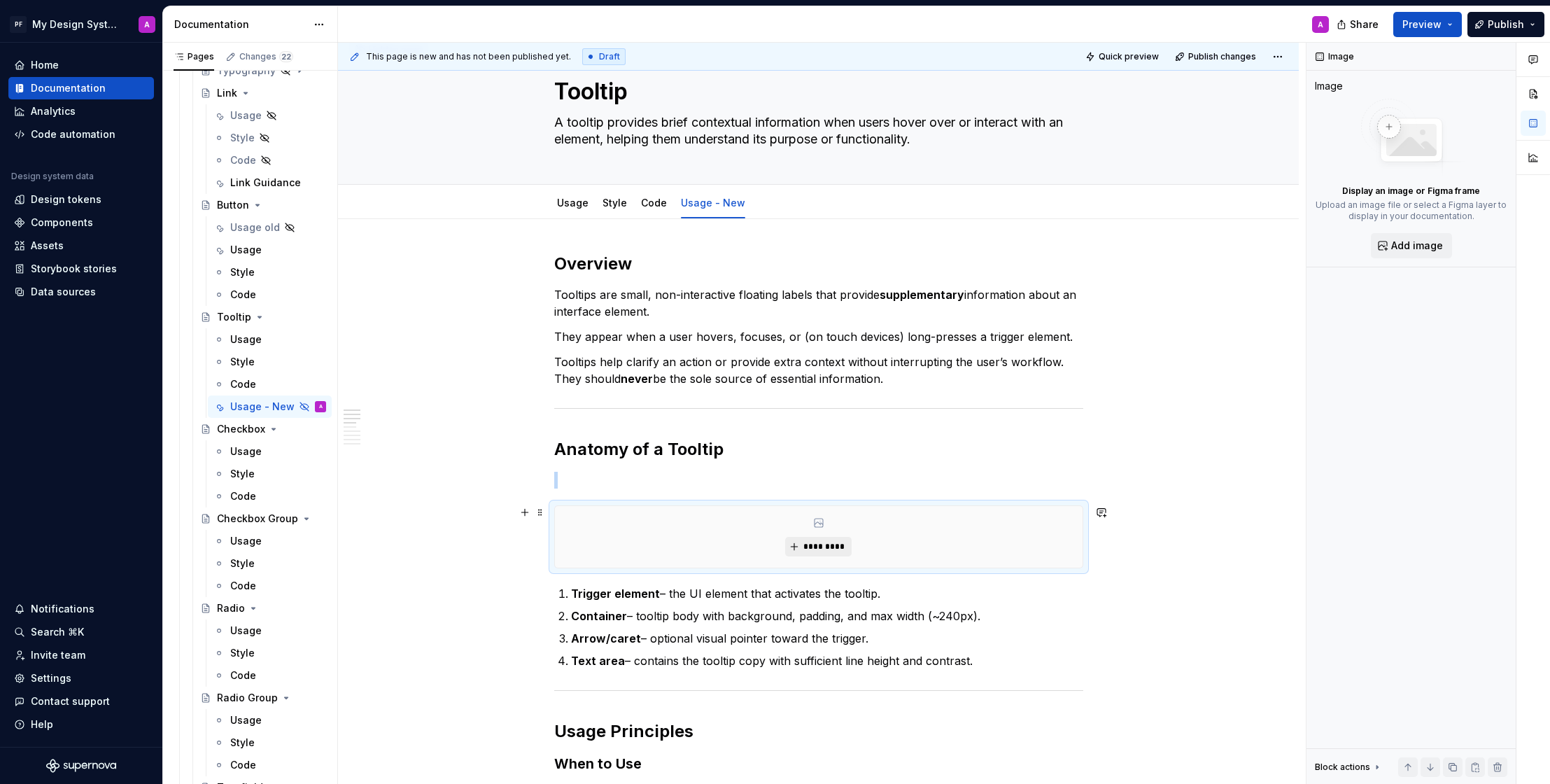
click at [819, 549] on span "*********" at bounding box center [824, 547] width 43 height 11
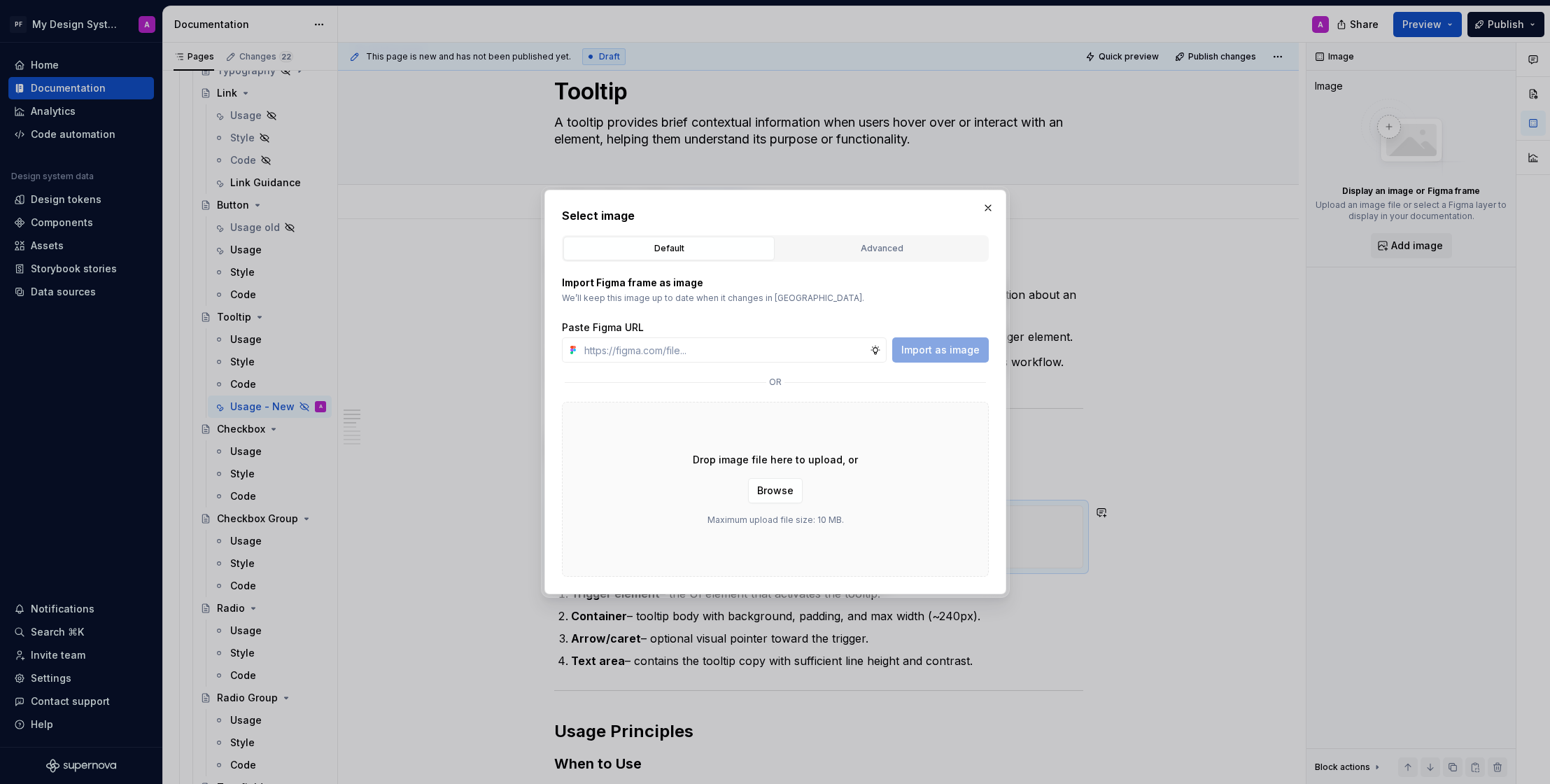
scroll to position [43, 0]
drag, startPoint x: 936, startPoint y: 261, endPoint x: 901, endPoint y: 241, distance: 40.3
click at [936, 261] on div "Import Figma frame as image We’ll keep this image up to date when it changes in…" at bounding box center [775, 418] width 427 height 315
click at [901, 241] on div "Advanced" at bounding box center [881, 249] width 202 height 14
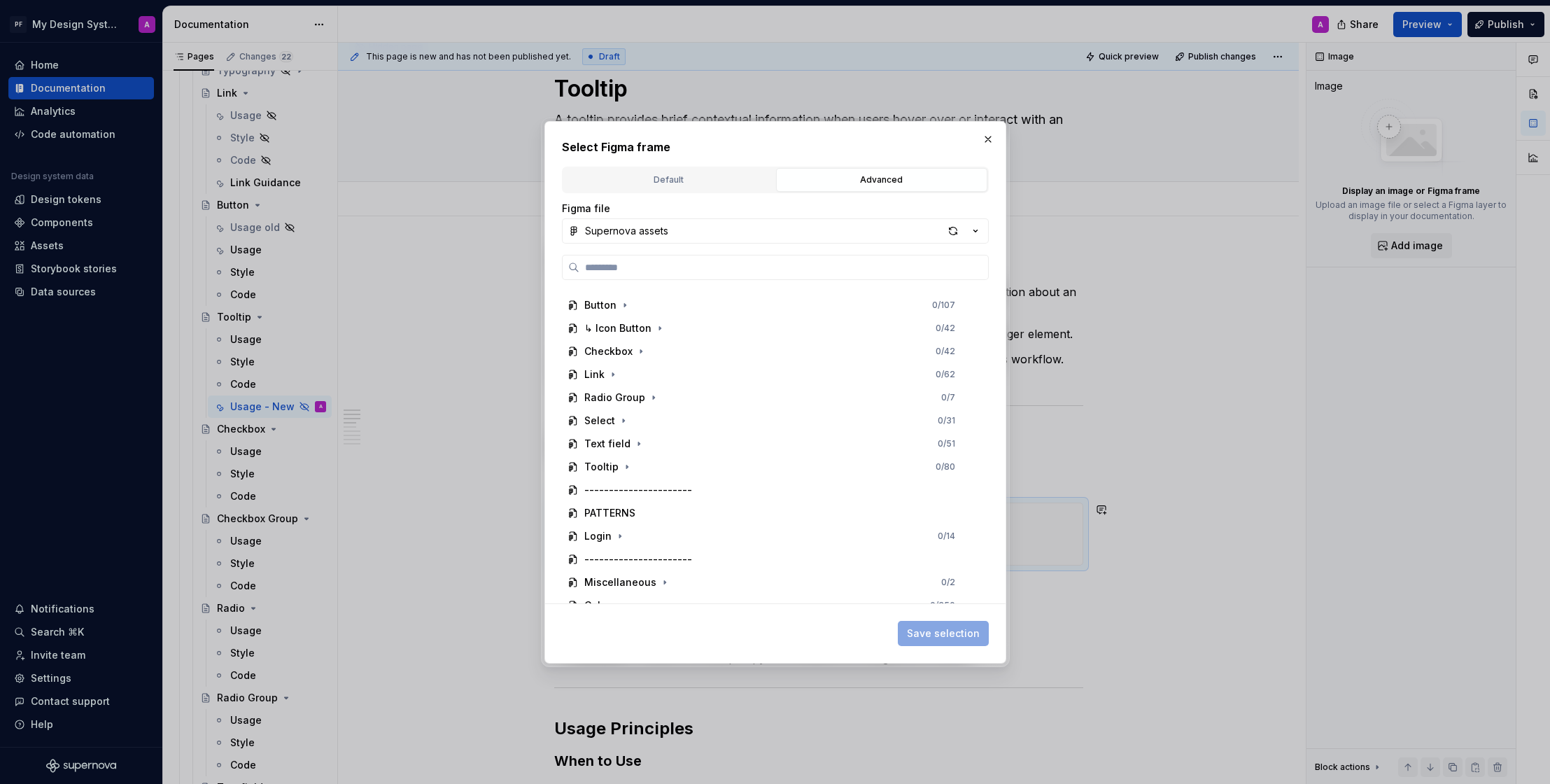
scroll to position [146, 0]
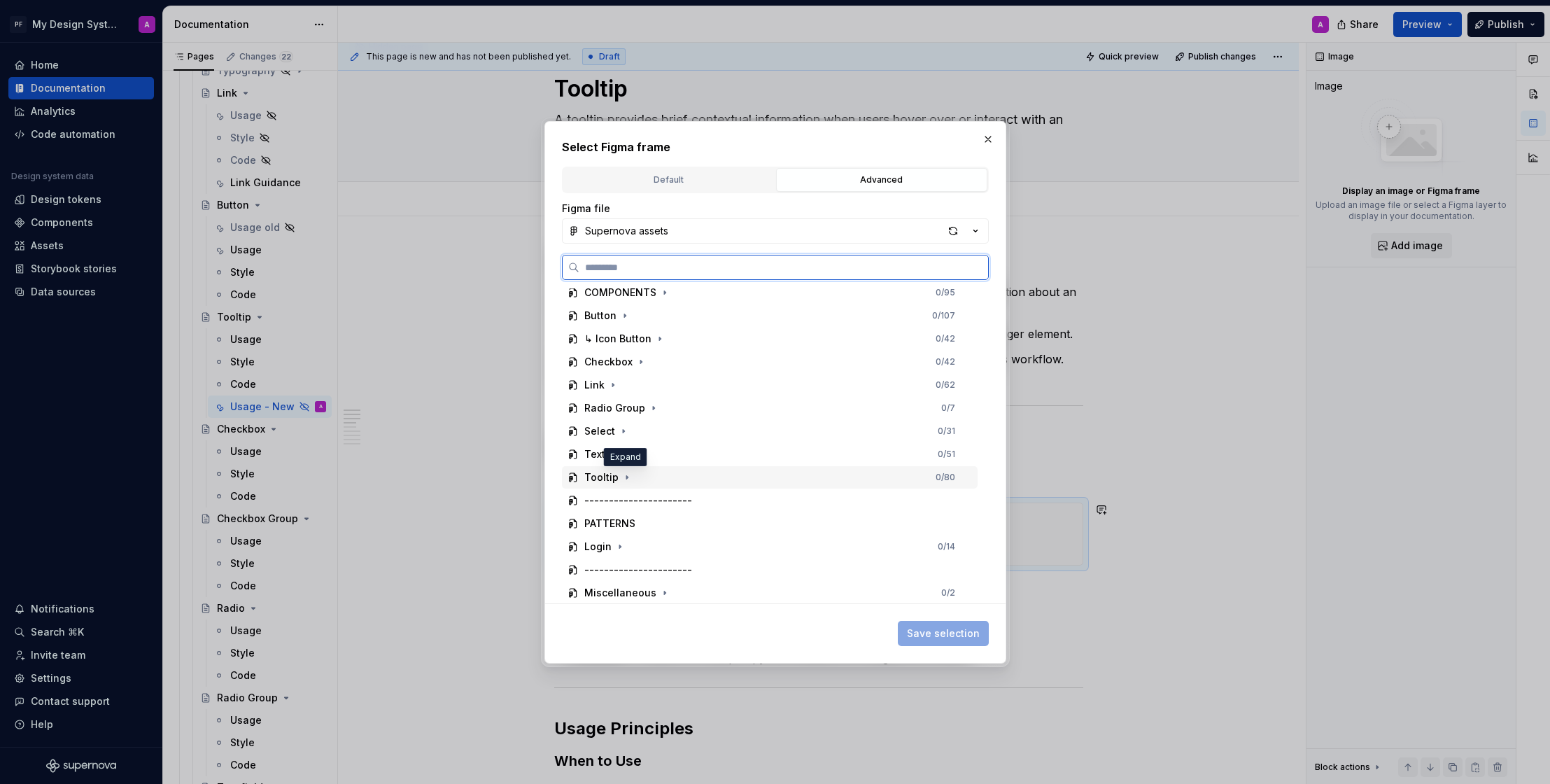
click at [599, 477] on div "Tooltip" at bounding box center [601, 477] width 34 height 14
click at [661, 503] on div "Anatomy : Tooltip" at bounding box center [640, 500] width 85 height 14
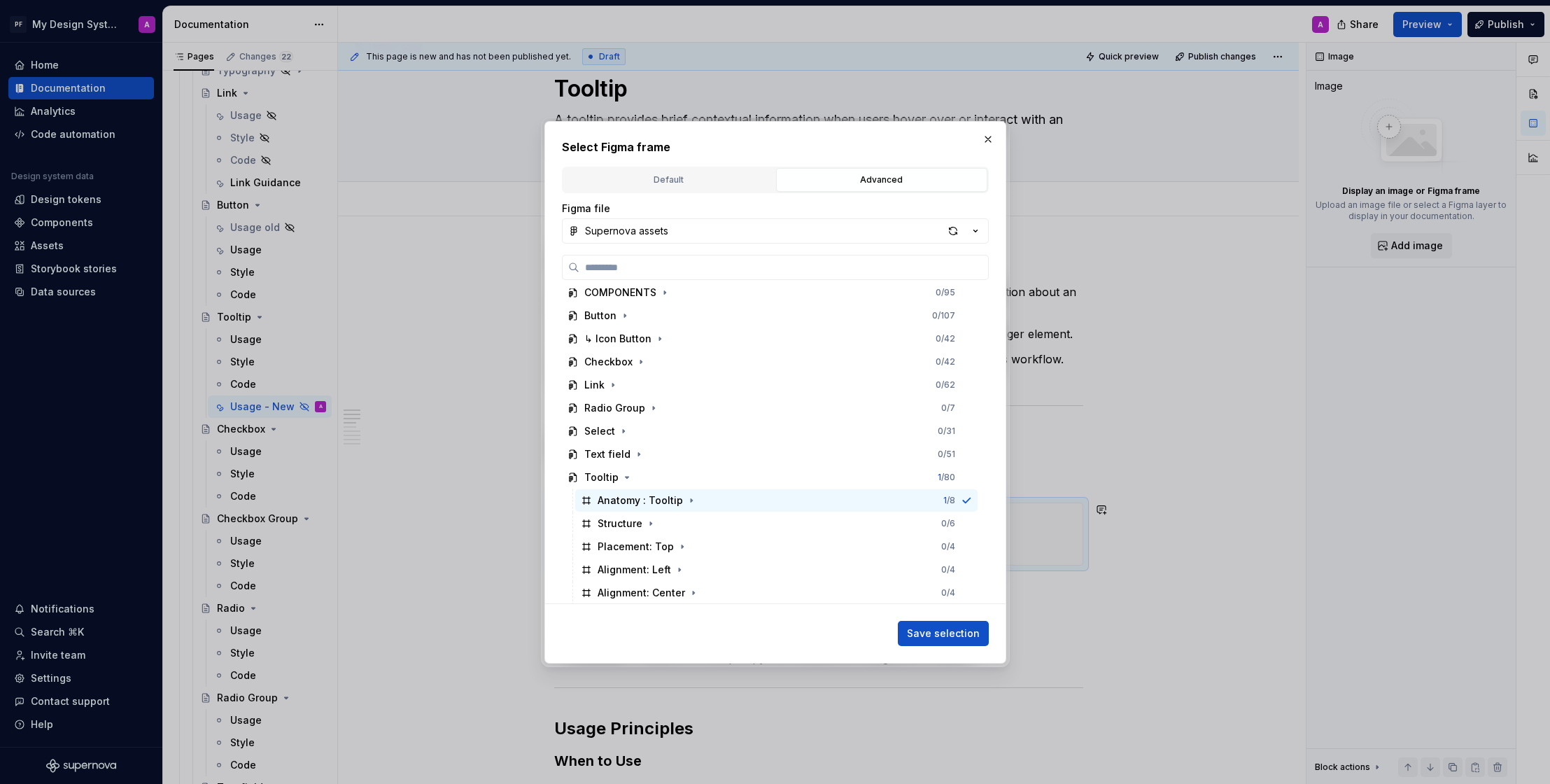
drag, startPoint x: 913, startPoint y: 625, endPoint x: 924, endPoint y: 618, distance: 13.0
click at [913, 626] on span "Save selection" at bounding box center [943, 633] width 73 height 14
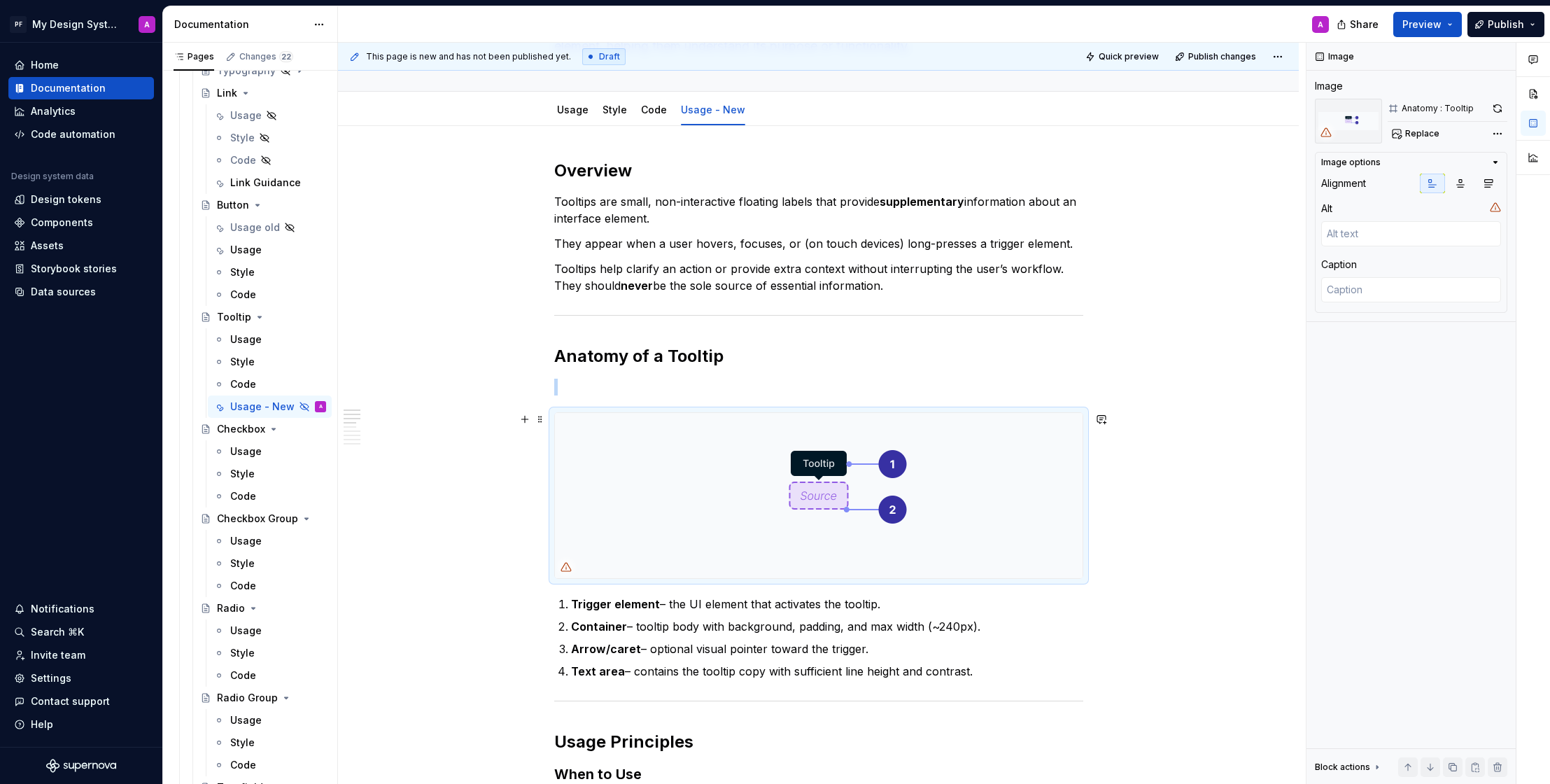
scroll to position [186, 0]
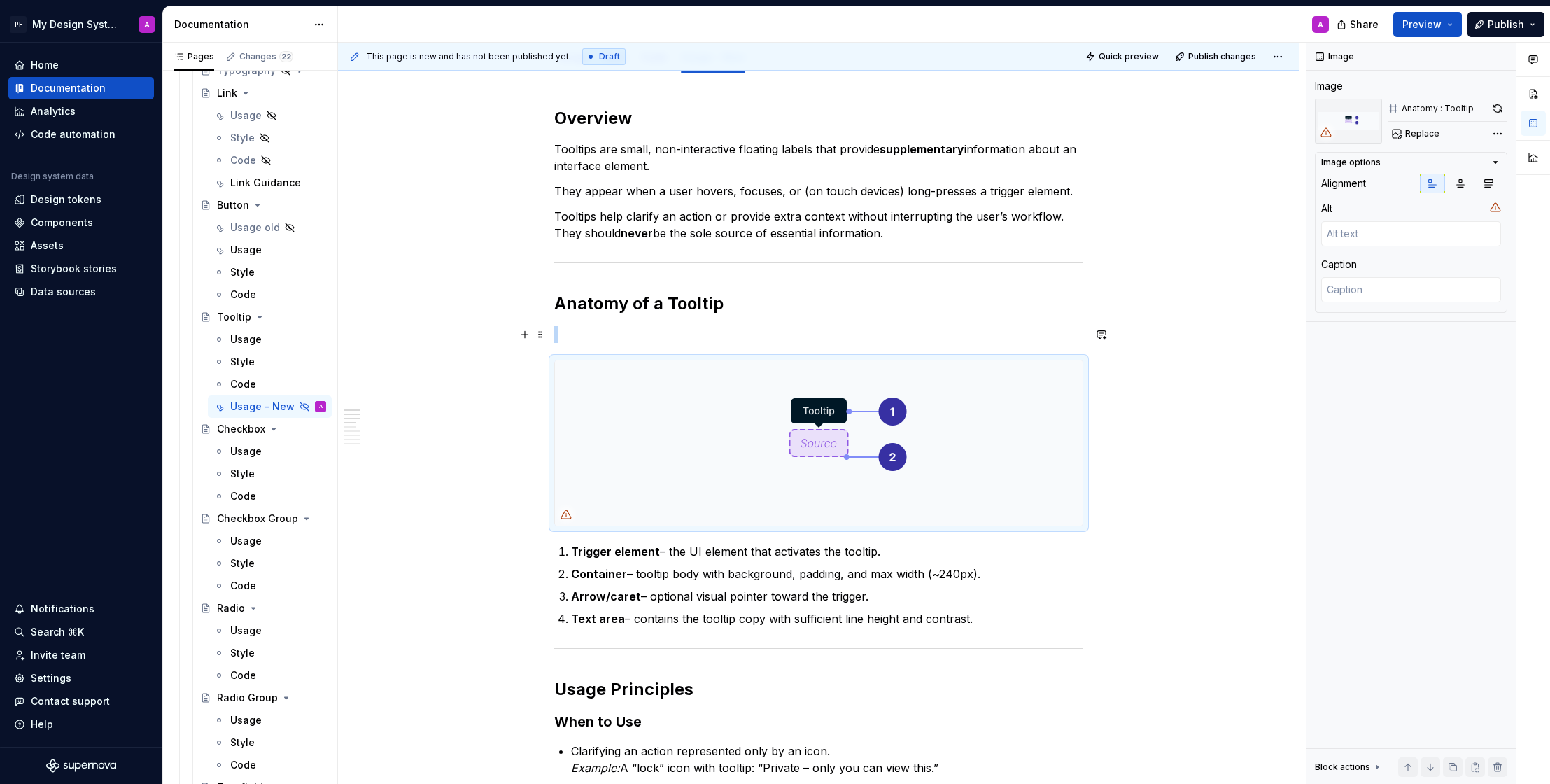
click at [621, 336] on p at bounding box center [819, 334] width 529 height 17
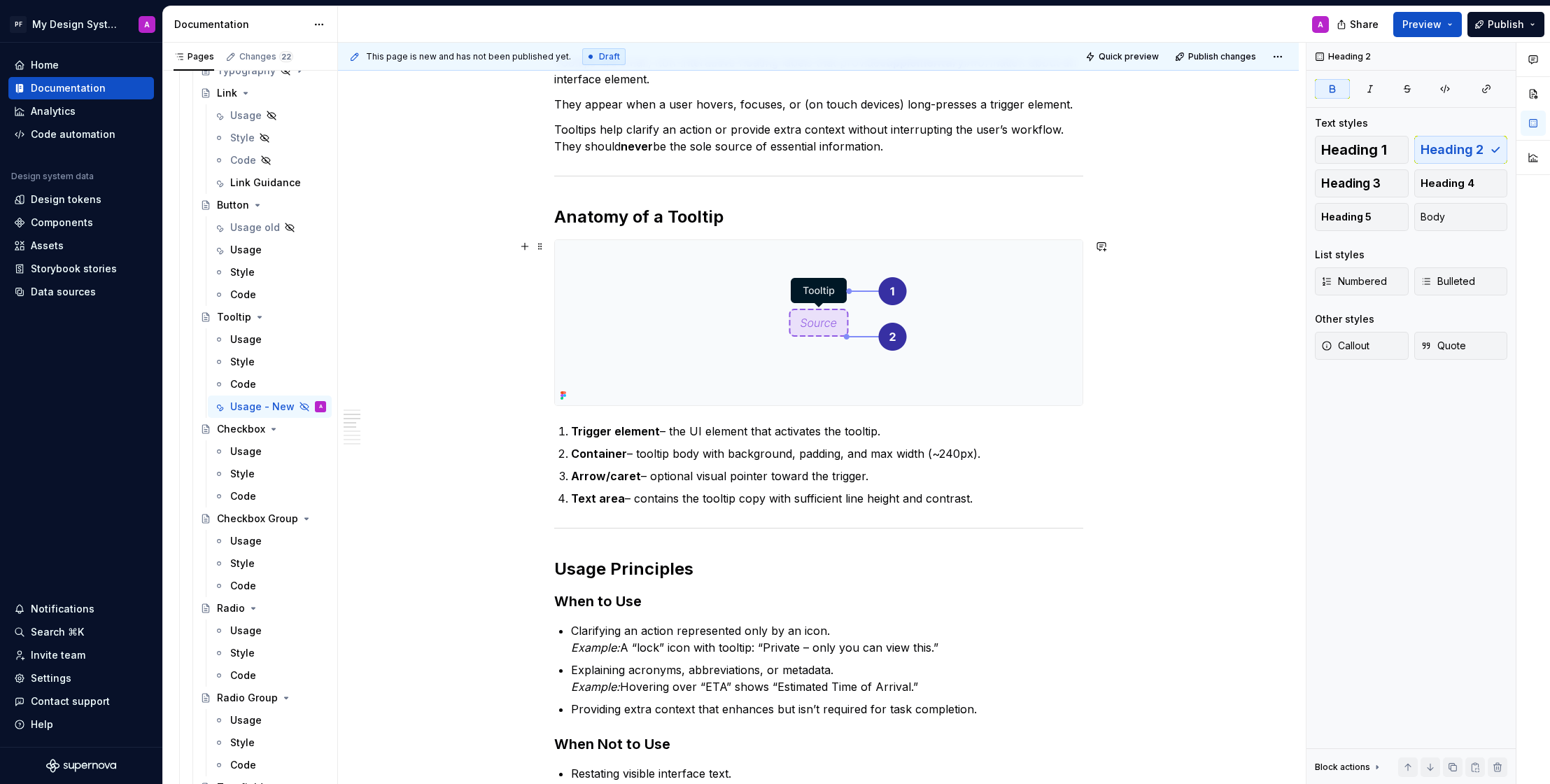
scroll to position [274, 0]
click at [902, 431] on p "Trigger element – the UI element that activates the tooltip." at bounding box center [827, 429] width 512 height 17
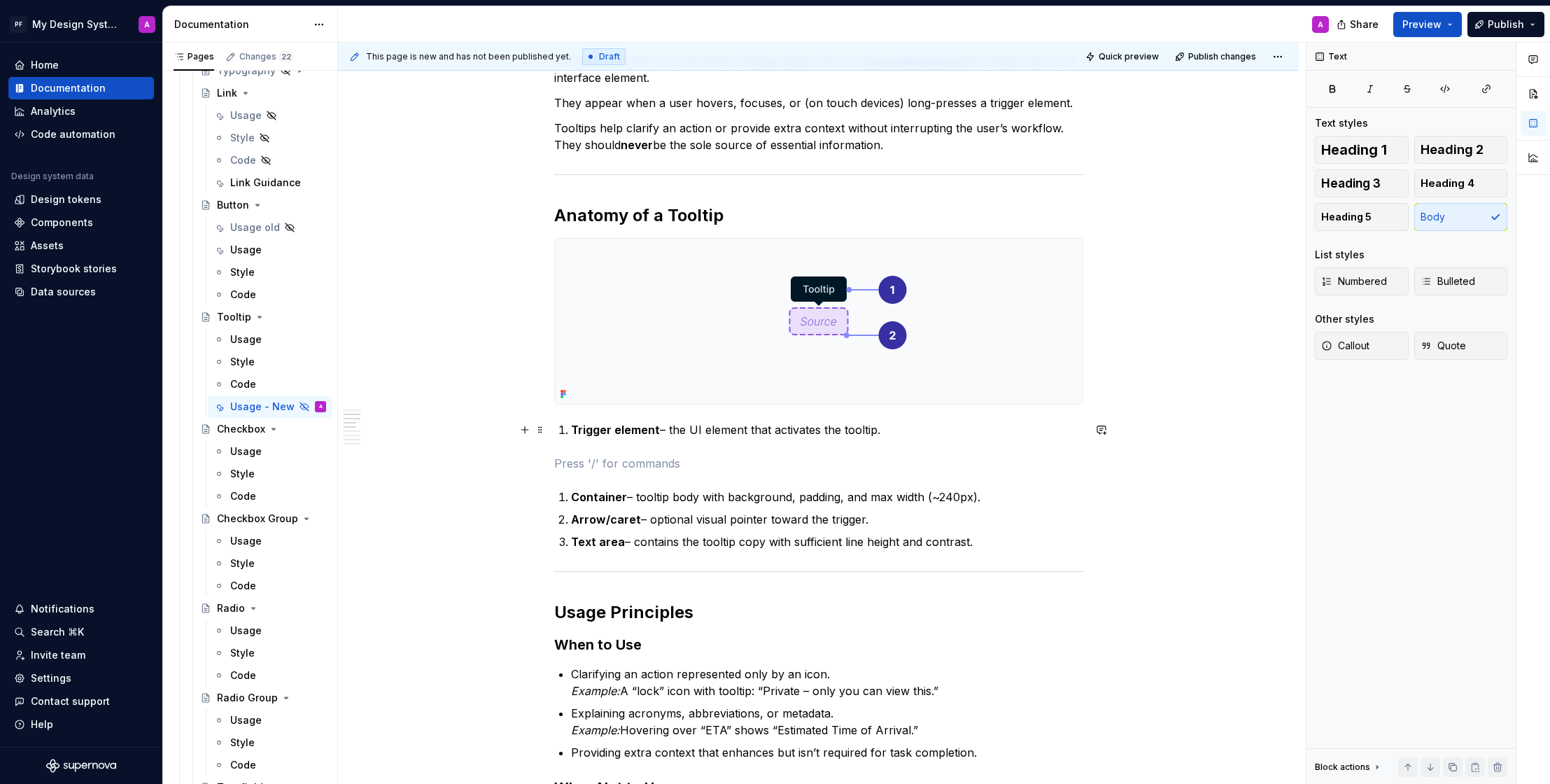
drag, startPoint x: 573, startPoint y: 429, endPoint x: 649, endPoint y: 425, distance: 76.1
click at [573, 429] on li "Trigger element – the UI element that activates the tooltip." at bounding box center [827, 429] width 512 height 17
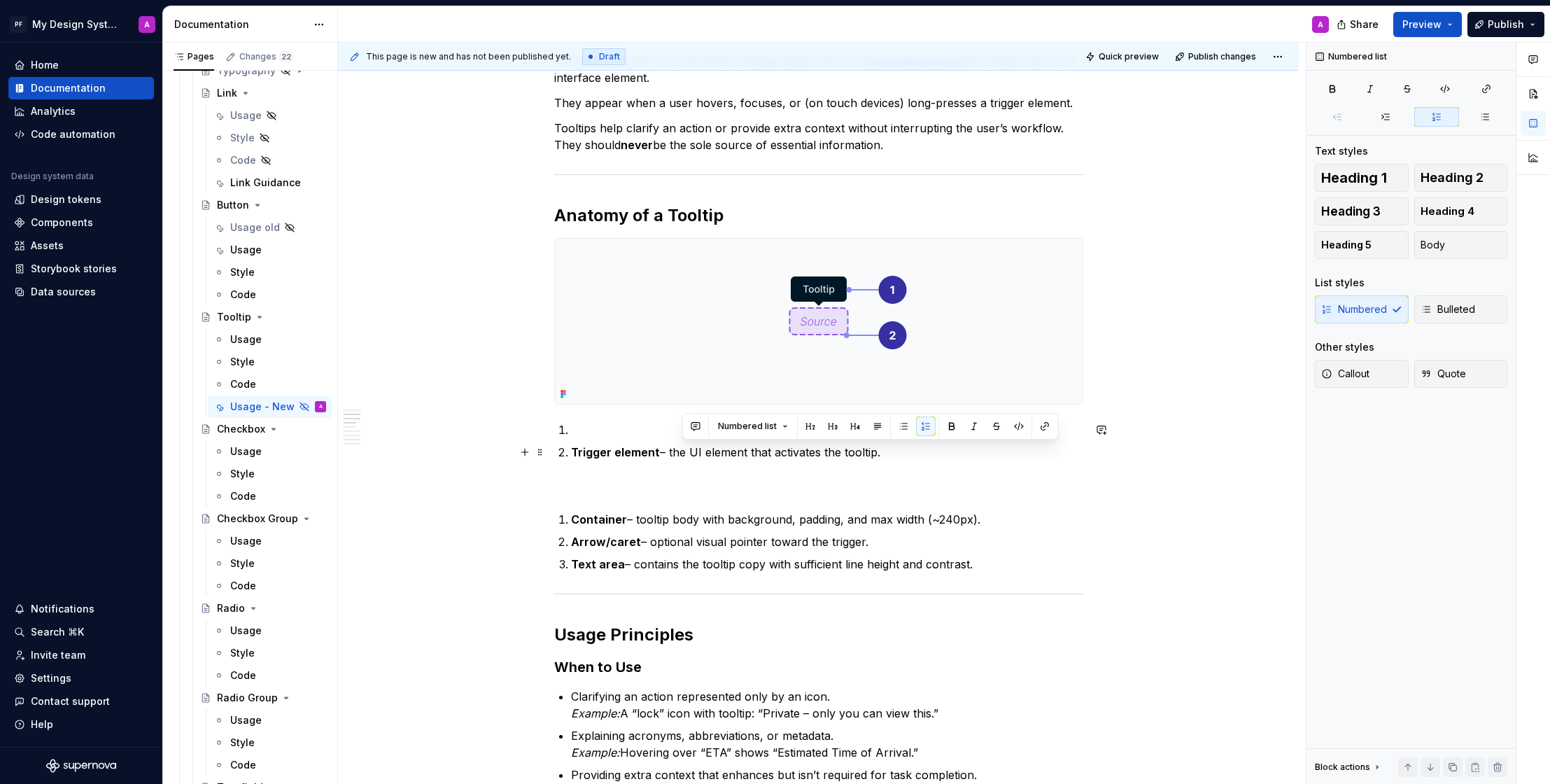
drag, startPoint x: 751, startPoint y: 453, endPoint x: 889, endPoint y: 456, distance: 138.0
click at [889, 456] on p "Trigger element – the UI element that activates the tooltip." at bounding box center [827, 452] width 512 height 17
click at [591, 437] on p at bounding box center [827, 429] width 512 height 17
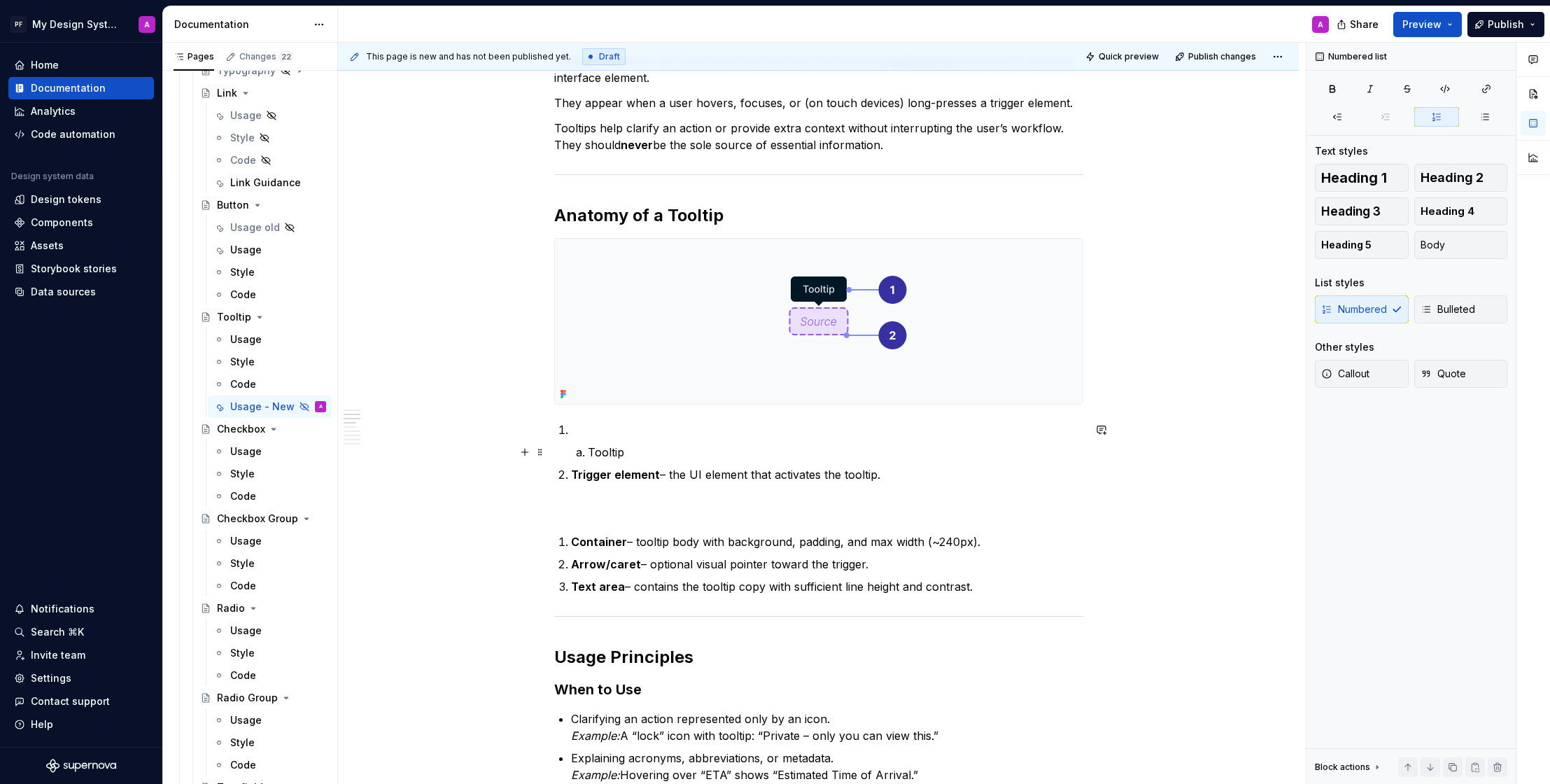
click at [591, 453] on p "Tooltip" at bounding box center [836, 452] width 496 height 17
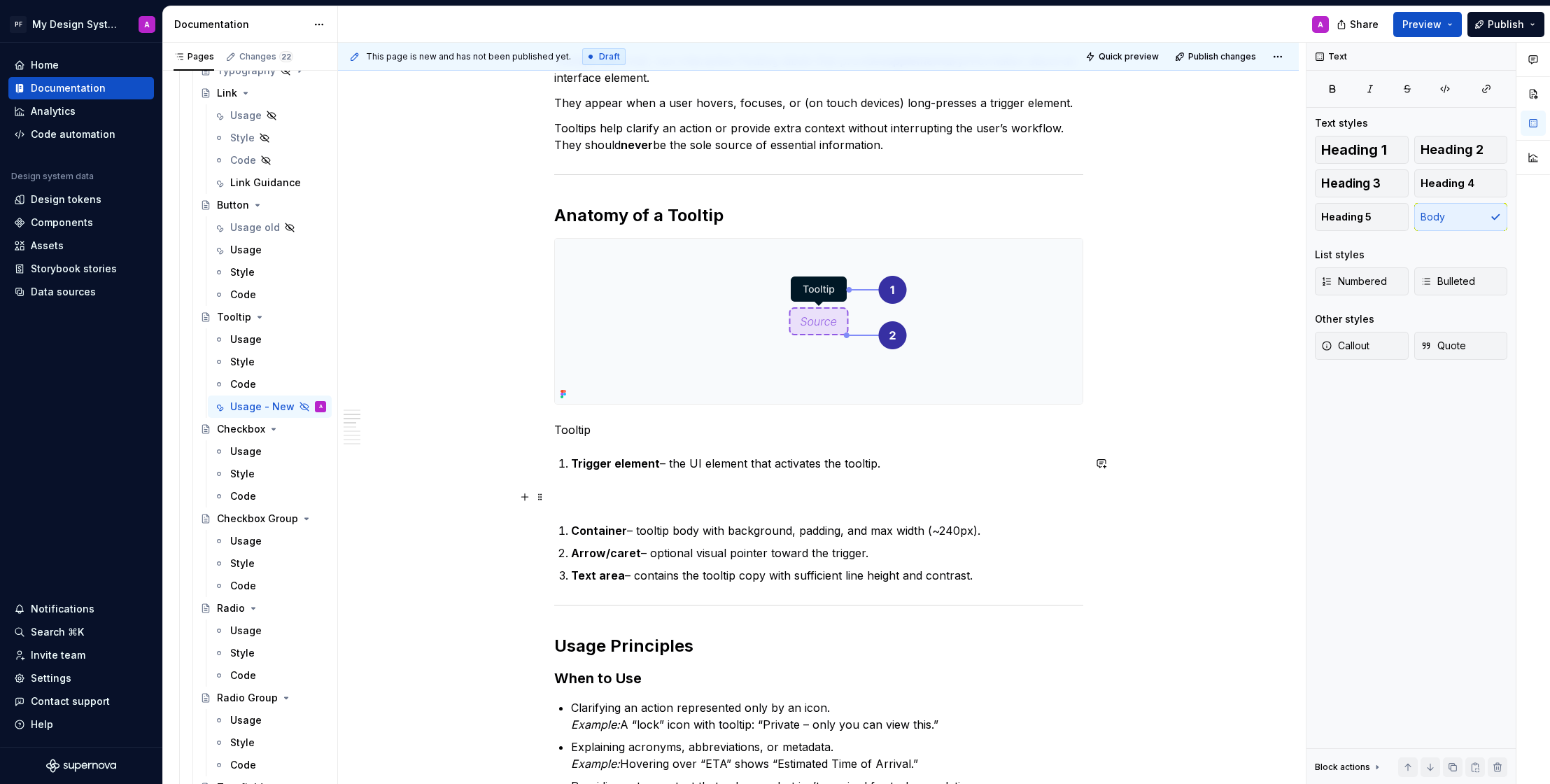
scroll to position [273, 0]
click at [578, 461] on strong "Trigger element" at bounding box center [616, 465] width 89 height 14
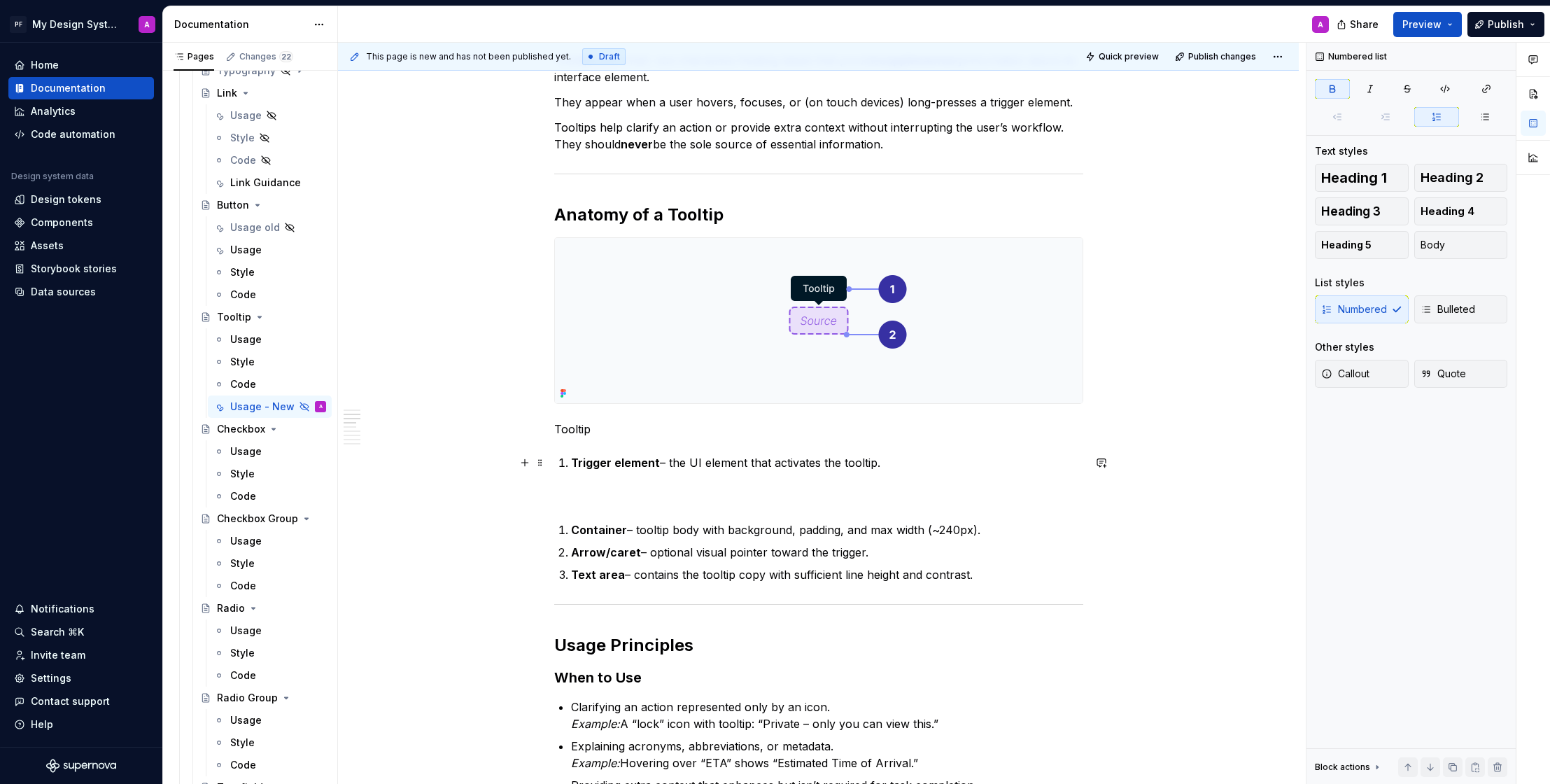
scroll to position [277, 0]
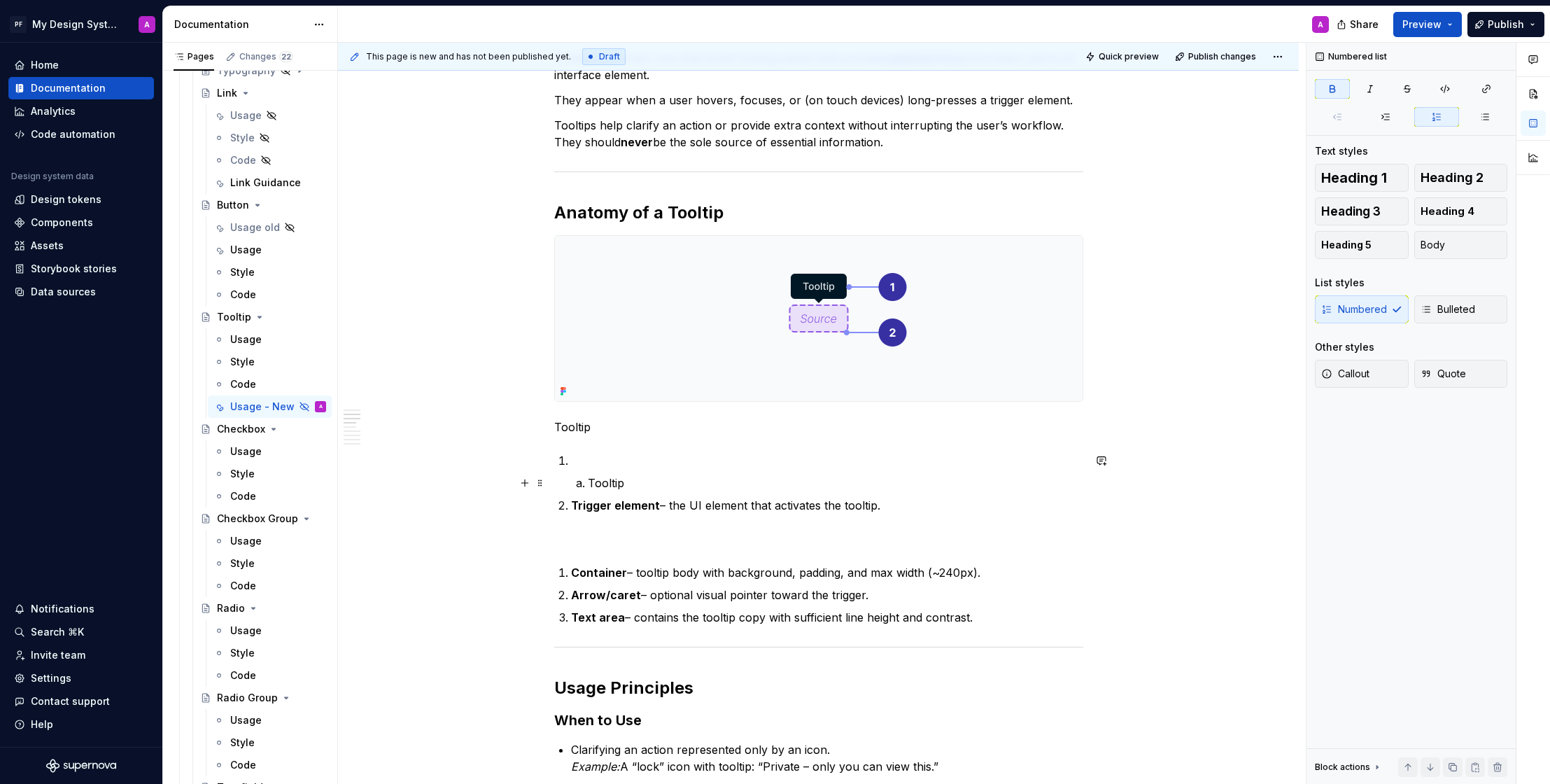
click at [592, 484] on p "Tooltip" at bounding box center [836, 482] width 496 height 17
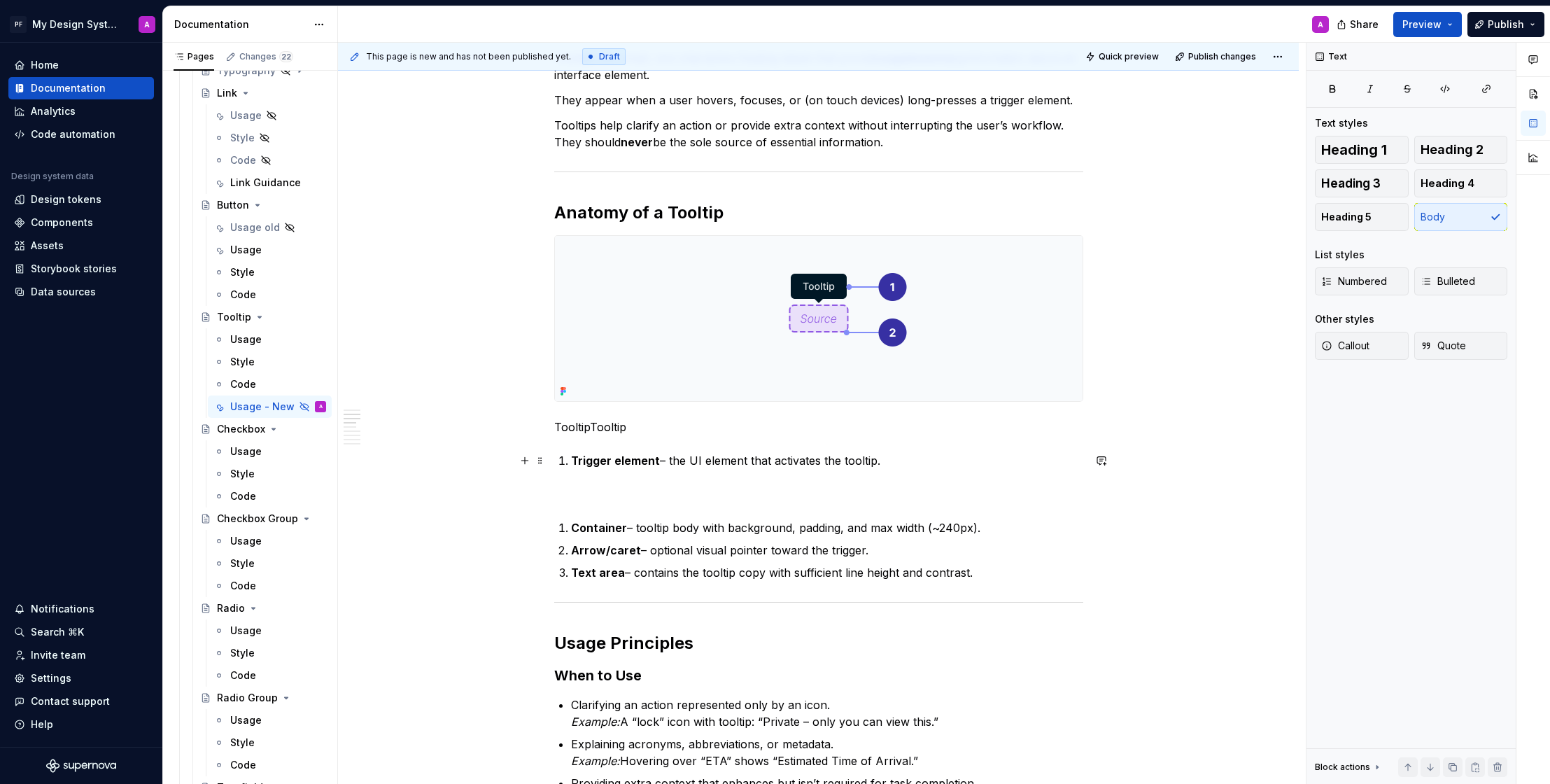
click at [575, 458] on strong "Trigger element" at bounding box center [616, 461] width 89 height 14
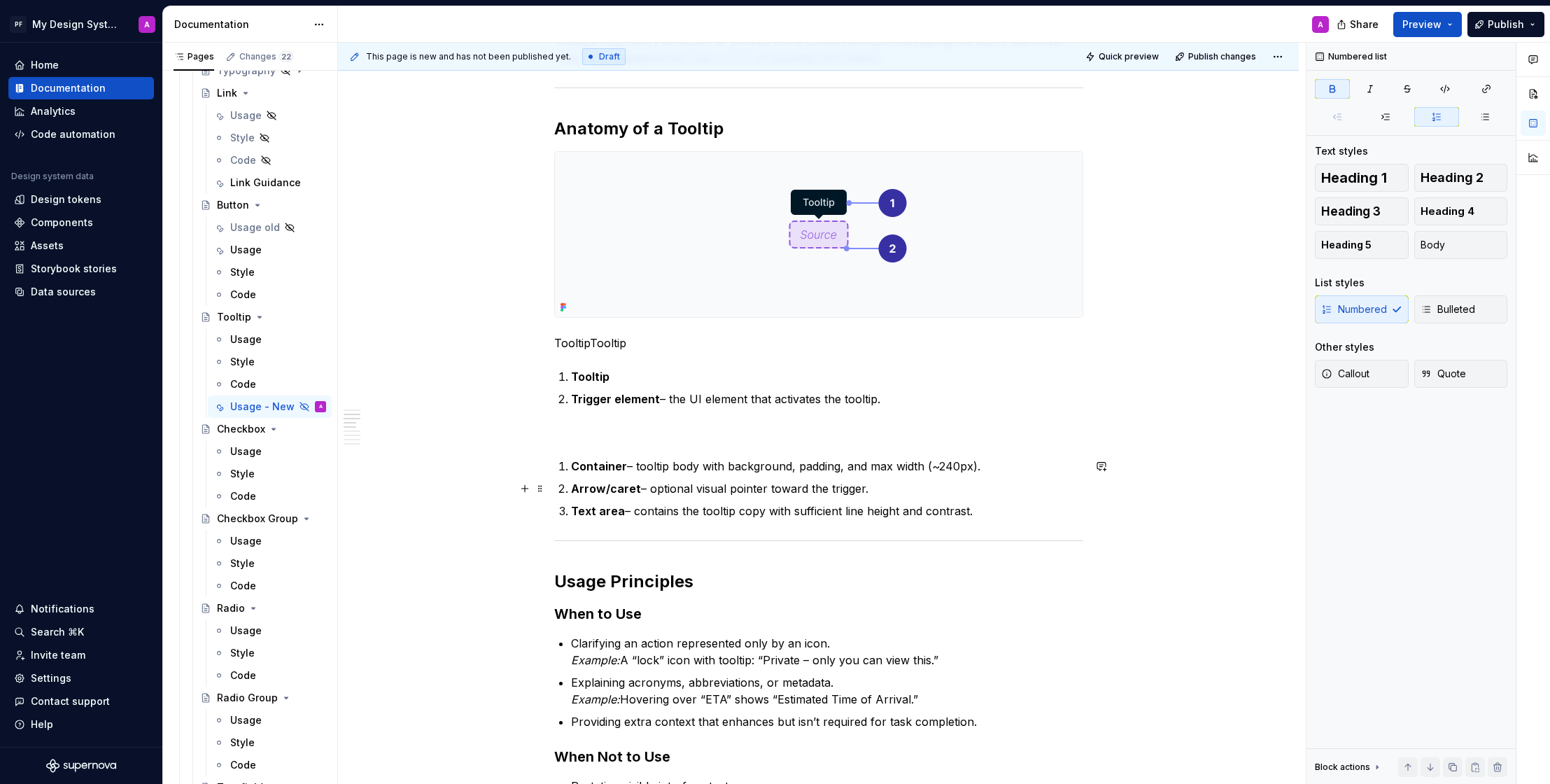
scroll to position [367, 0]
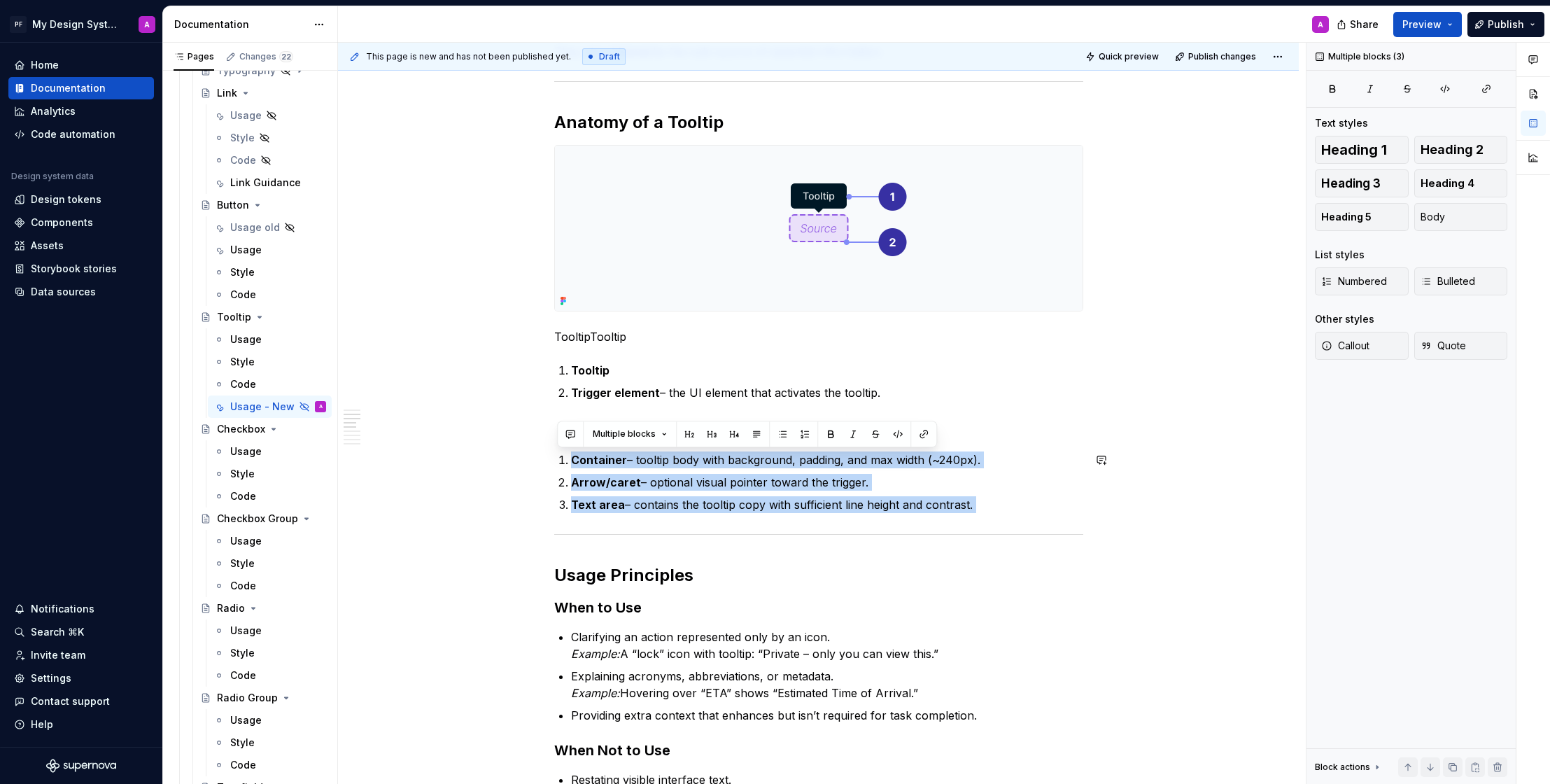
drag, startPoint x: 613, startPoint y: 457, endPoint x: 979, endPoint y: 515, distance: 370.6
click at [875, 432] on button "button" at bounding box center [875, 433] width 20 height 20
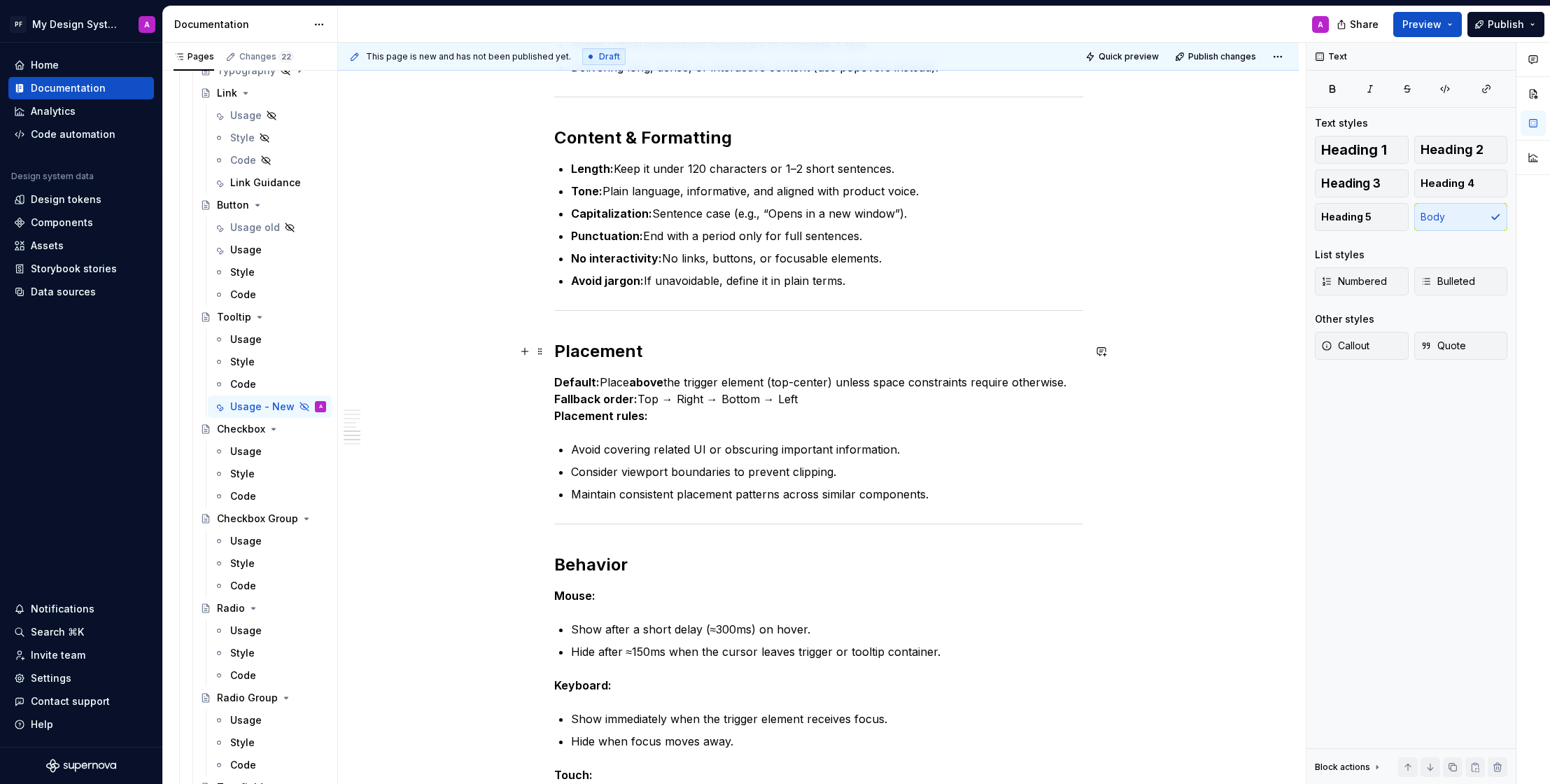
scroll to position [1128, 0]
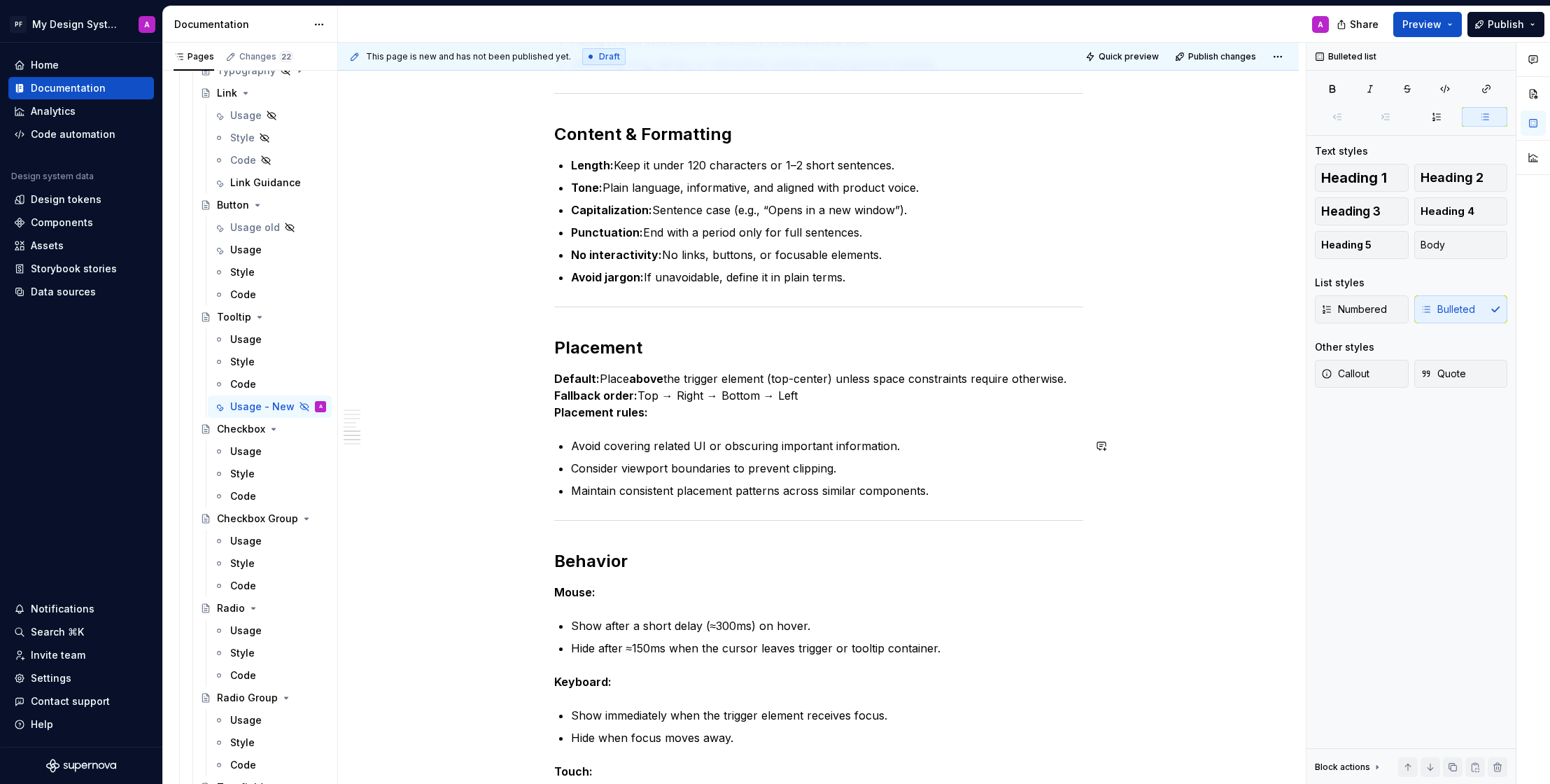
click at [579, 429] on div "Overview Tooltips are small, non-interactive floating labels that provide suppl…" at bounding box center [819, 140] width 529 height 1951
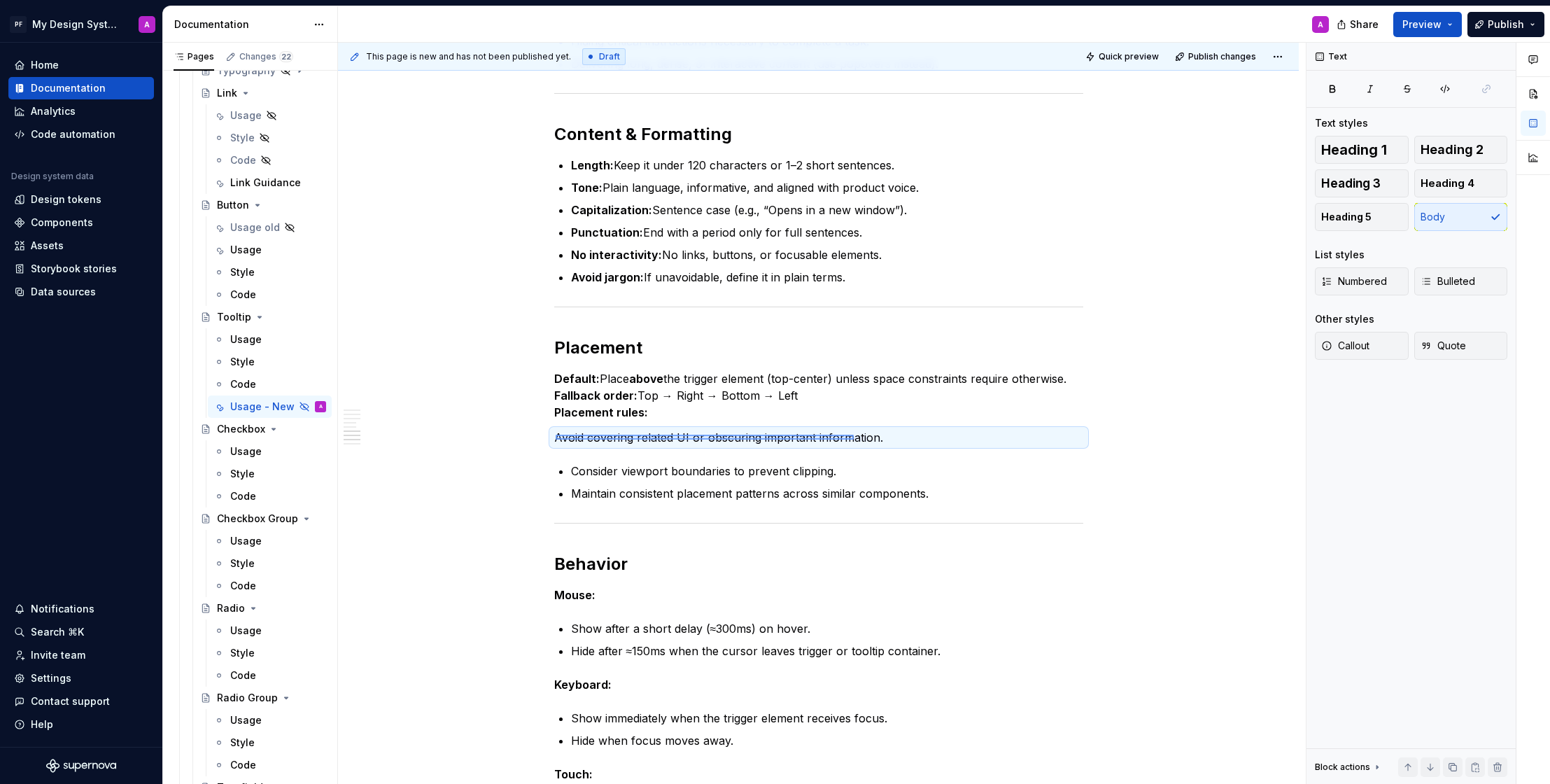
drag, startPoint x: 580, startPoint y: 435, endPoint x: 869, endPoint y: 440, distance: 289.0
click at [869, 440] on div "This page is new and has not been published yet. Draft Quick preview Publish ch…" at bounding box center [822, 414] width 968 height 742
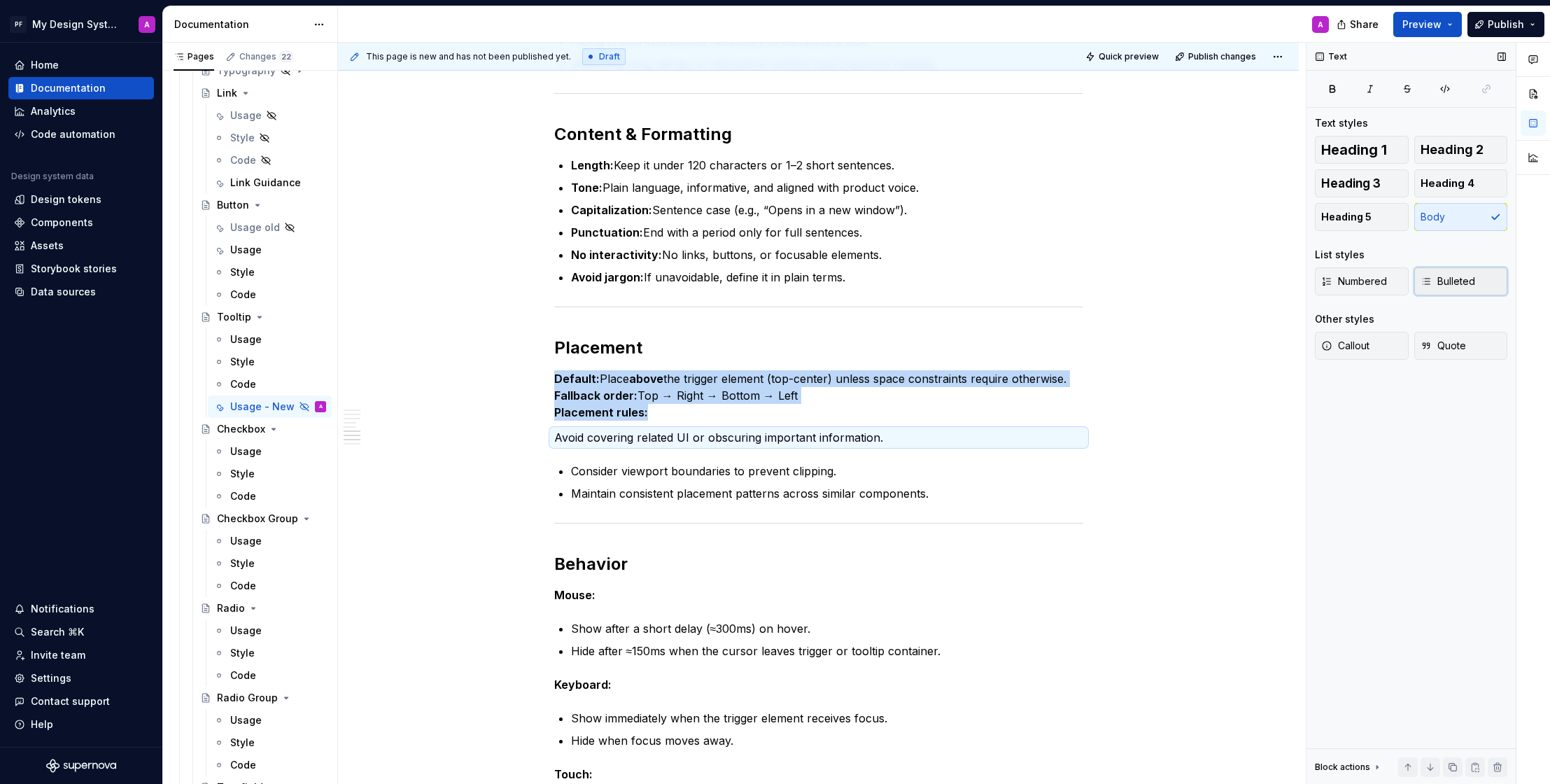
click at [1446, 280] on span "Bulleted" at bounding box center [1448, 281] width 55 height 14
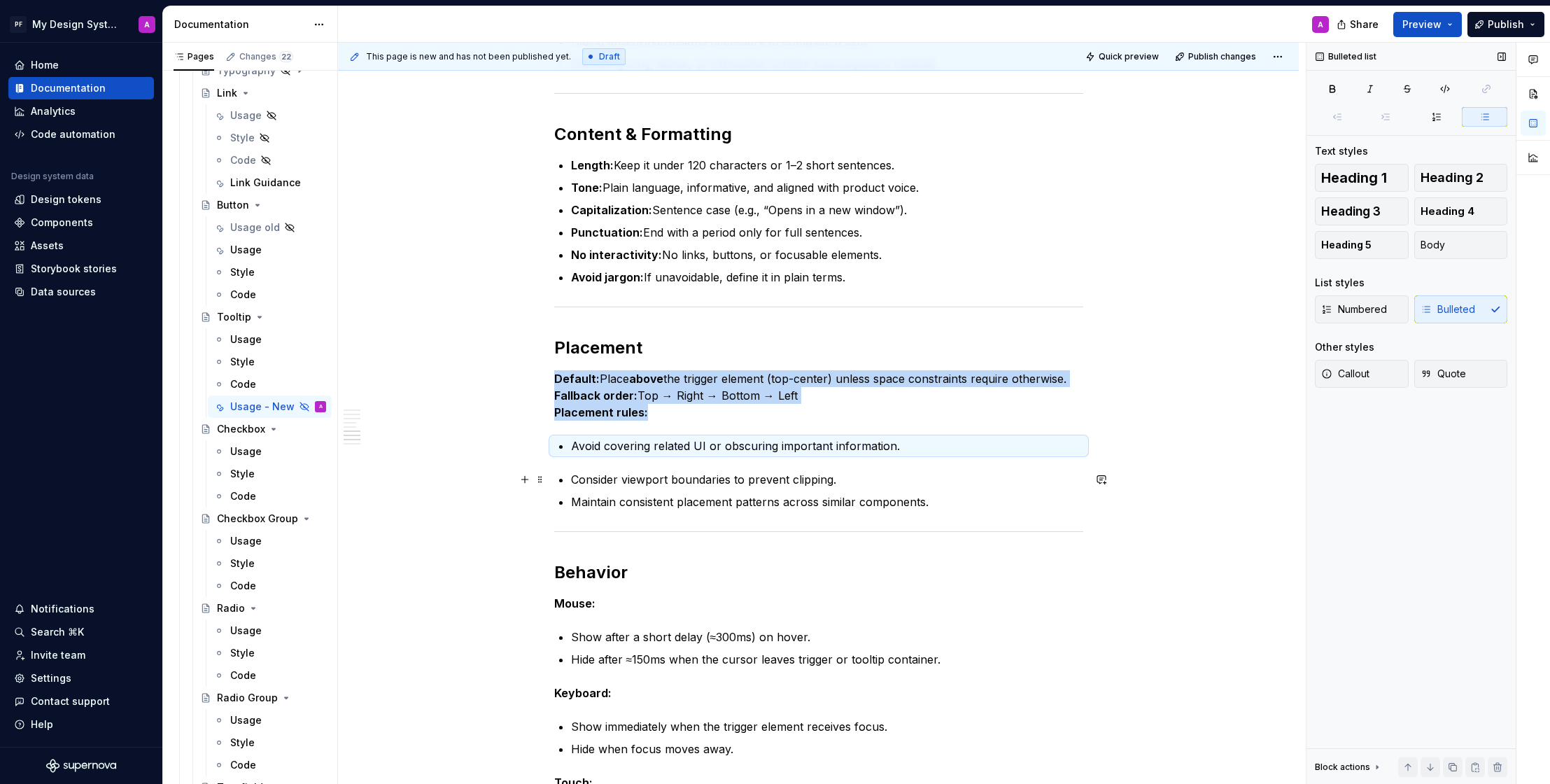
drag, startPoint x: 578, startPoint y: 474, endPoint x: 1298, endPoint y: 413, distance: 722.6
click at [578, 474] on p "Consider viewport boundaries to prevent clipping." at bounding box center [827, 479] width 512 height 17
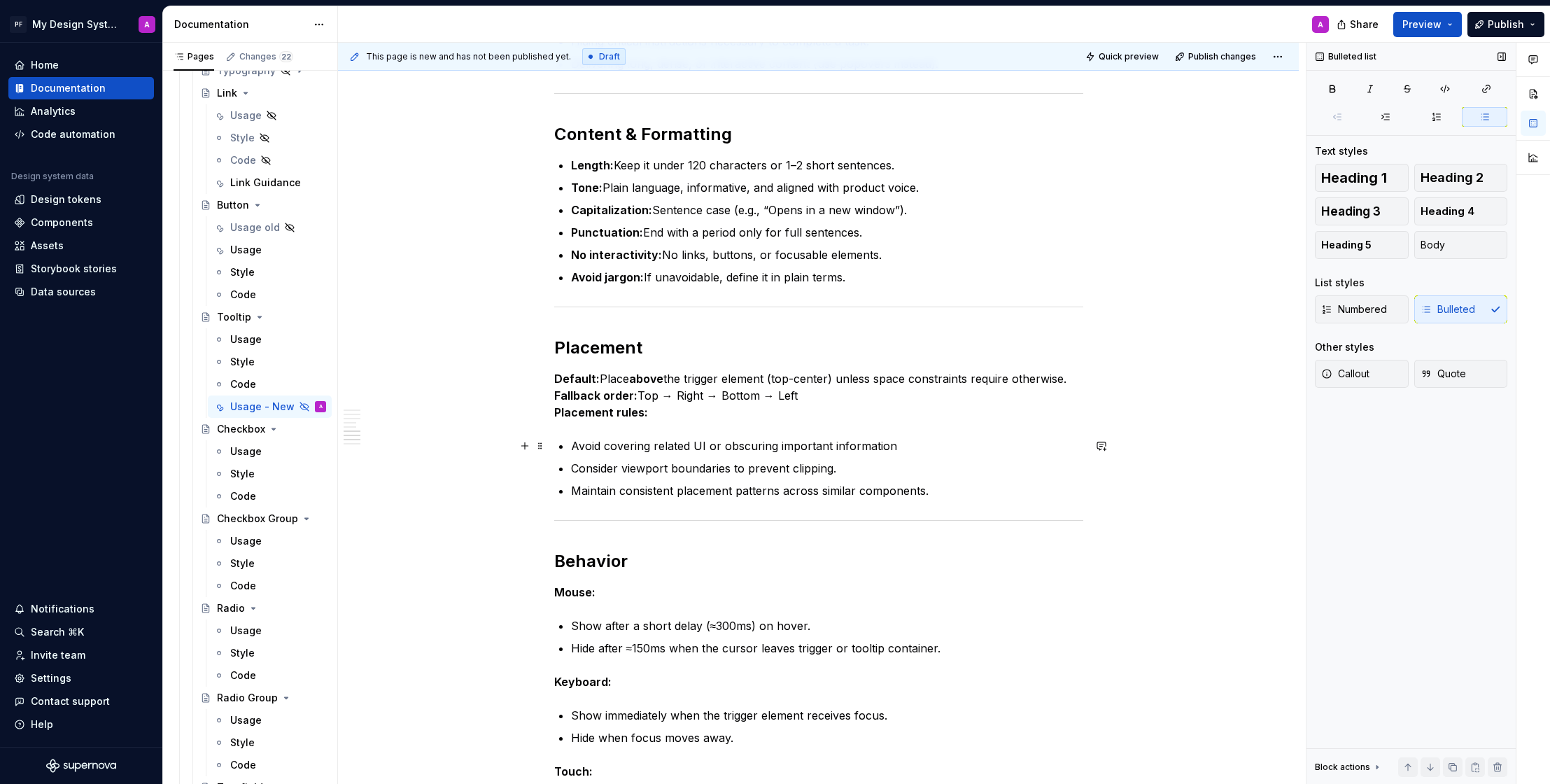
click at [1128, 452] on div "Overview Tooltips are small, non-interactive floating labels that provide suppl…" at bounding box center [818, 249] width 961 height 2236
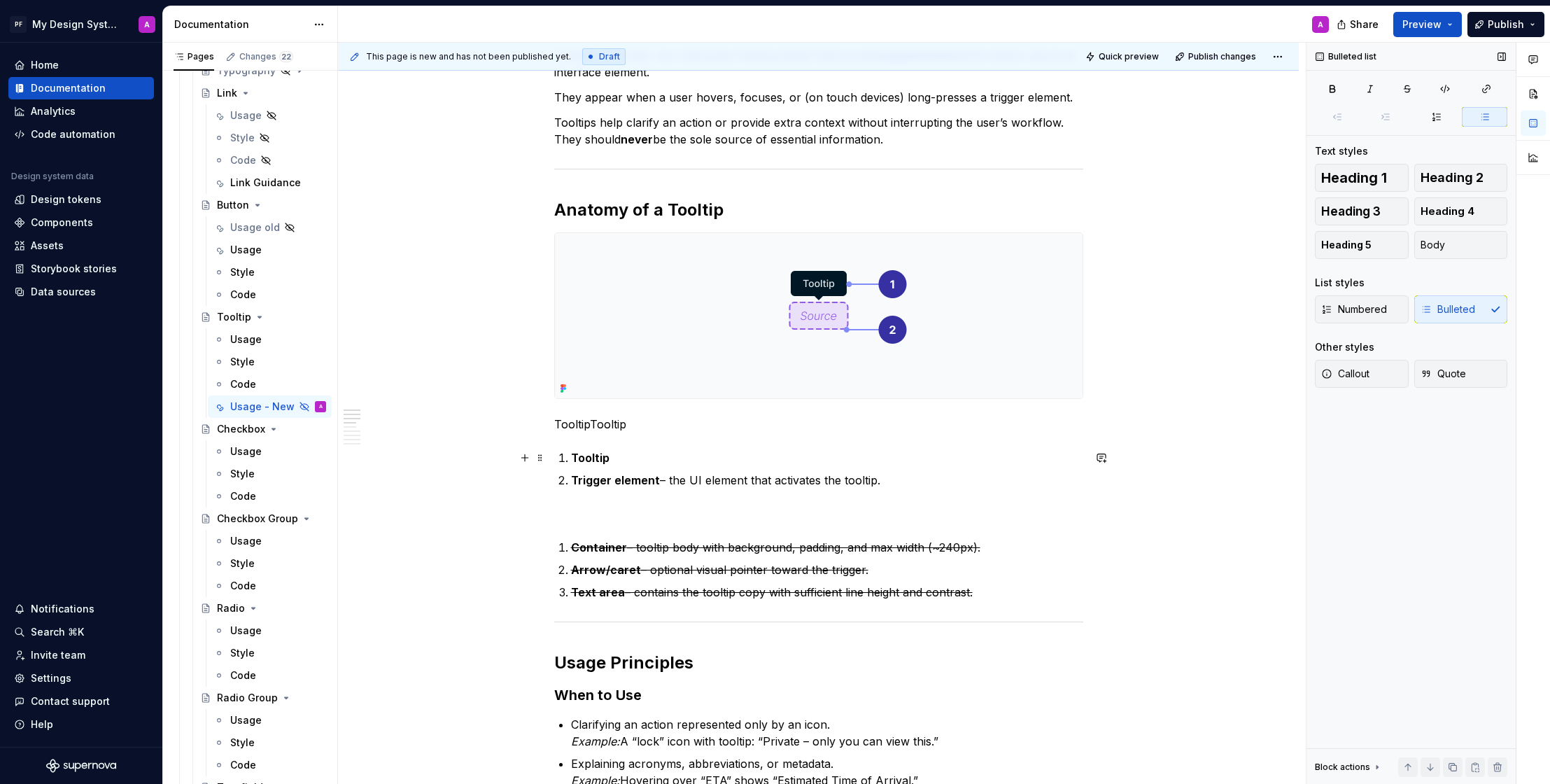
scroll to position [296, 0]
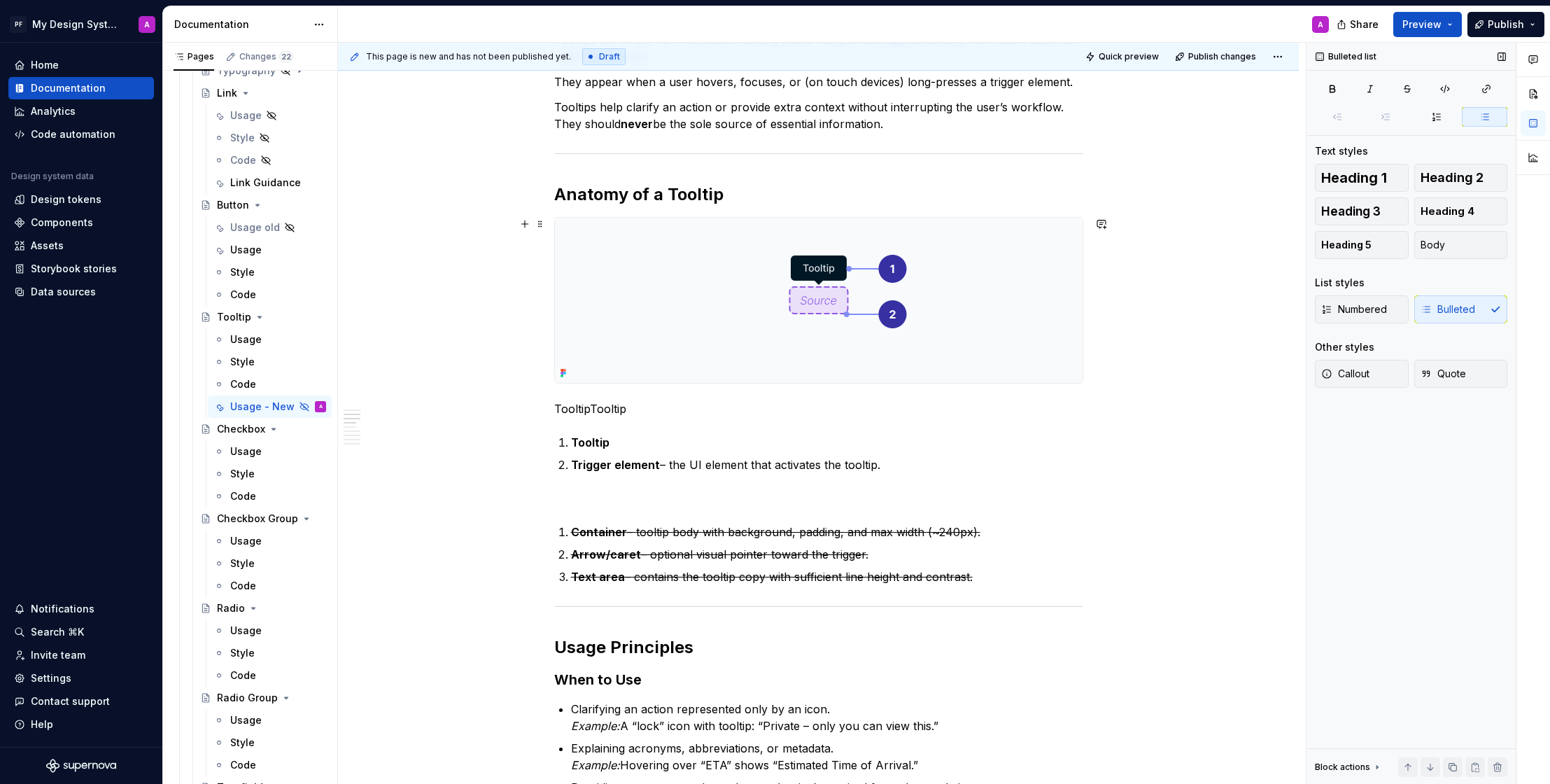
click at [647, 318] on img at bounding box center [818, 300] width 528 height 165
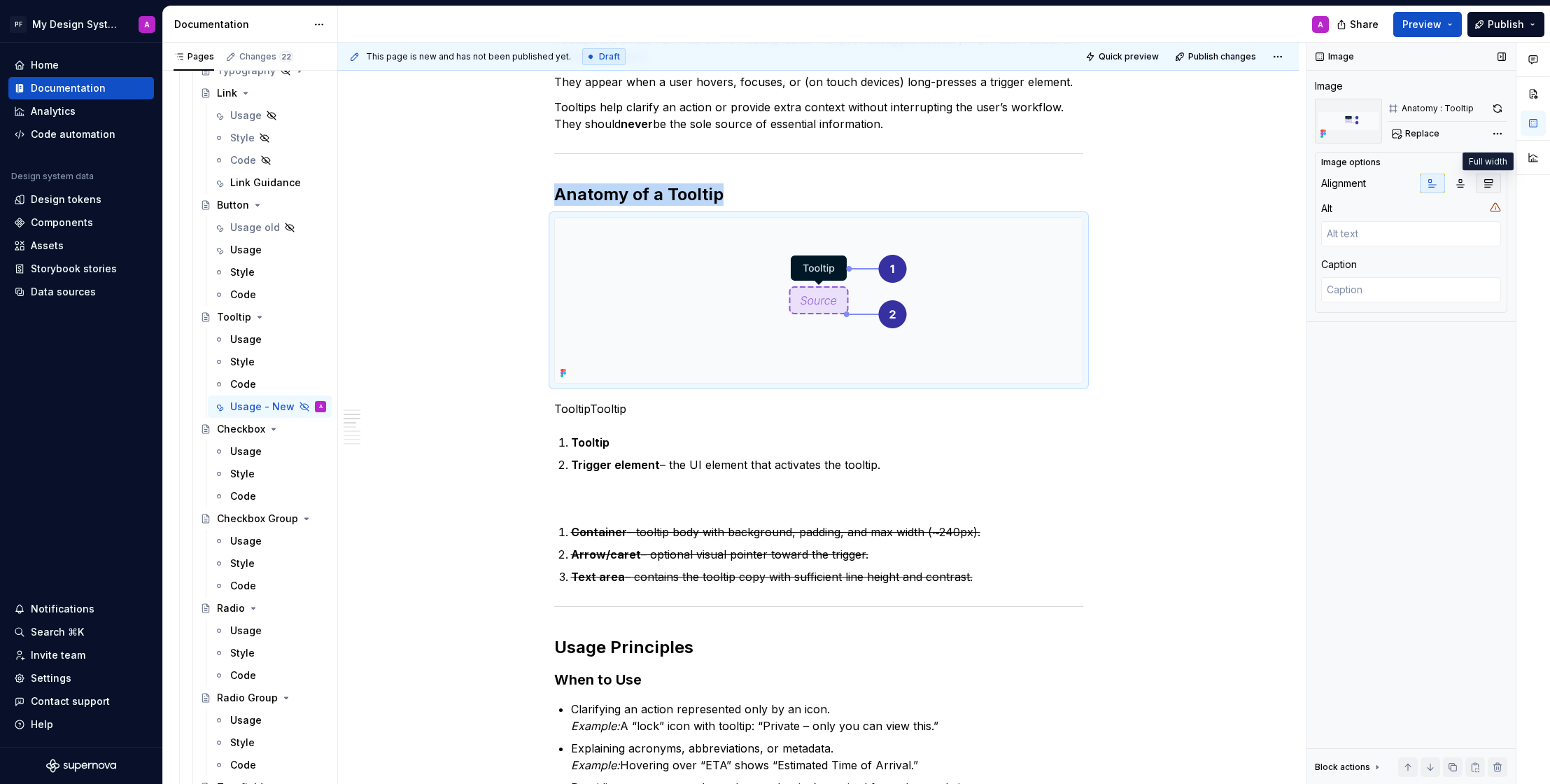
click at [1489, 187] on icon "button" at bounding box center [1489, 184] width 8 height 8
click at [58, 292] on div "Data sources" at bounding box center [64, 292] width 65 height 14
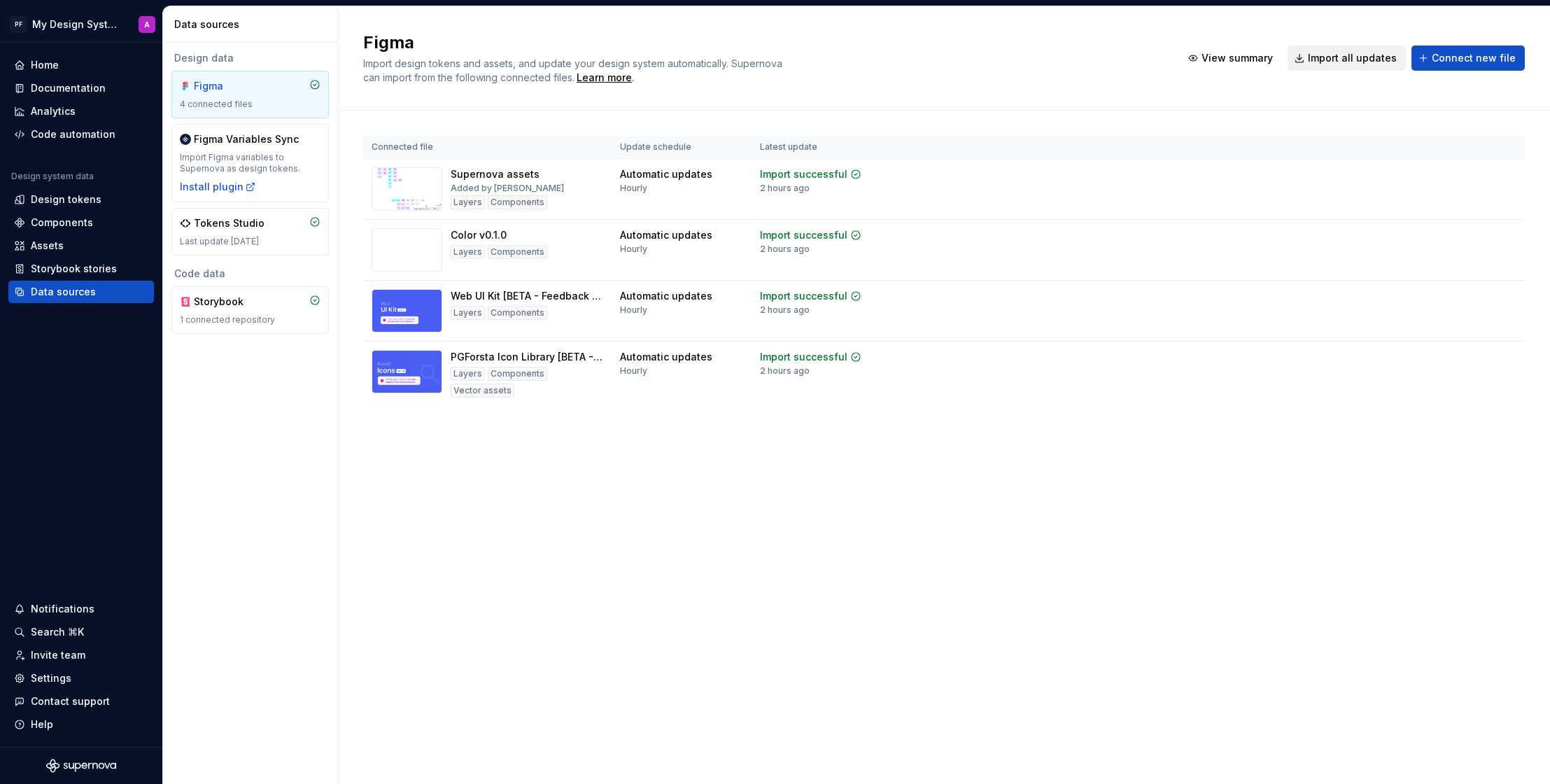
click at [1343, 61] on span "Import all updates" at bounding box center [1353, 58] width 89 height 14
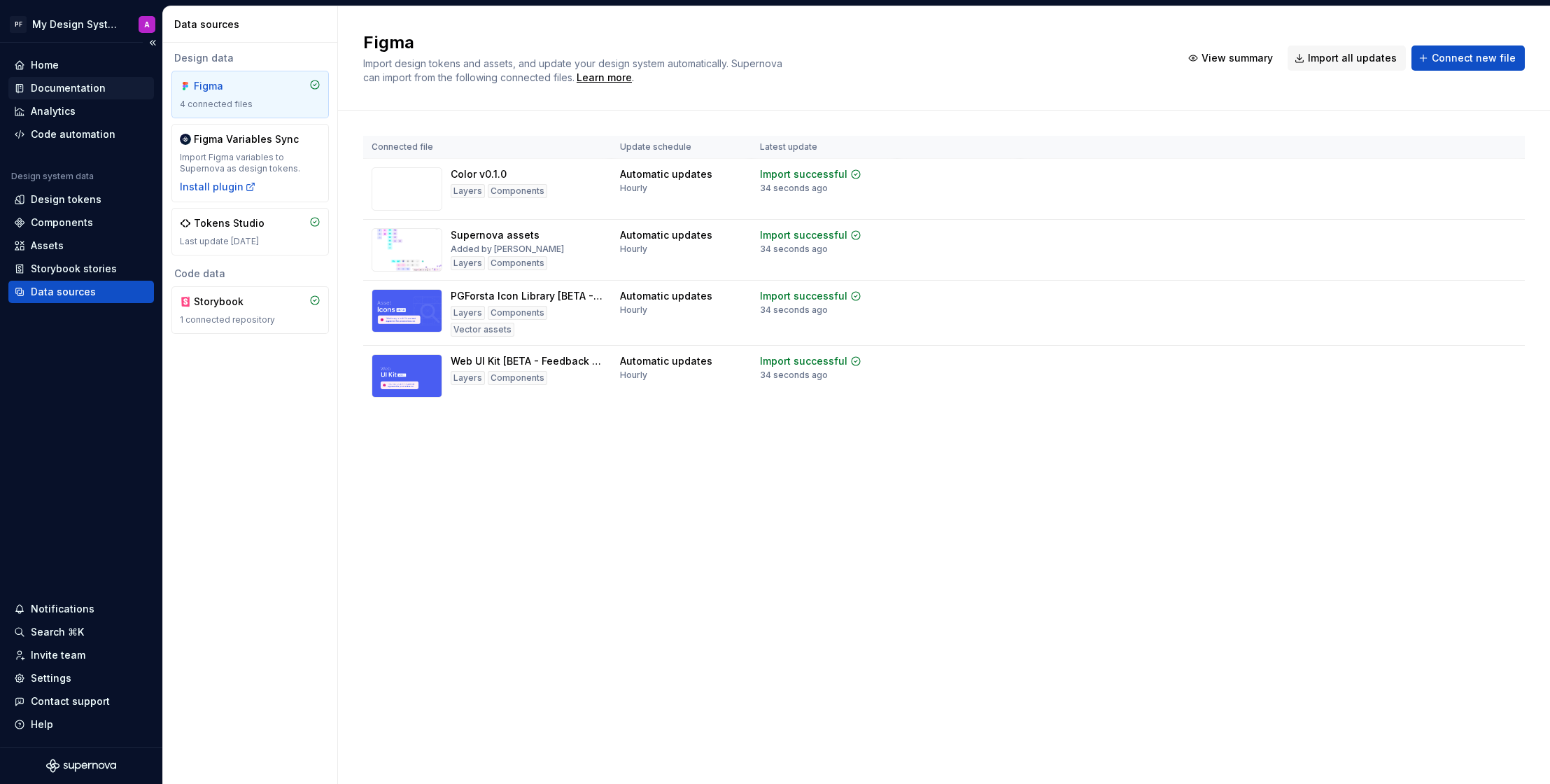
click at [82, 91] on div "Documentation" at bounding box center [69, 88] width 75 height 14
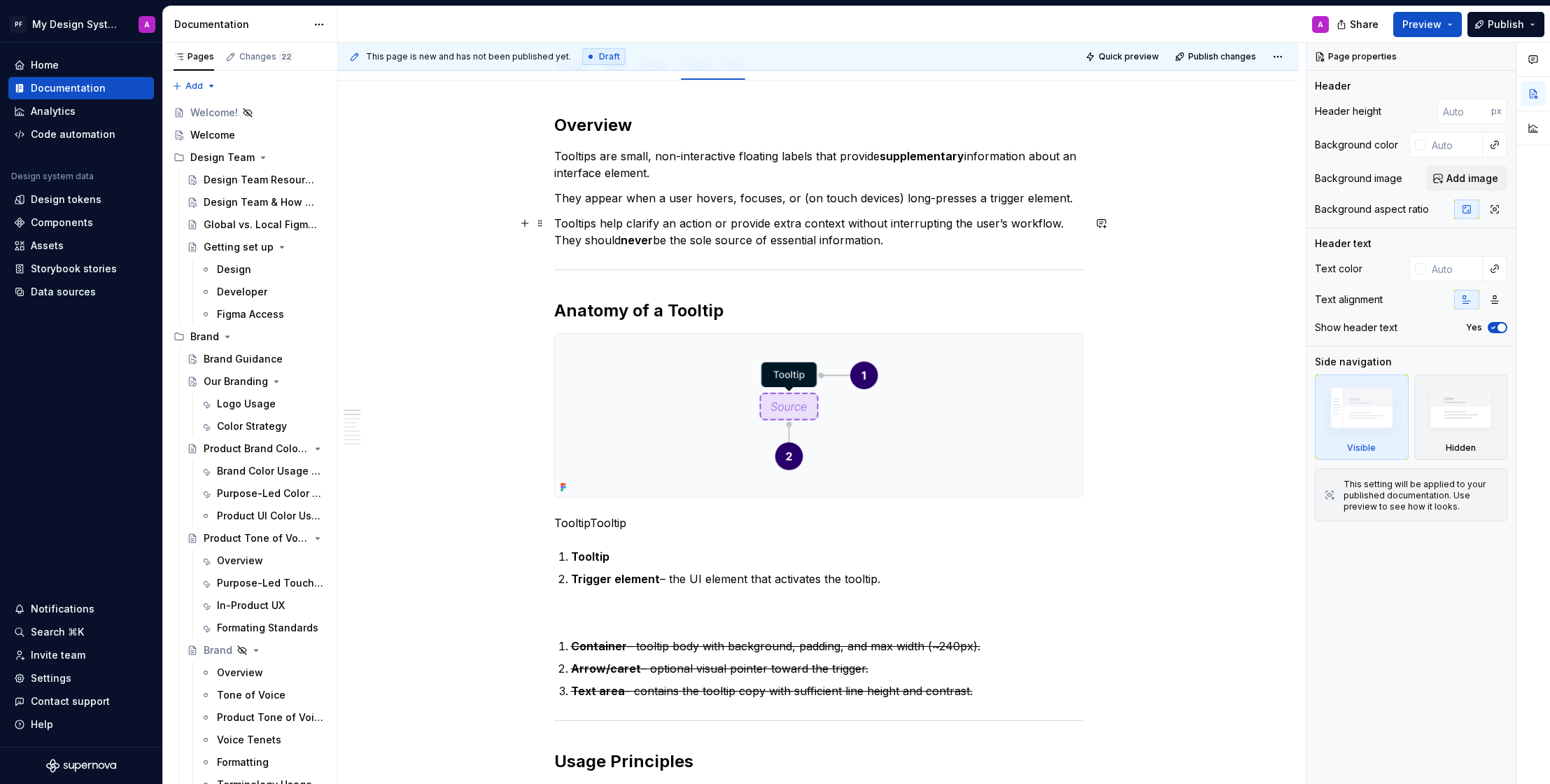
scroll to position [221, 0]
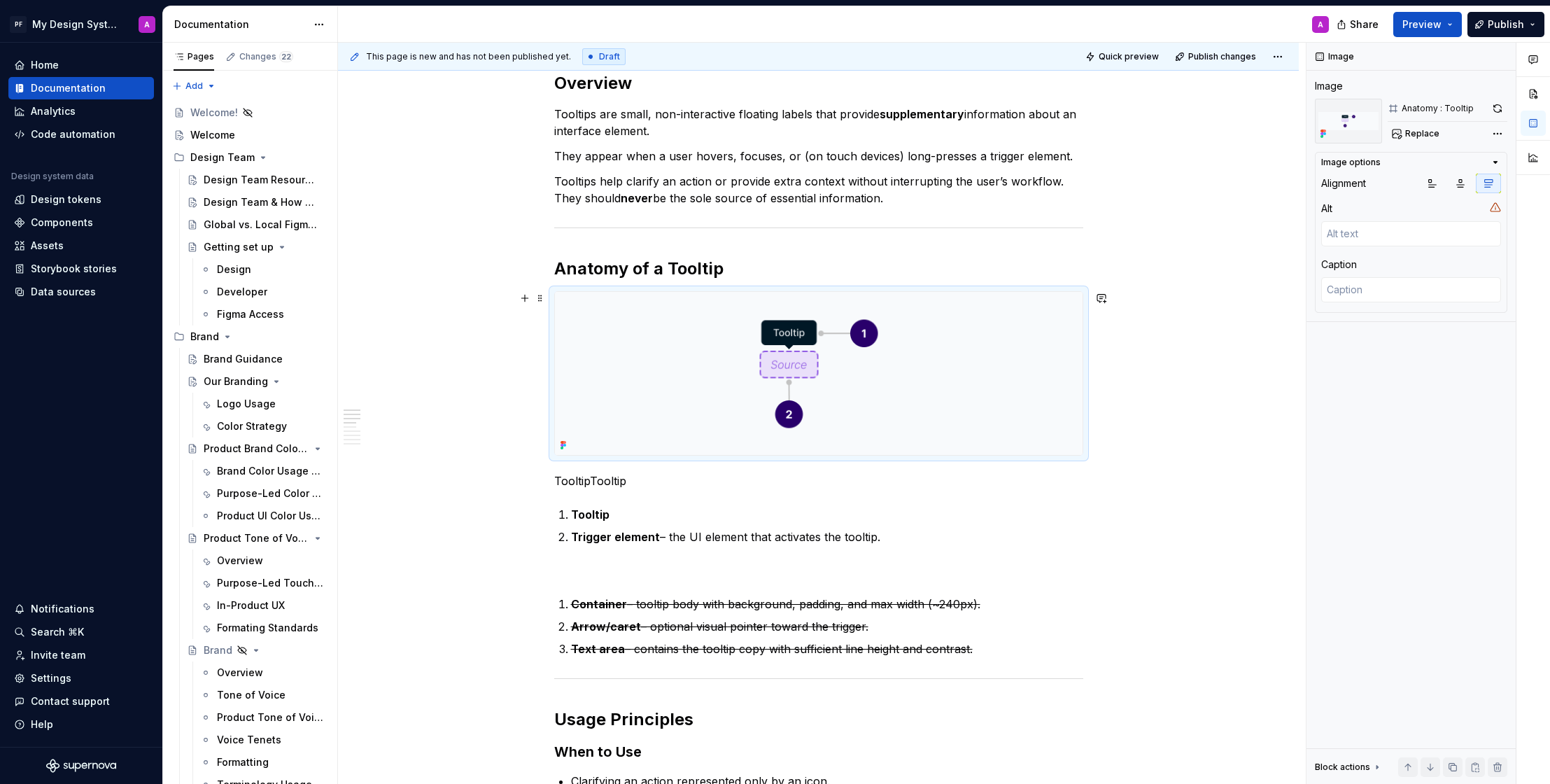
drag, startPoint x: 1062, startPoint y: 372, endPoint x: 1255, endPoint y: 354, distance: 193.8
click at [1062, 372] on img at bounding box center [818, 373] width 528 height 163
click at [1464, 186] on icon "button" at bounding box center [1461, 183] width 11 height 11
click at [1486, 186] on icon "button" at bounding box center [1489, 183] width 11 height 11
click at [1428, 182] on icon "button" at bounding box center [1433, 183] width 11 height 11
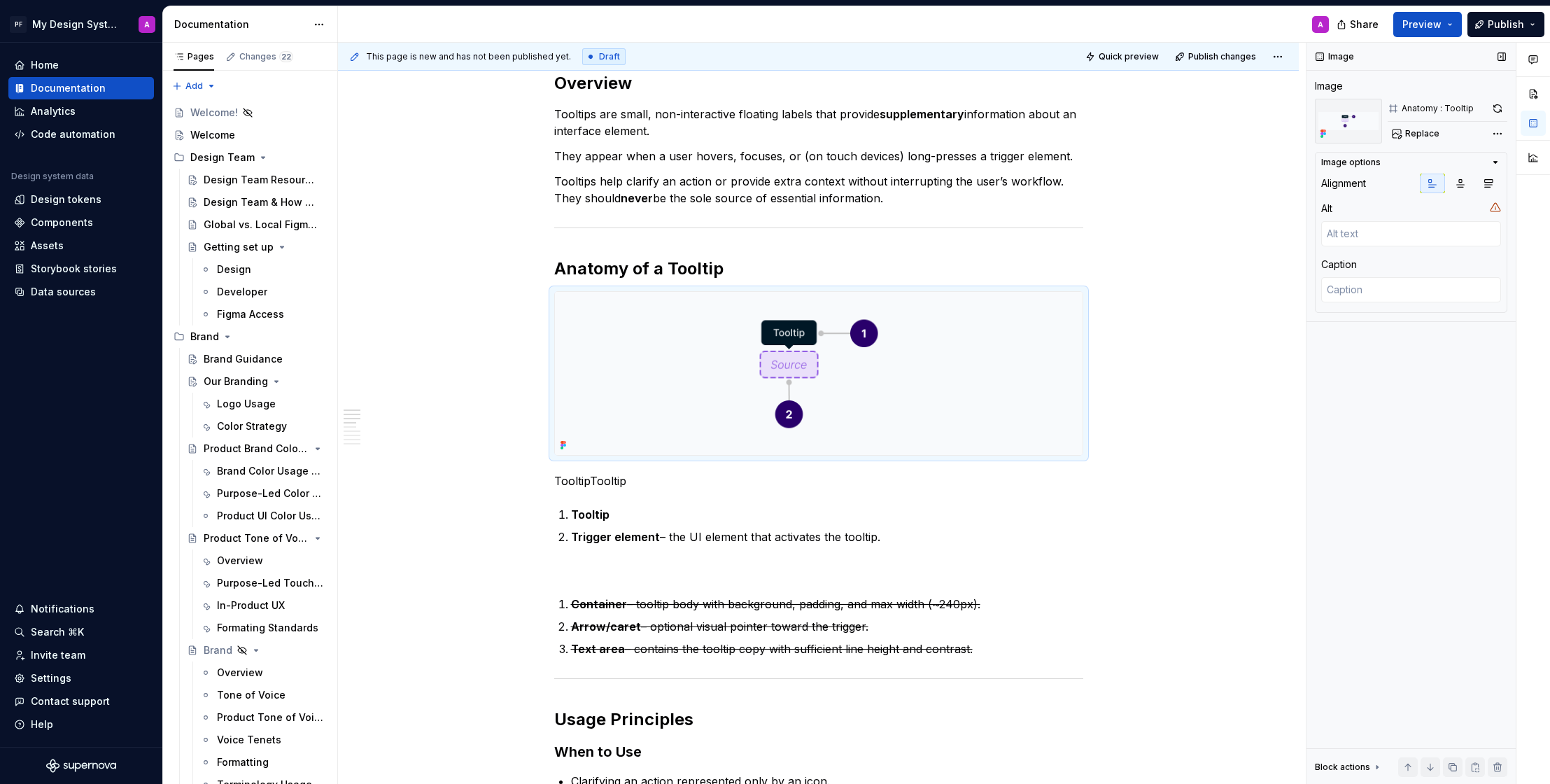
click at [1501, 185] on div "Image options Alignment Alt Caption" at bounding box center [1411, 233] width 193 height 161
click at [1493, 183] on icon "button" at bounding box center [1489, 183] width 11 height 11
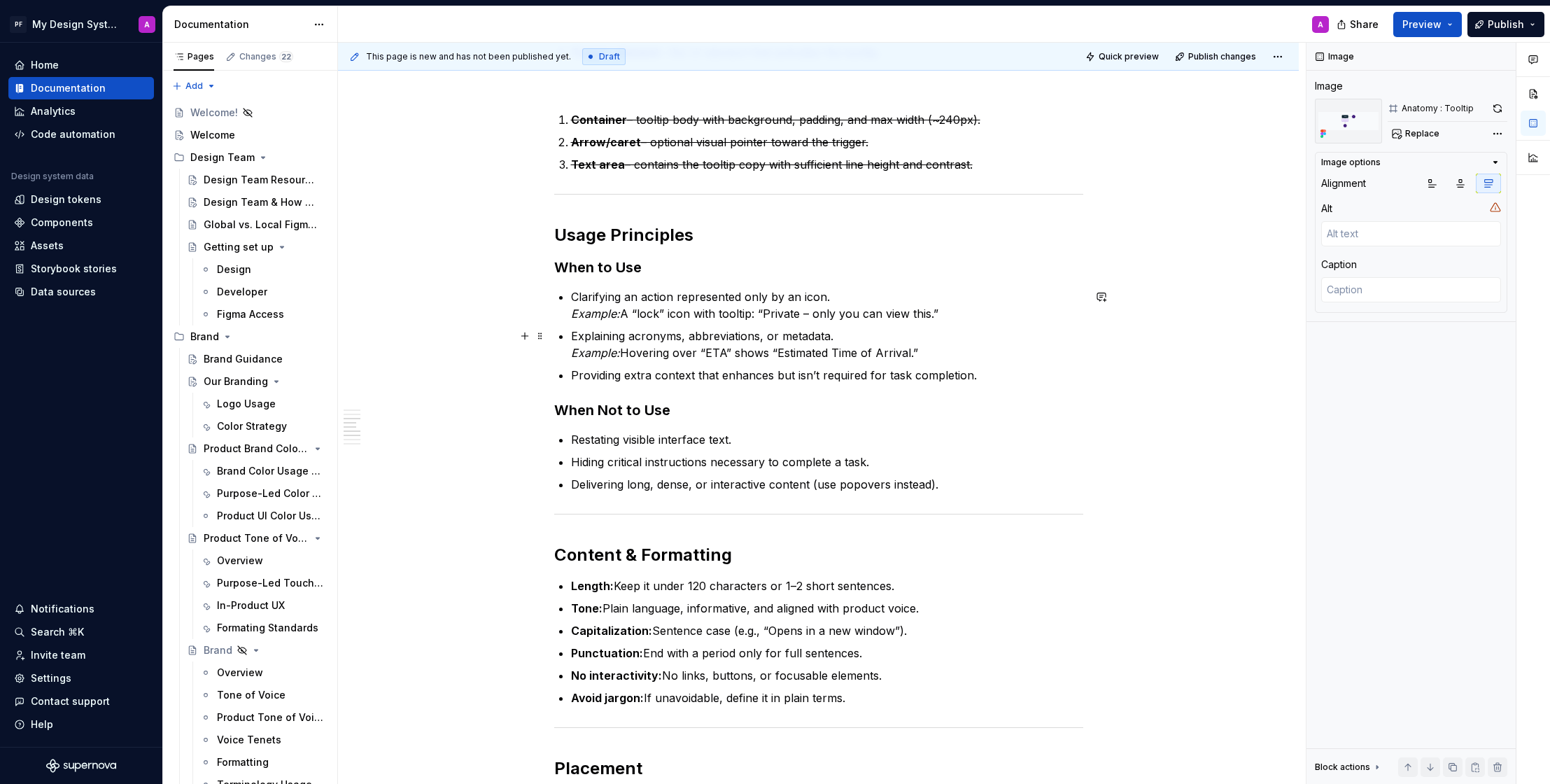
click at [1218, 344] on div "Overview Tooltips are small, non-interactive floating labels that provide suppl…" at bounding box center [818, 672] width 961 height 2234
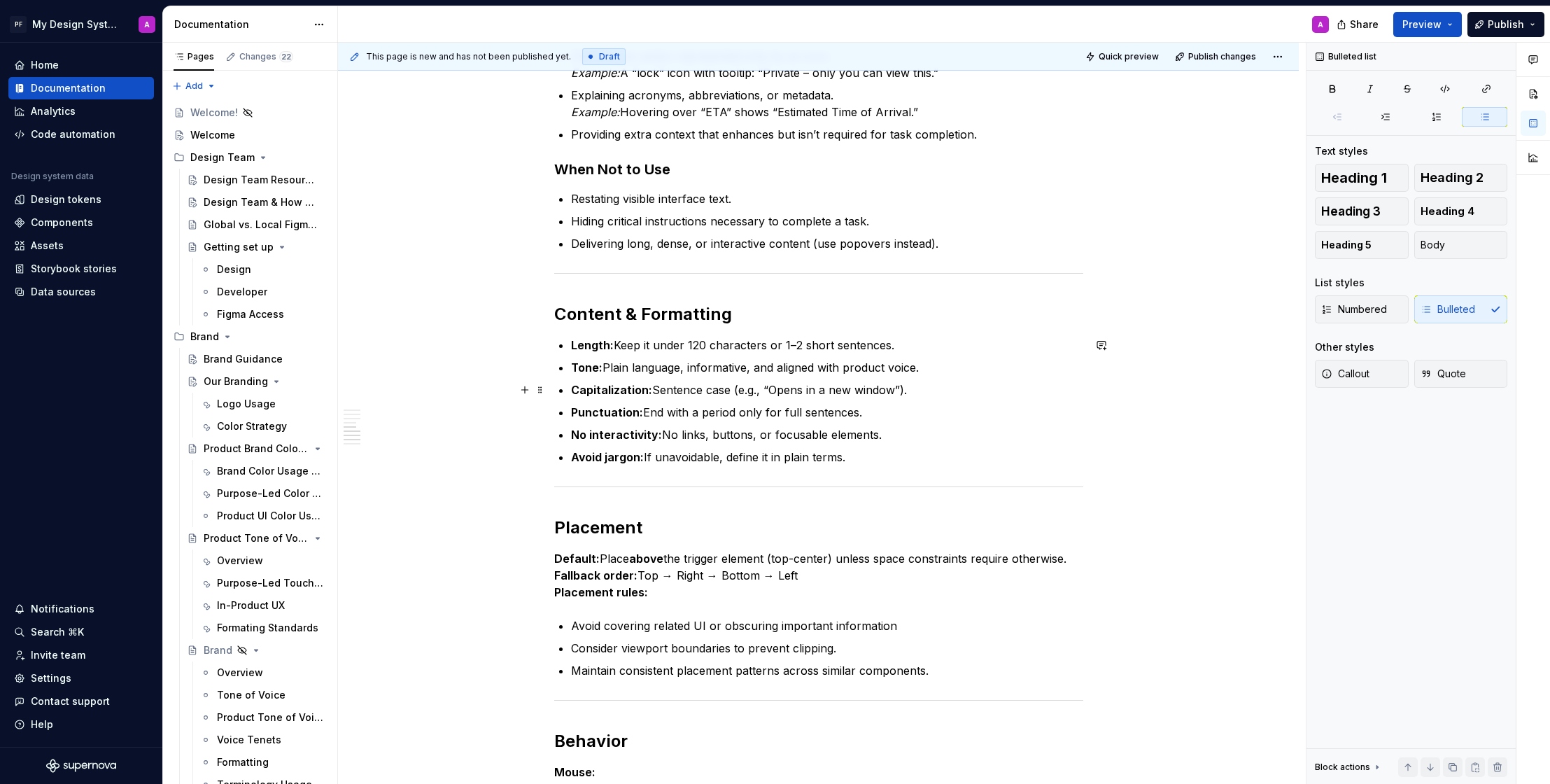
scroll to position [950, 0]
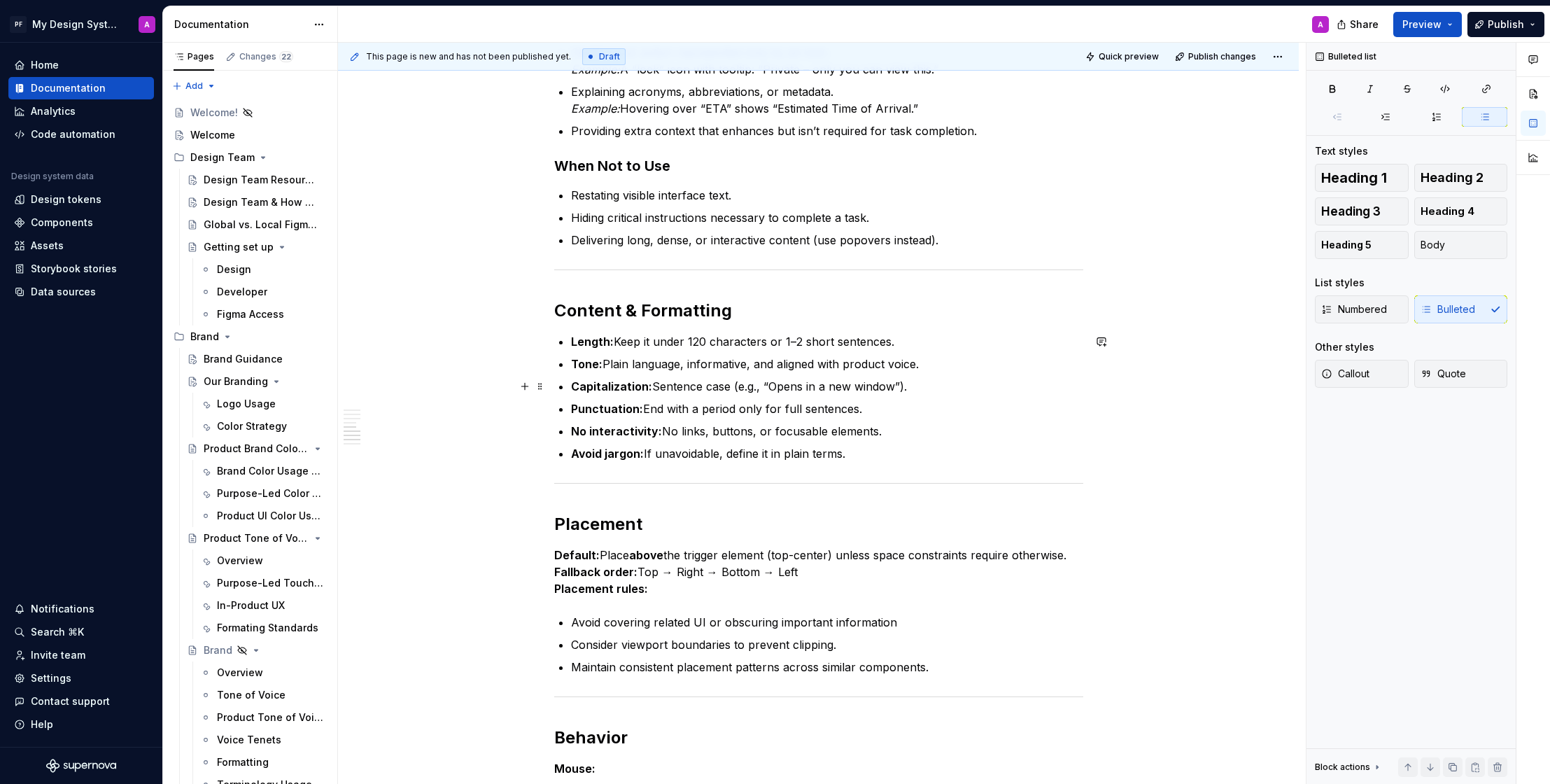
type textarea "*"
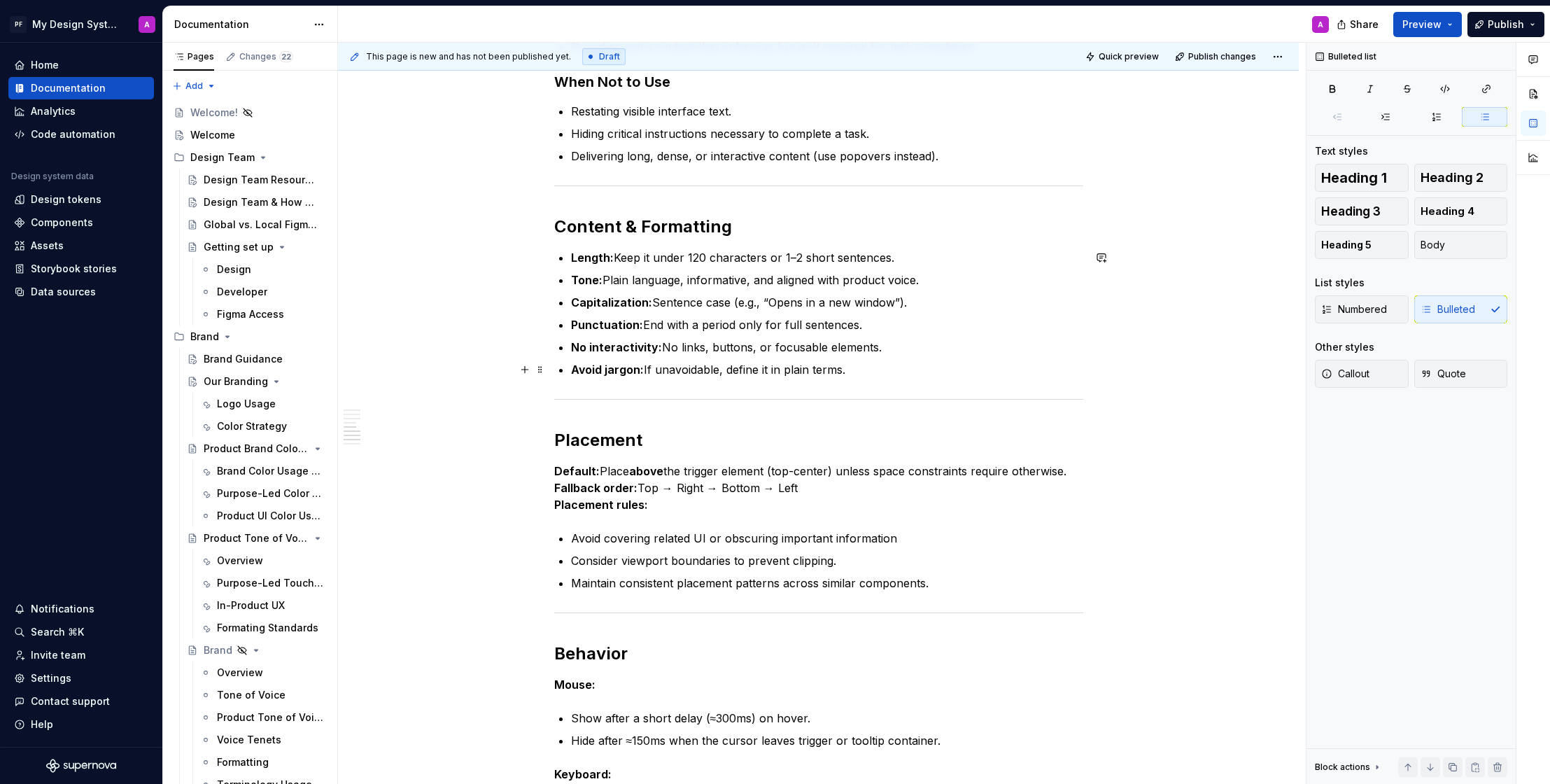
scroll to position [1040, 0]
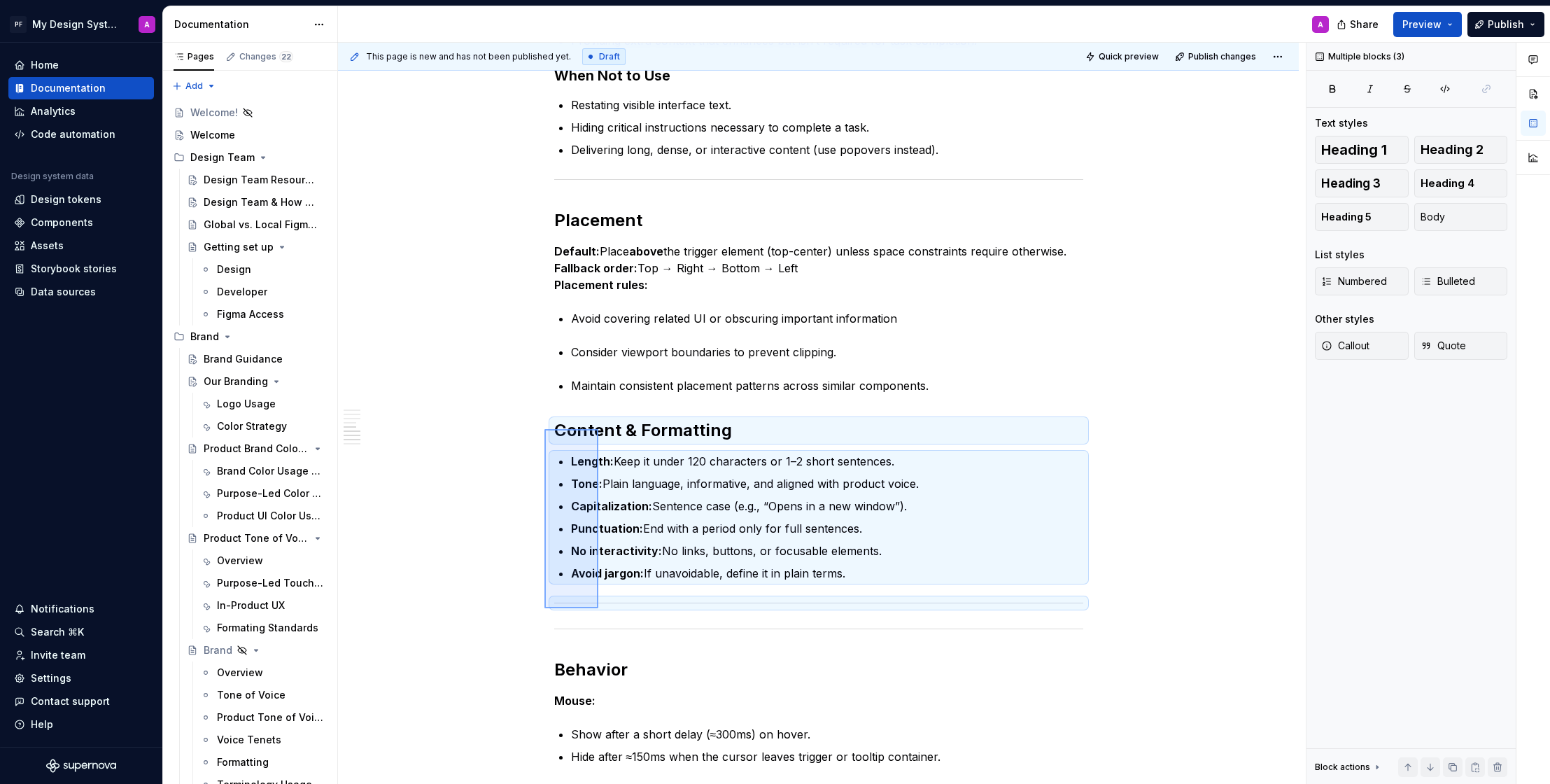
drag, startPoint x: 544, startPoint y: 608, endPoint x: 585, endPoint y: 458, distance: 155.5
click at [598, 429] on div "This page is new and has not been published yet. Draft Quick preview Publish ch…" at bounding box center [822, 414] width 968 height 742
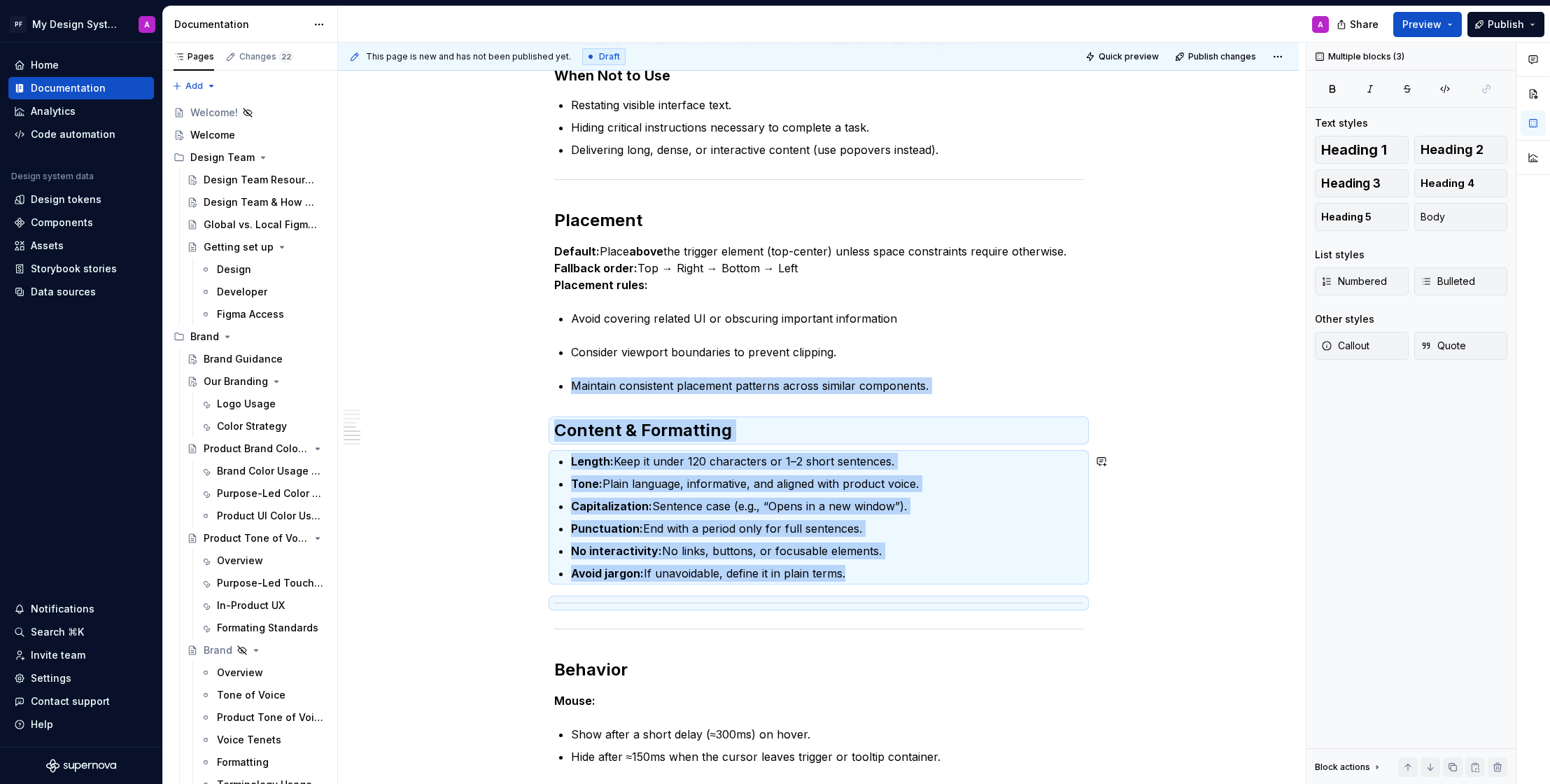
click at [508, 587] on div "Overview Tooltips are small, non-interactive floating labels that provide suppl…" at bounding box center [818, 348] width 961 height 2256
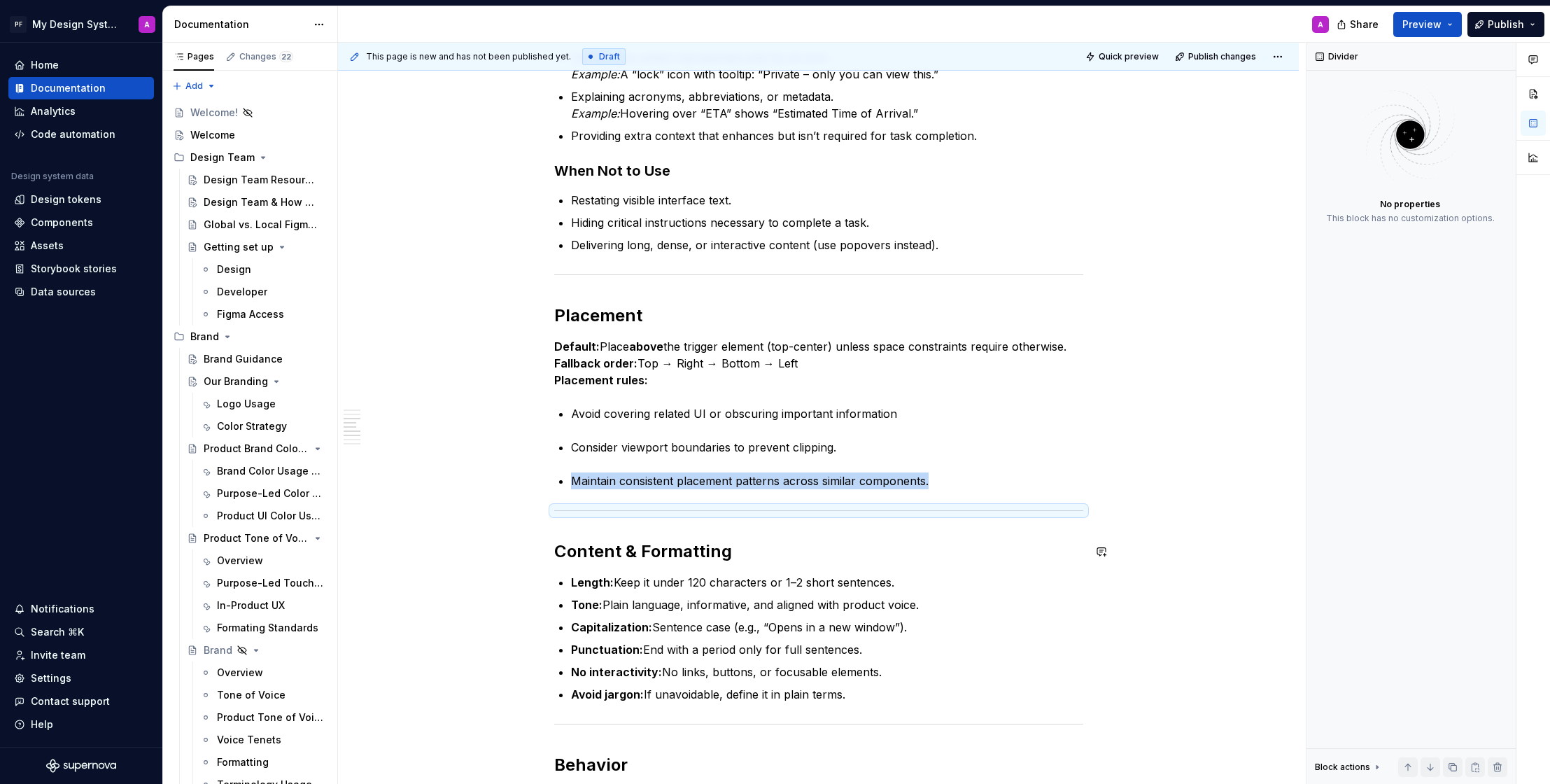
scroll to position [880, 0]
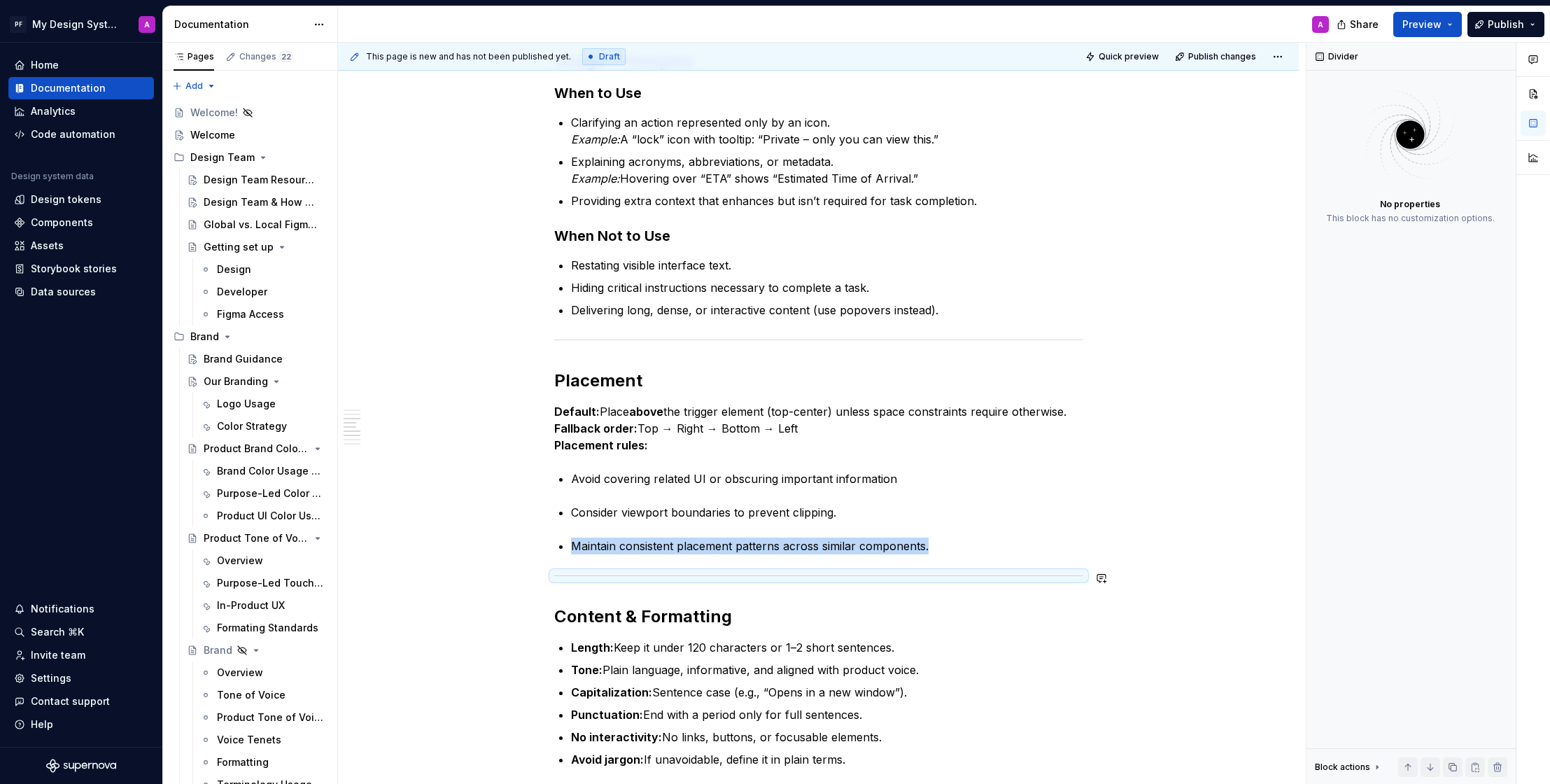
click at [468, 598] on div "Overview Tooltips are small, non-interactive floating labels that provide suppl…" at bounding box center [818, 508] width 961 height 2256
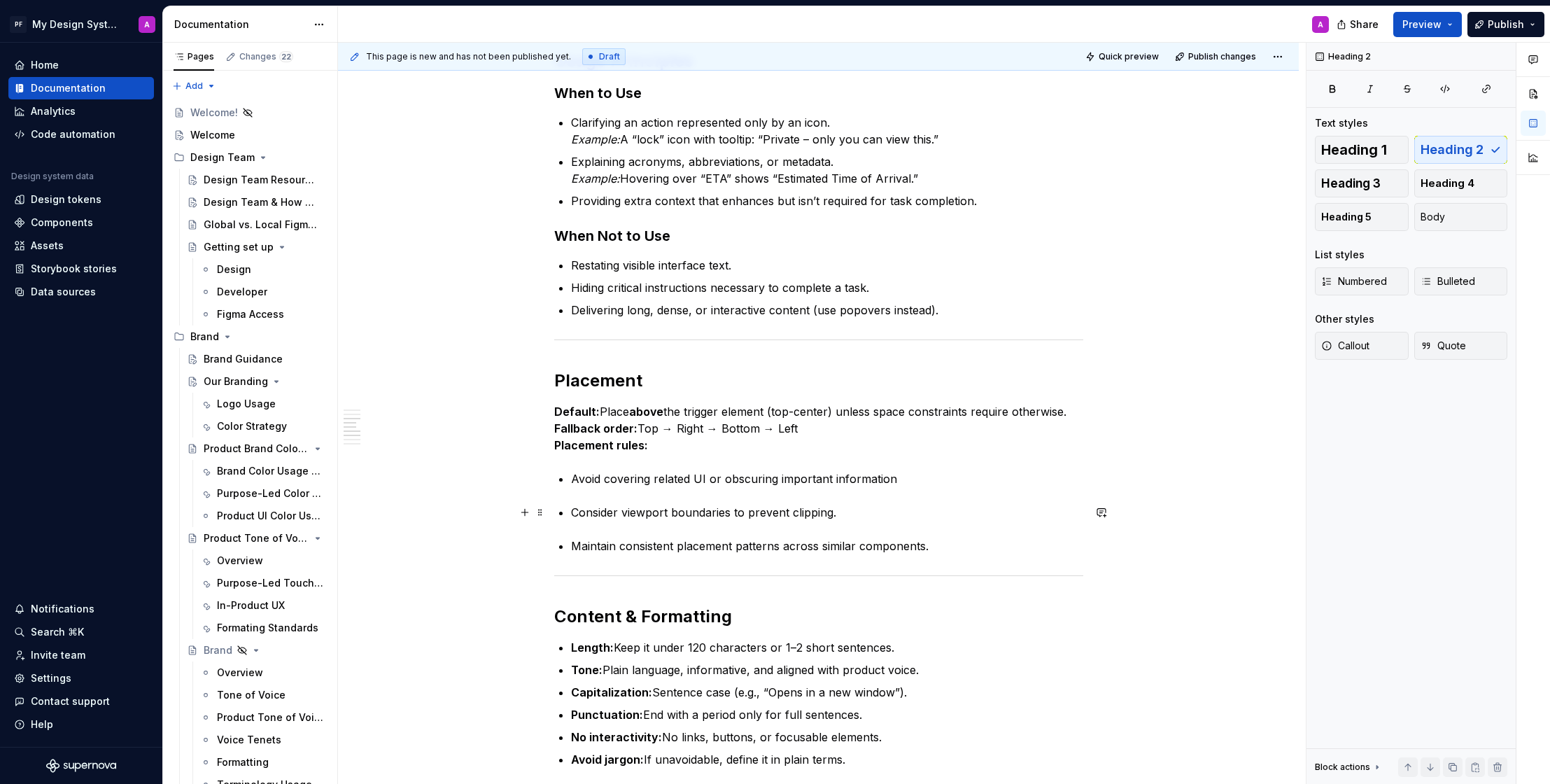
click at [575, 509] on p "Consider viewport boundaries to prevent clipping." at bounding box center [827, 512] width 512 height 17
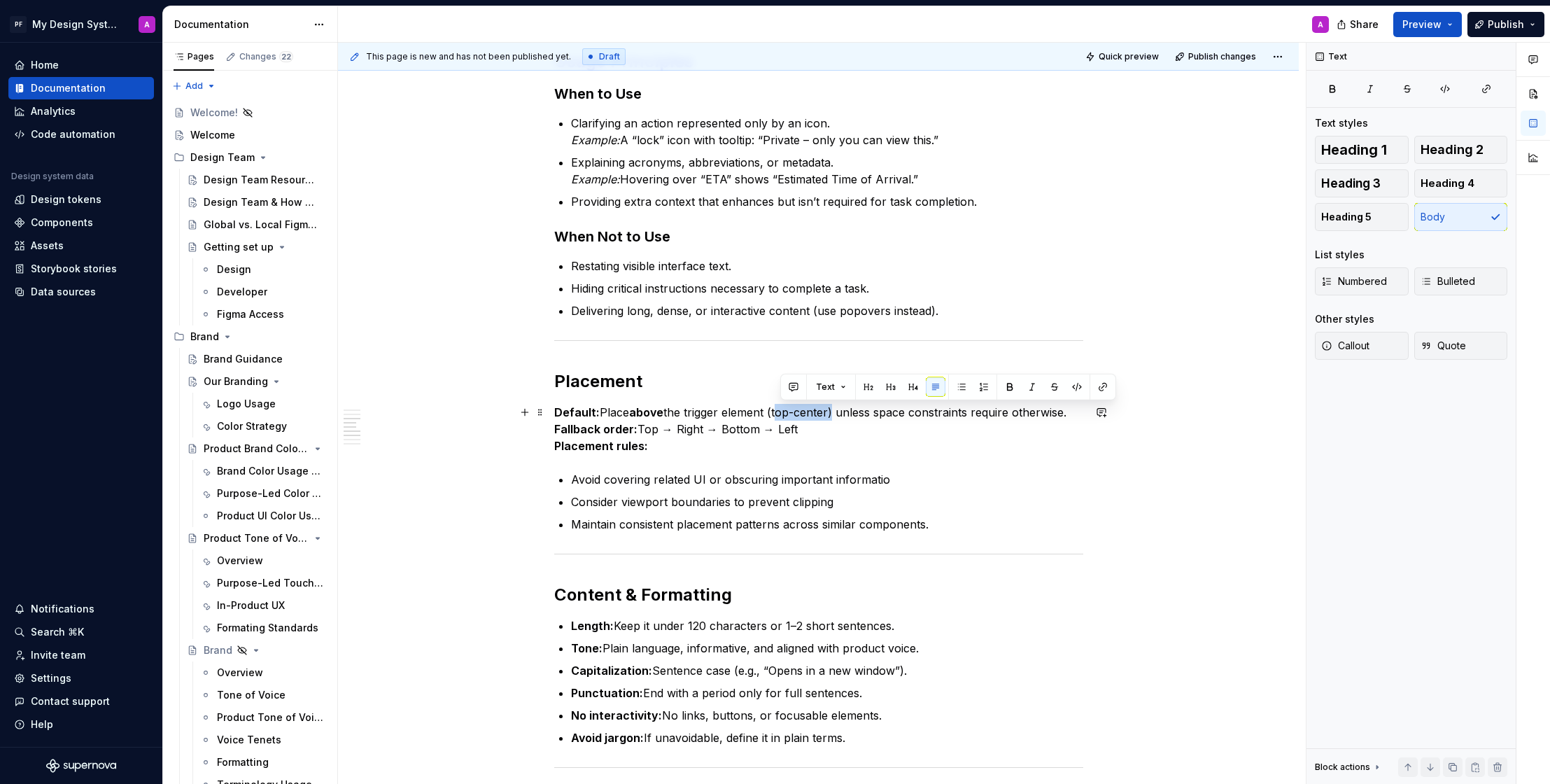
click at [787, 417] on p "Default: Place above the trigger element (top-center) unless space constraints …" at bounding box center [819, 429] width 529 height 50
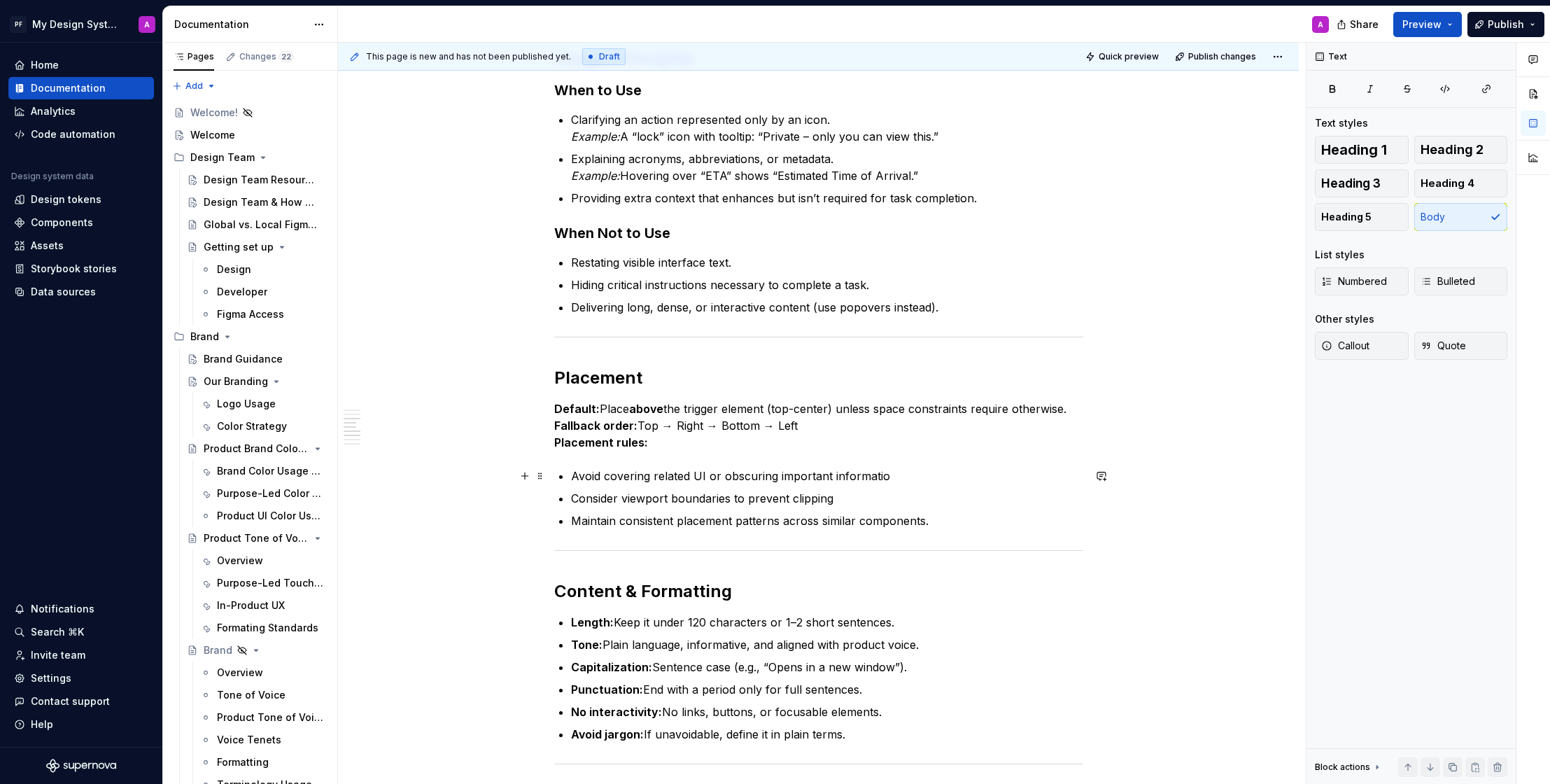
click at [1211, 473] on div "Overview Tooltips are small, non-interactive floating labels that provide suppl…" at bounding box center [818, 494] width 961 height 2234
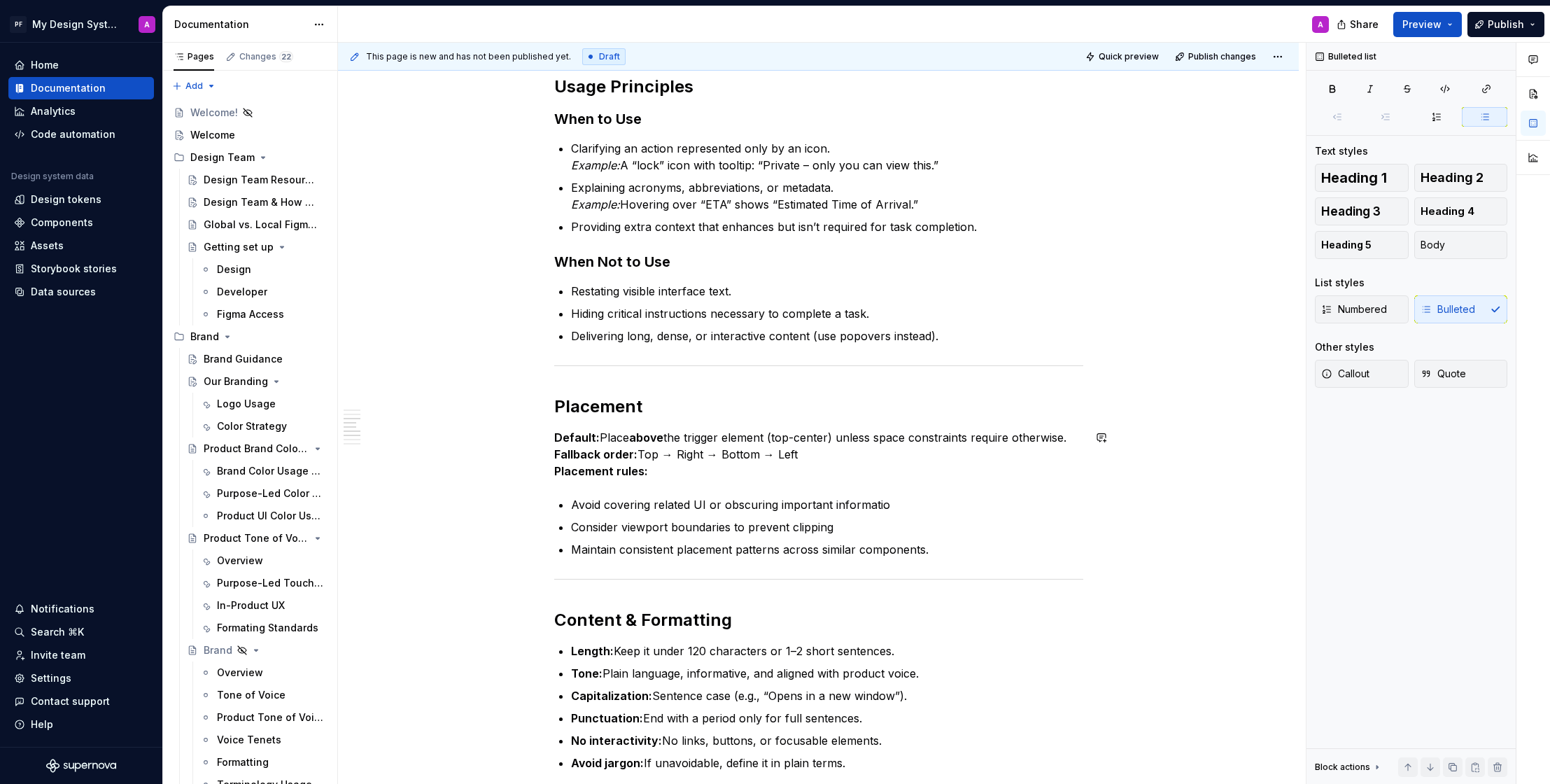
scroll to position [854, 0]
click at [888, 508] on p "Avoid covering related UI or obscuring important informatio" at bounding box center [827, 504] width 512 height 17
click at [1214, 499] on div "Overview Tooltips are small, non-interactive floating labels that provide suppl…" at bounding box center [818, 522] width 961 height 2234
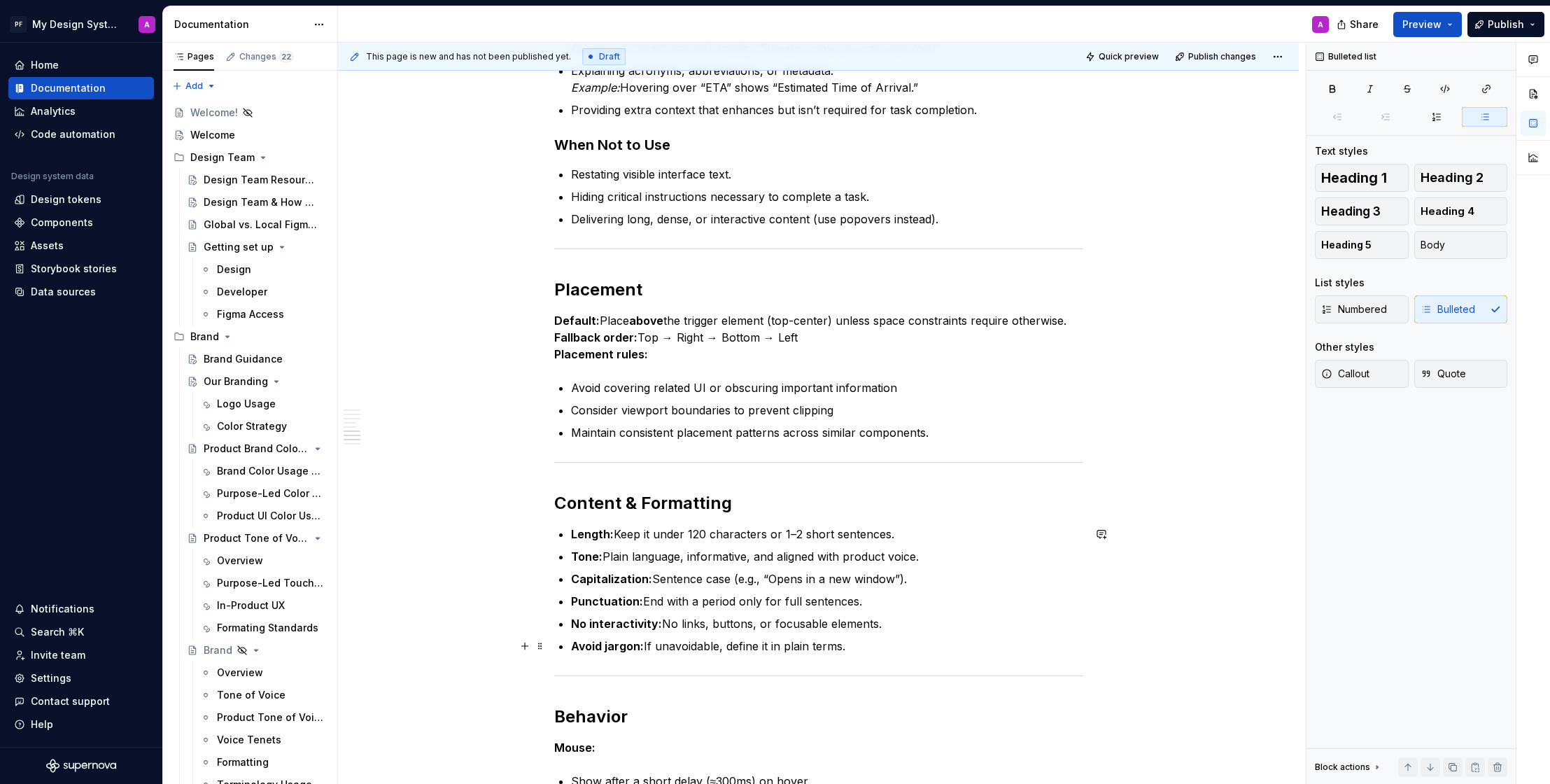
scroll to position [946, 0]
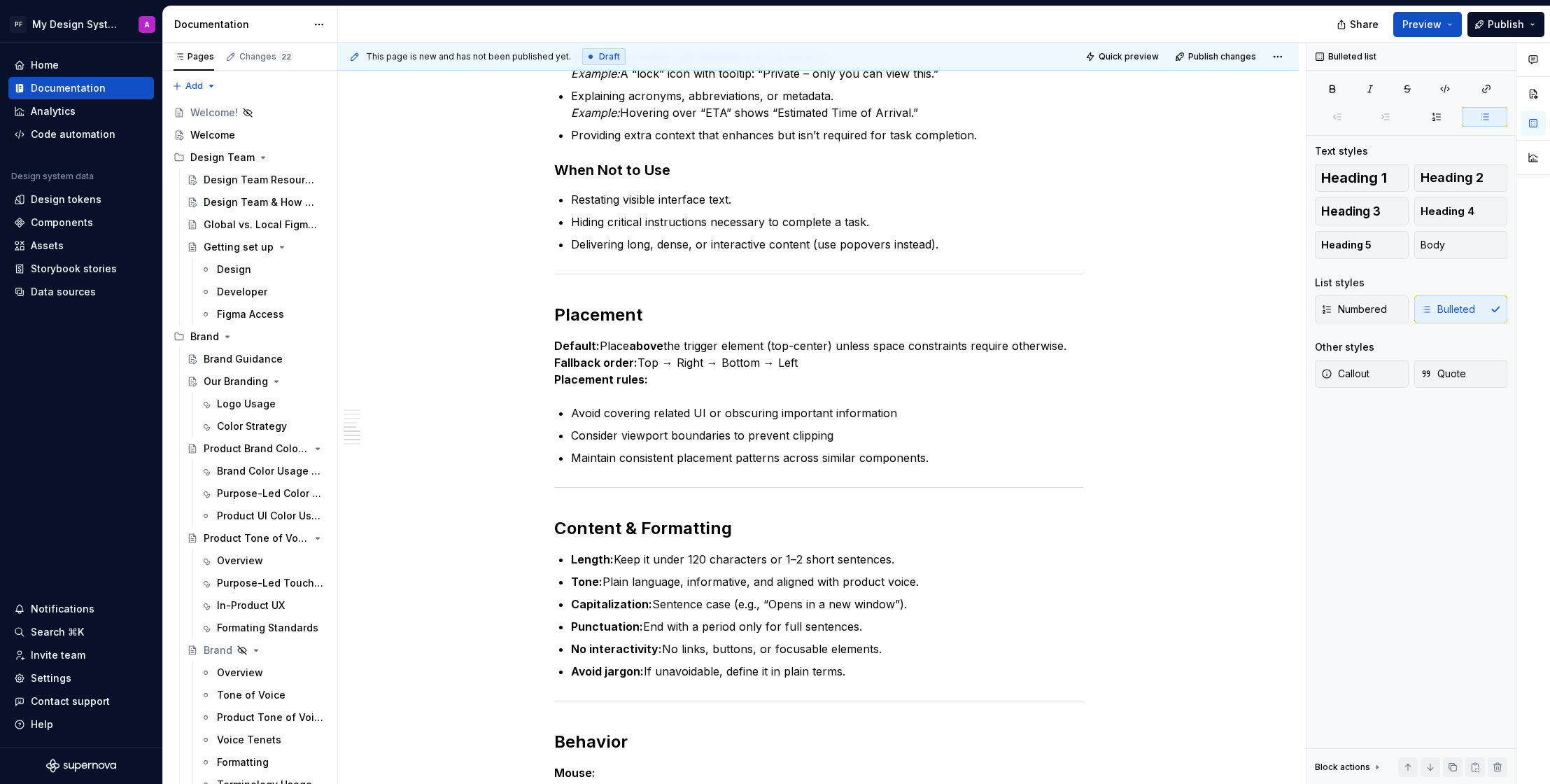
type textarea "*"
